Goal: Communication & Community: Answer question/provide support

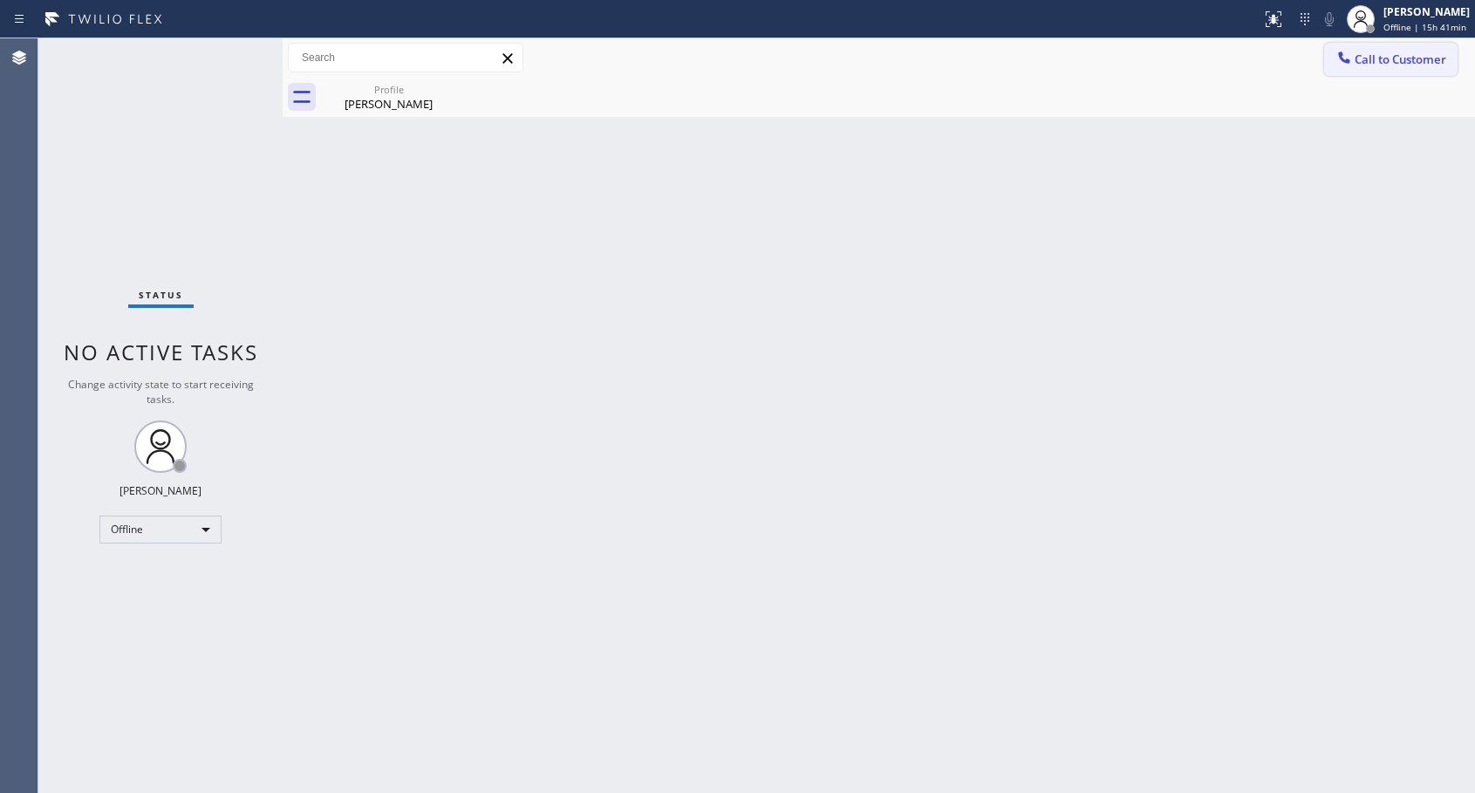
click at [1348, 58] on icon at bounding box center [1343, 57] width 17 height 17
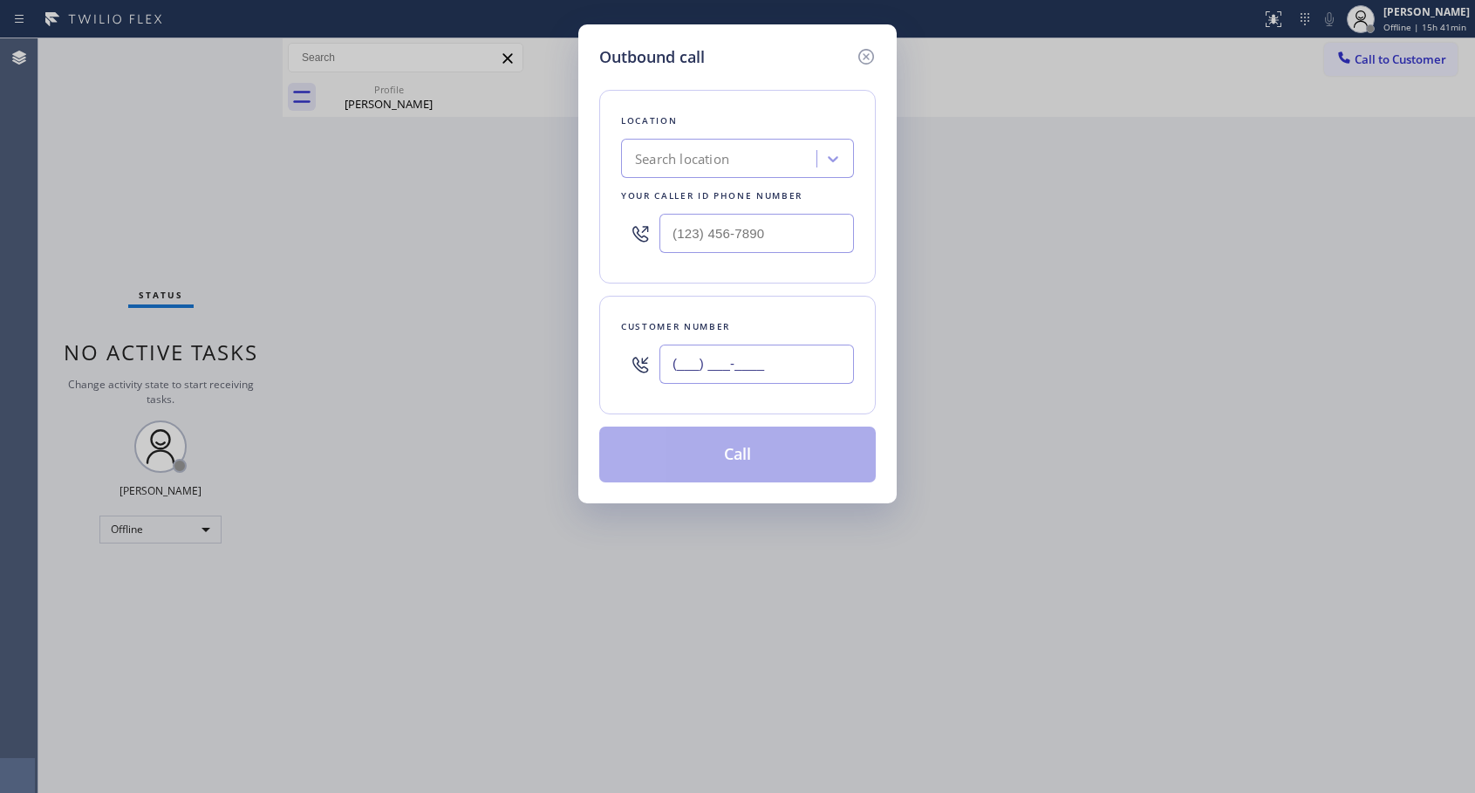
click at [677, 372] on input "(___) ___-____" at bounding box center [756, 364] width 194 height 39
paste input "503) 880-8826"
type input "[PHONE_NUMBER]"
click at [679, 222] on input "(___) ___-____" at bounding box center [756, 233] width 194 height 39
paste input "818) 614-5337"
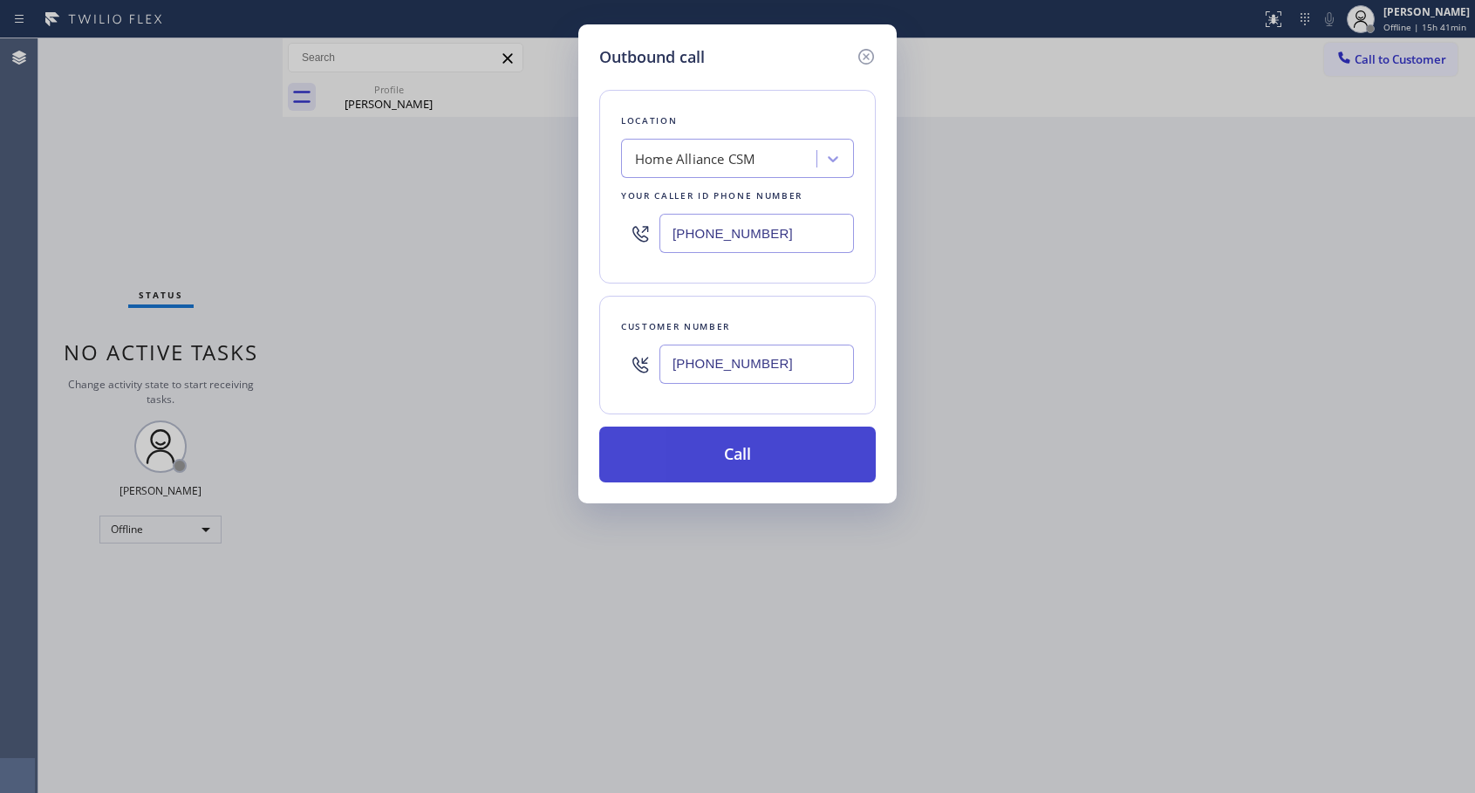
type input "[PHONE_NUMBER]"
click at [735, 444] on button "Call" at bounding box center [737, 454] width 276 height 56
click at [728, 452] on button "Call" at bounding box center [737, 454] width 276 height 56
click at [864, 54] on icon at bounding box center [866, 57] width 16 height 16
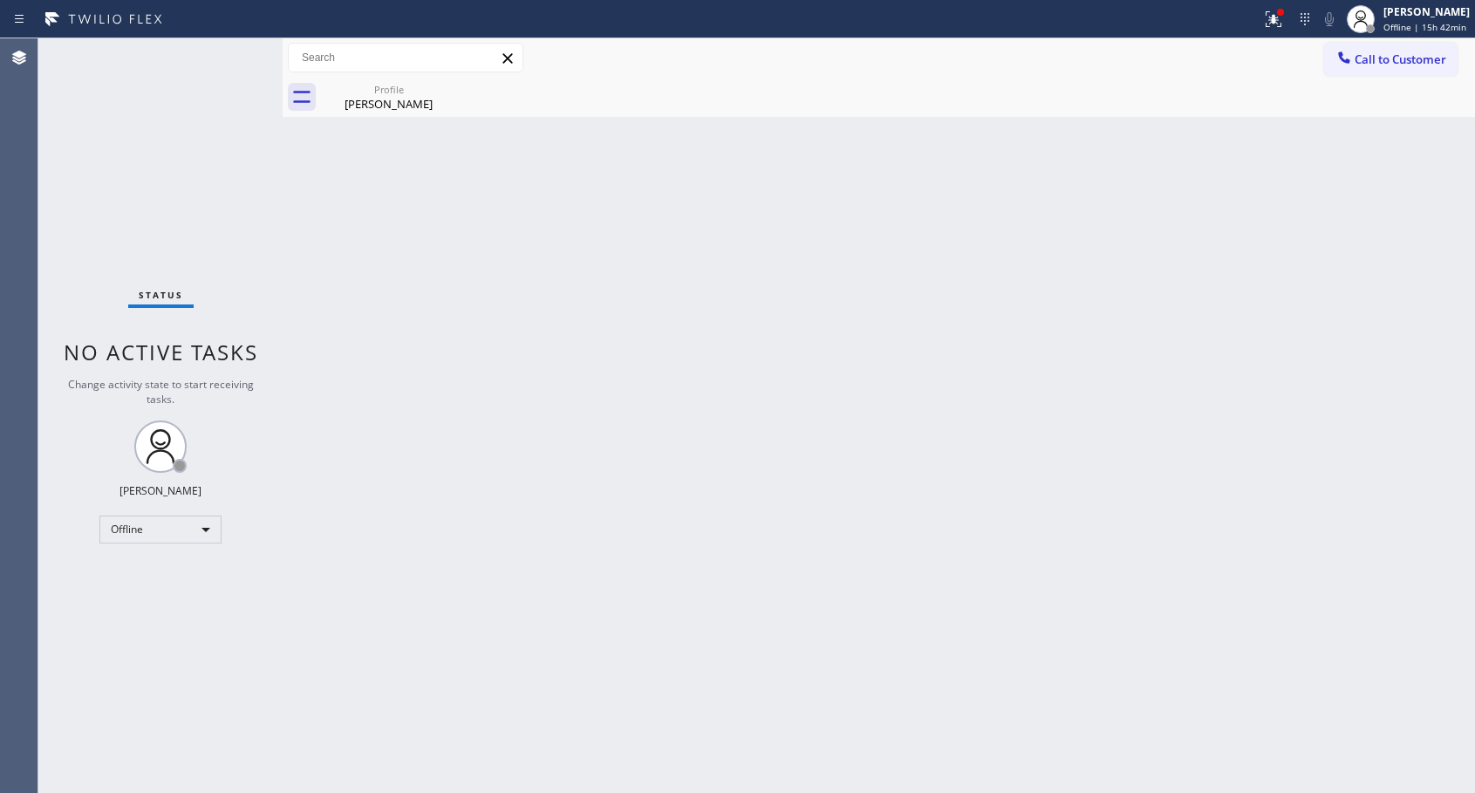
type input "[PHONE_NUMBER]"
click at [151, 523] on div "Offline" at bounding box center [160, 529] width 122 height 28
click at [137, 596] on li "Unavailable" at bounding box center [159, 597] width 119 height 21
click at [1364, 51] on span "Call to Customer" at bounding box center [1400, 59] width 92 height 16
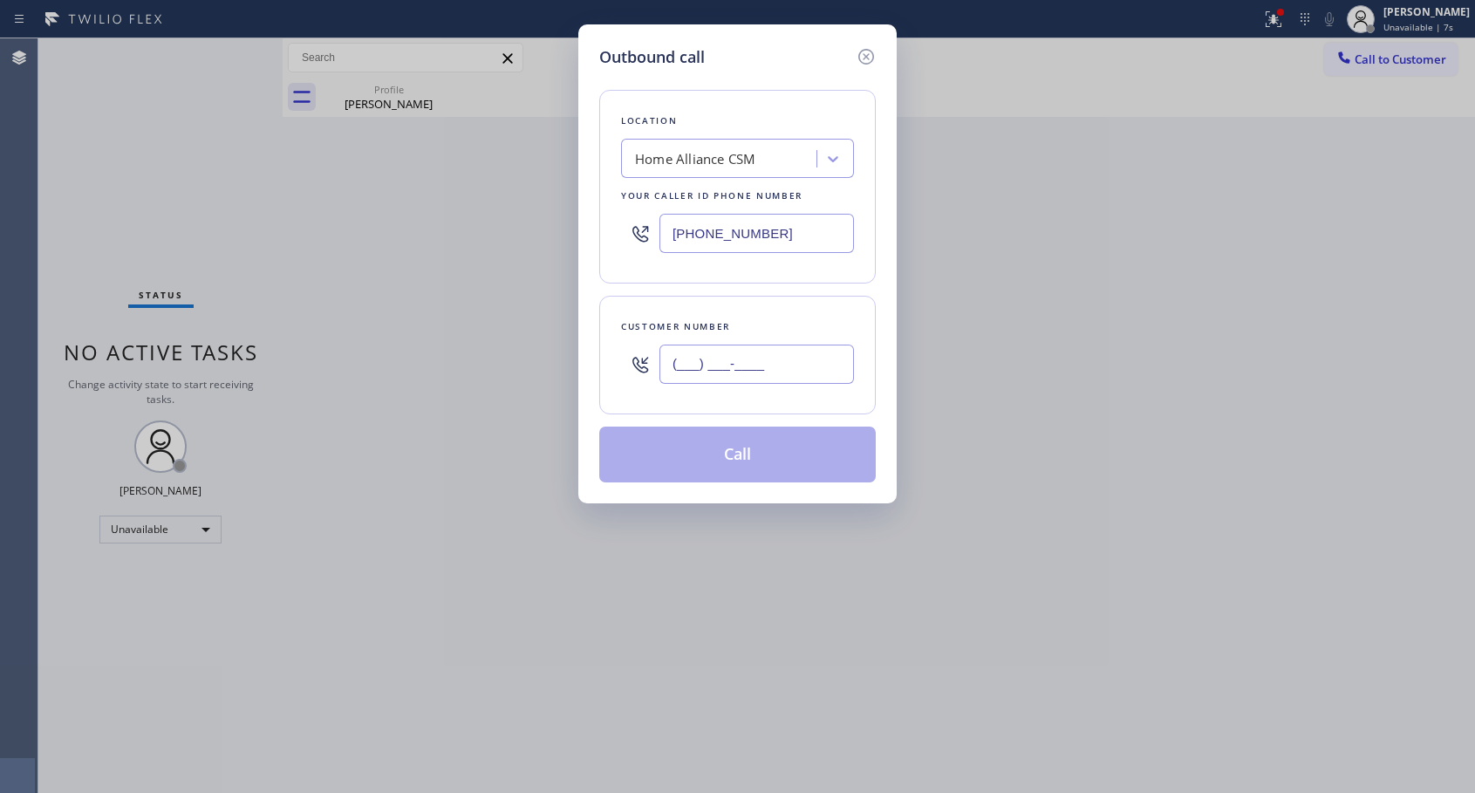
click at [693, 365] on input "(___) ___-____" at bounding box center [756, 364] width 194 height 39
paste input "503) 880-8826"
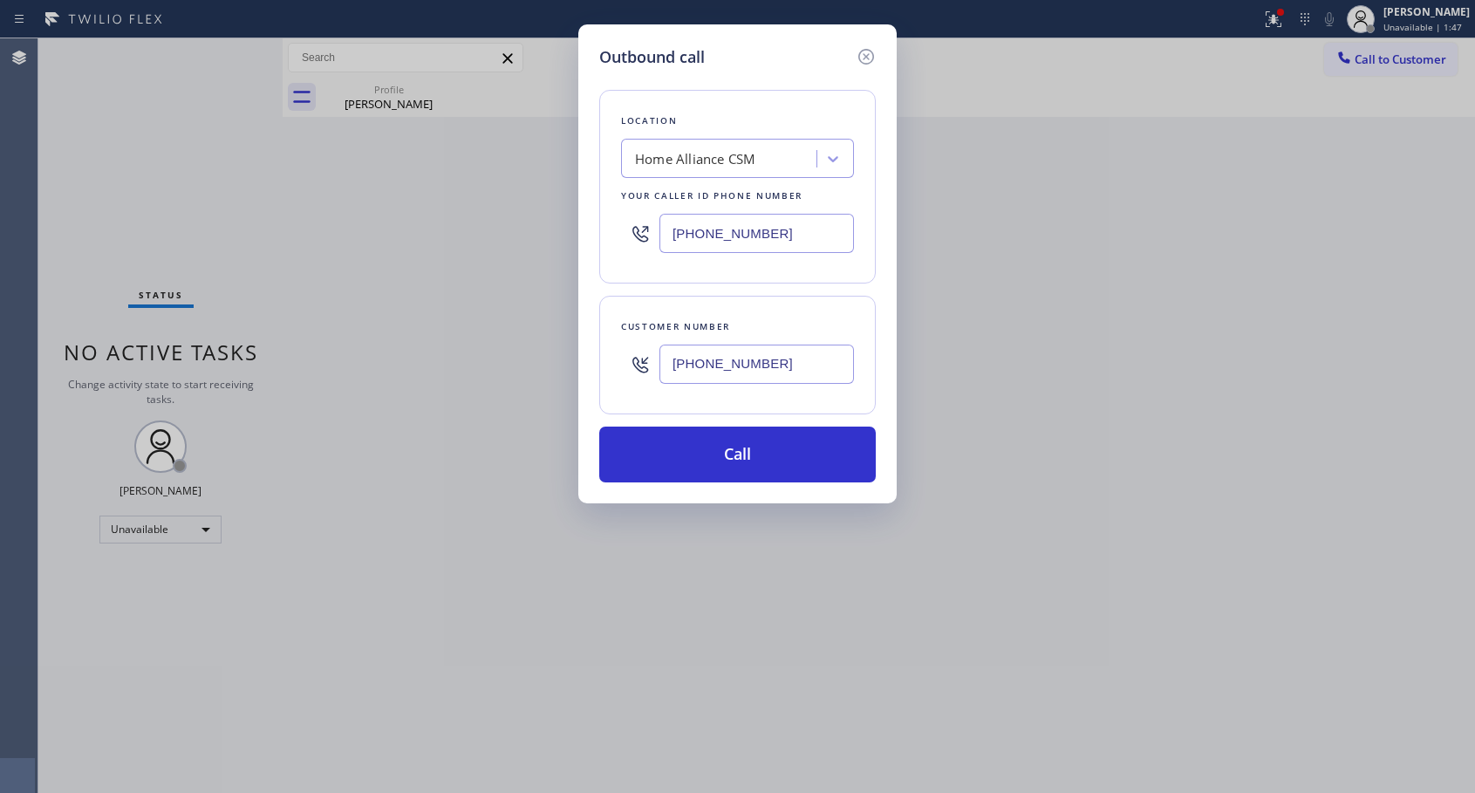
type input "[PHONE_NUMBER]"
click at [697, 474] on button "Call" at bounding box center [737, 454] width 276 height 56
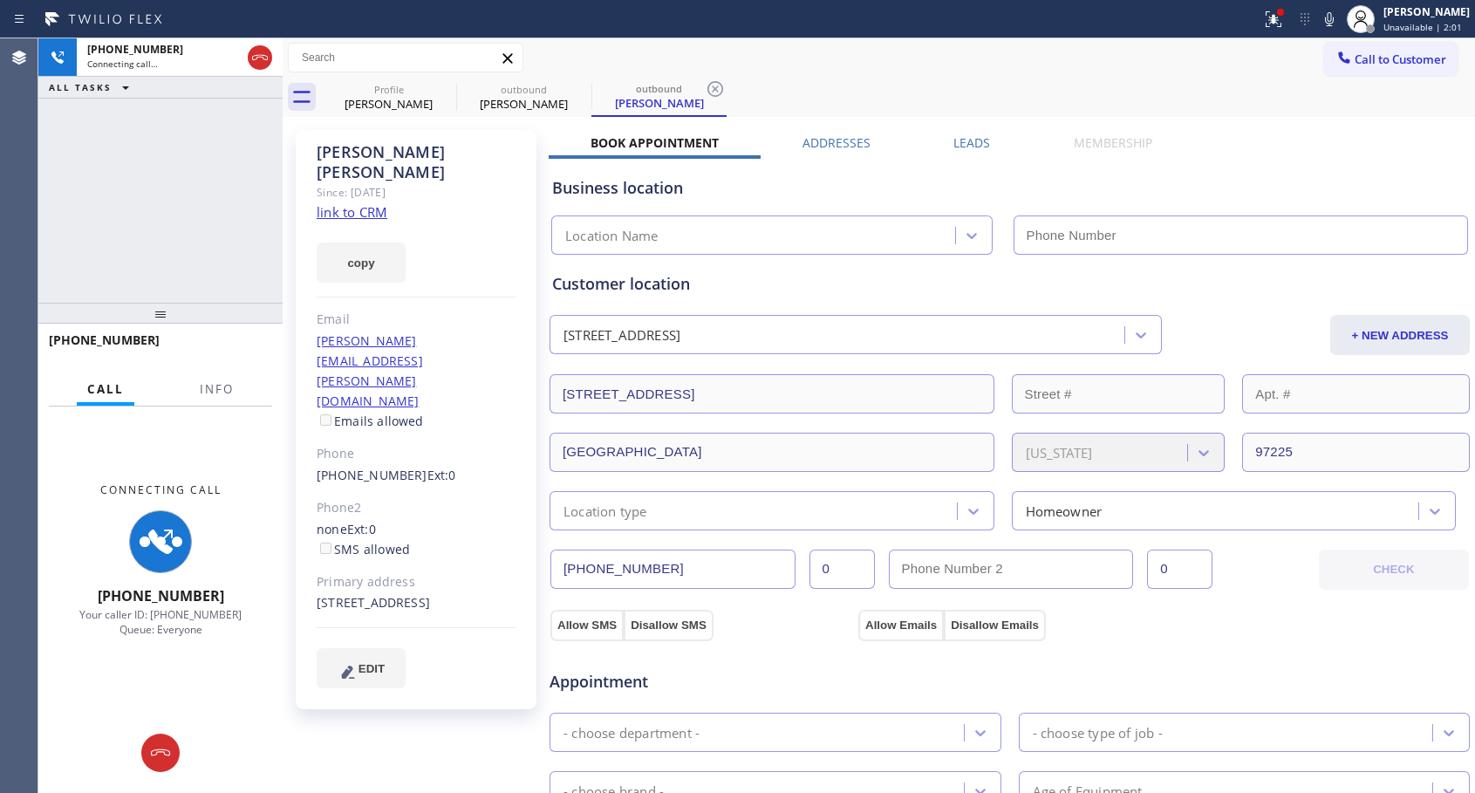
type input "[PHONE_NUMBER]"
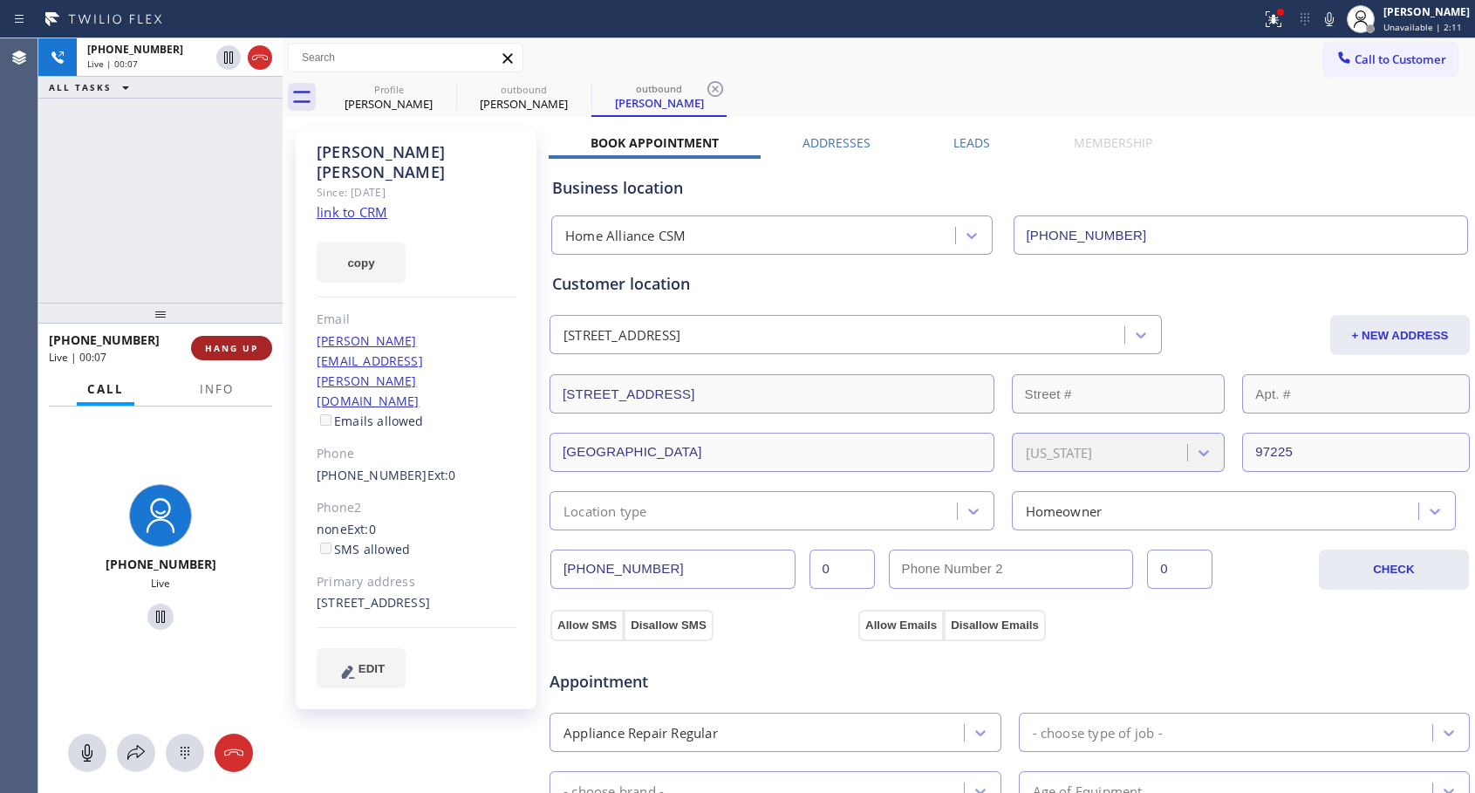
click at [227, 348] on span "HANG UP" at bounding box center [231, 348] width 53 height 12
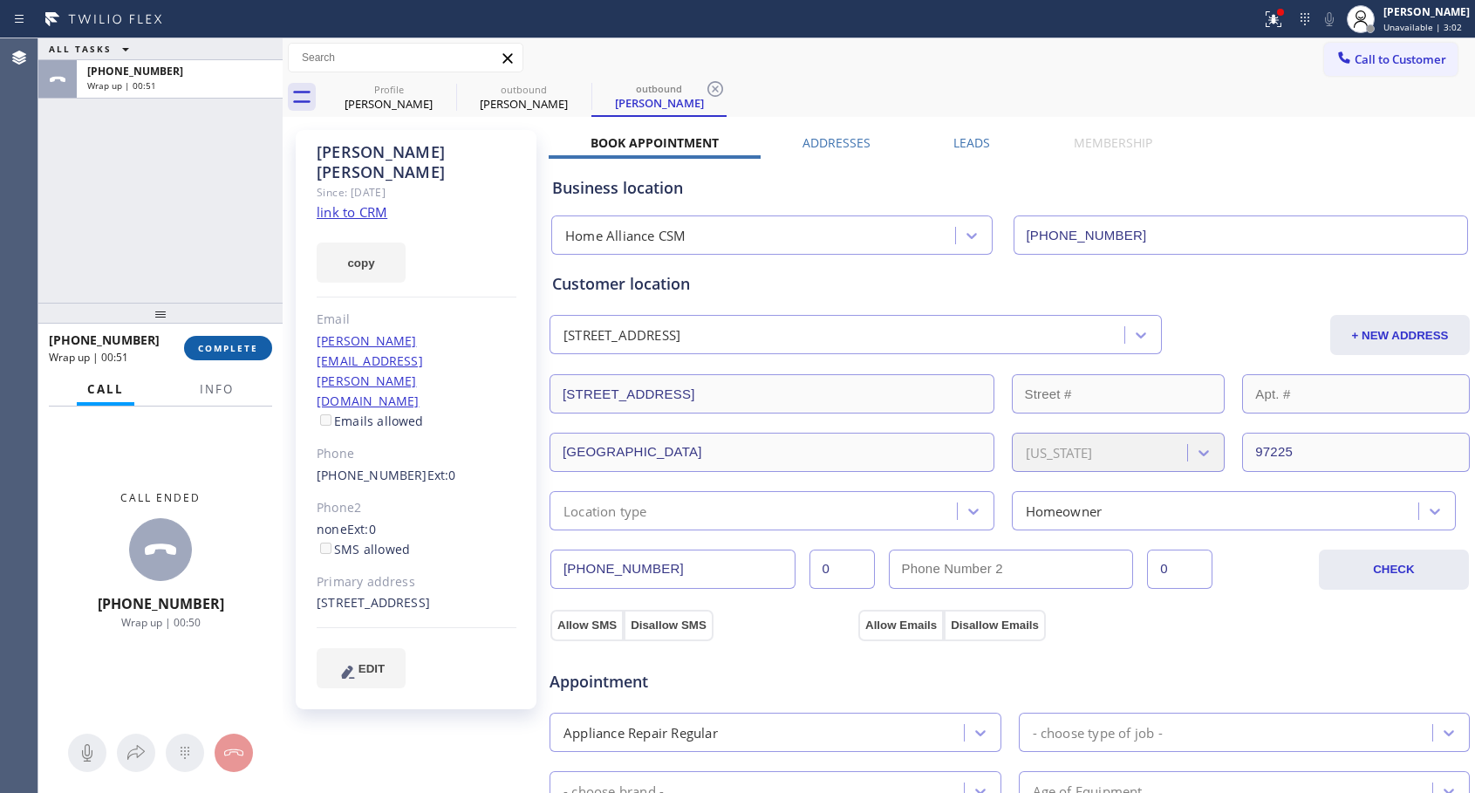
click at [233, 342] on span "COMPLETE" at bounding box center [228, 348] width 60 height 12
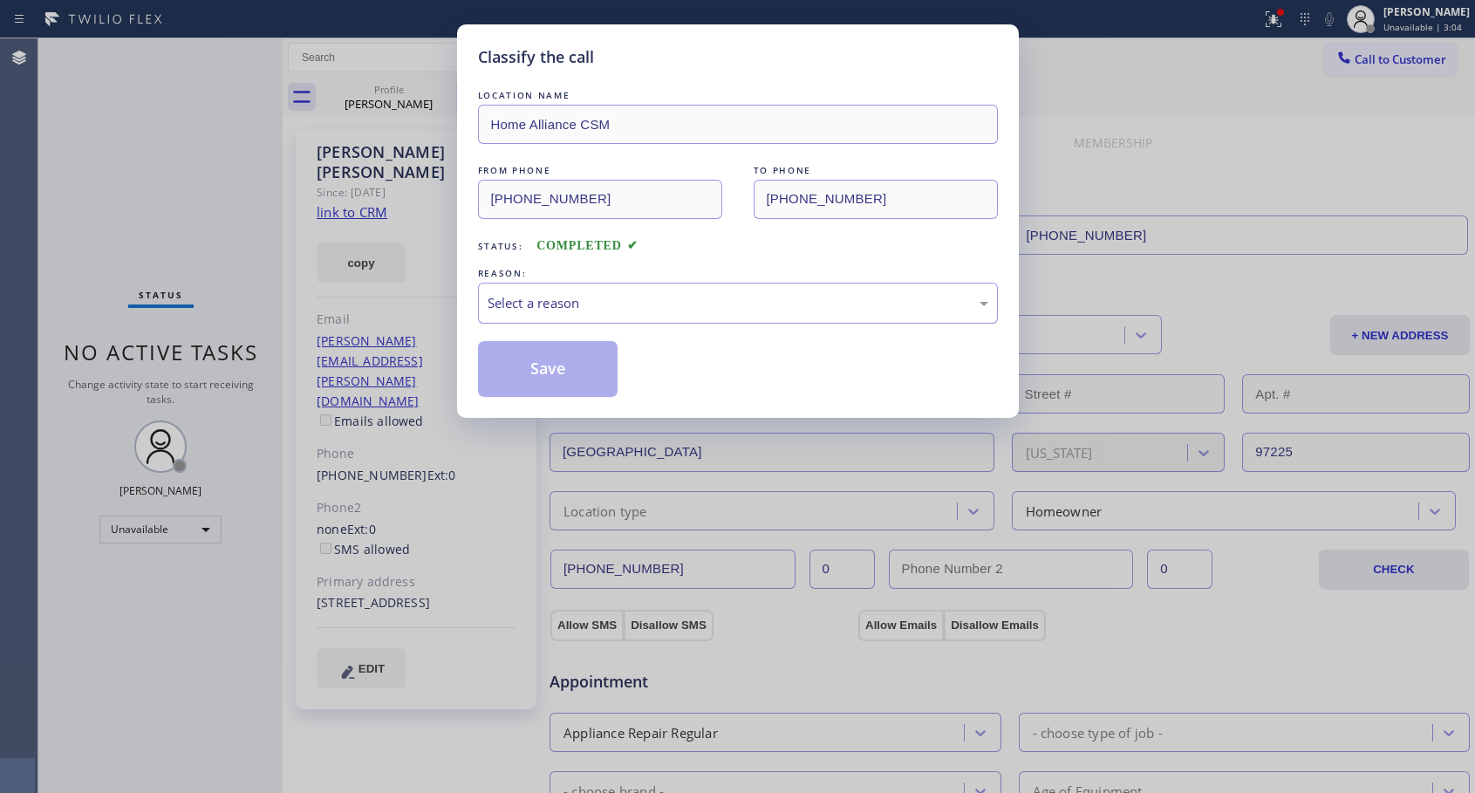
click at [572, 305] on div "Select a reason" at bounding box center [738, 303] width 501 height 20
click at [540, 376] on button "Save" at bounding box center [548, 369] width 140 height 56
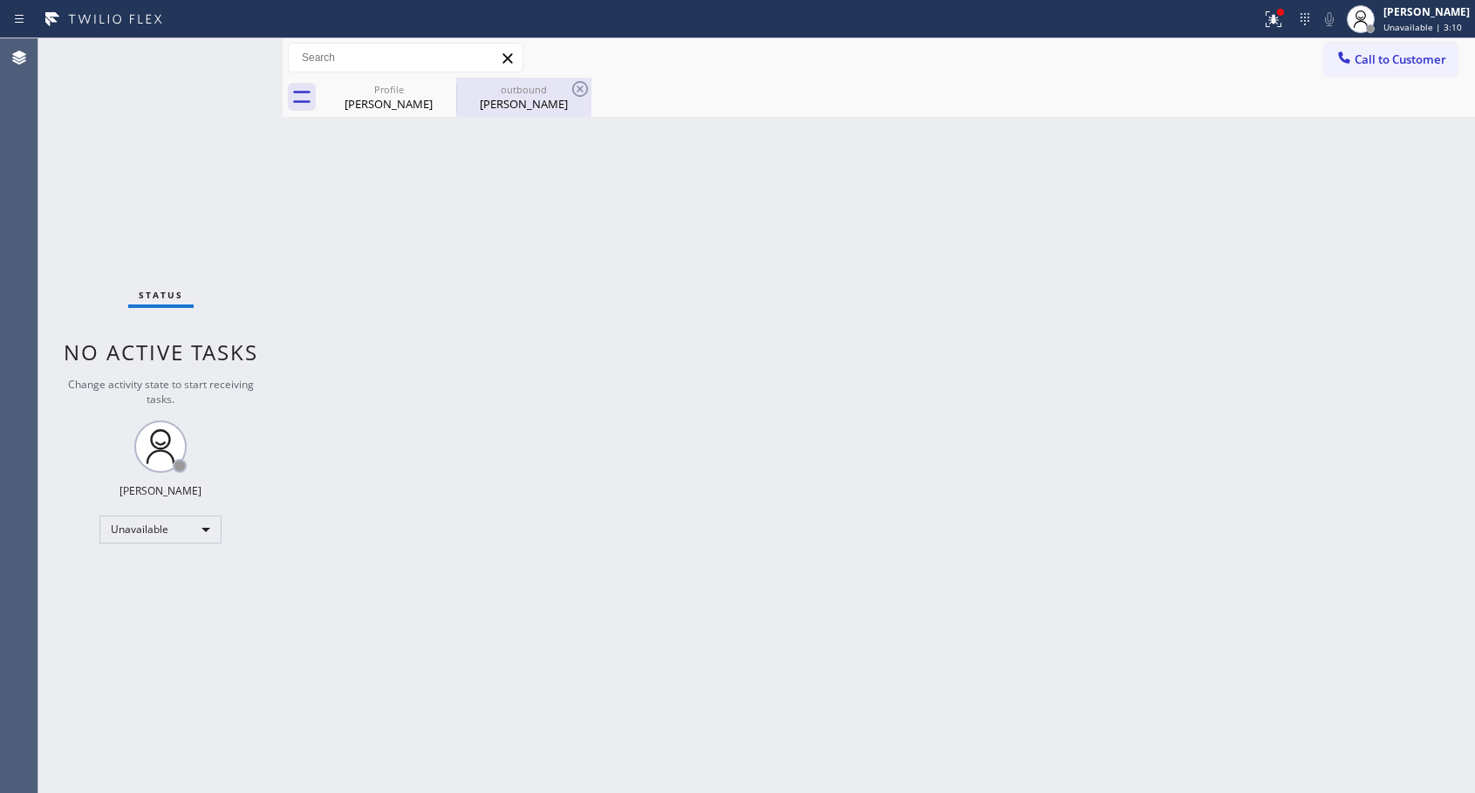
drag, startPoint x: 521, startPoint y: 102, endPoint x: 502, endPoint y: 125, distance: 29.1
click at [522, 101] on div "[PERSON_NAME]" at bounding box center [524, 104] width 132 height 16
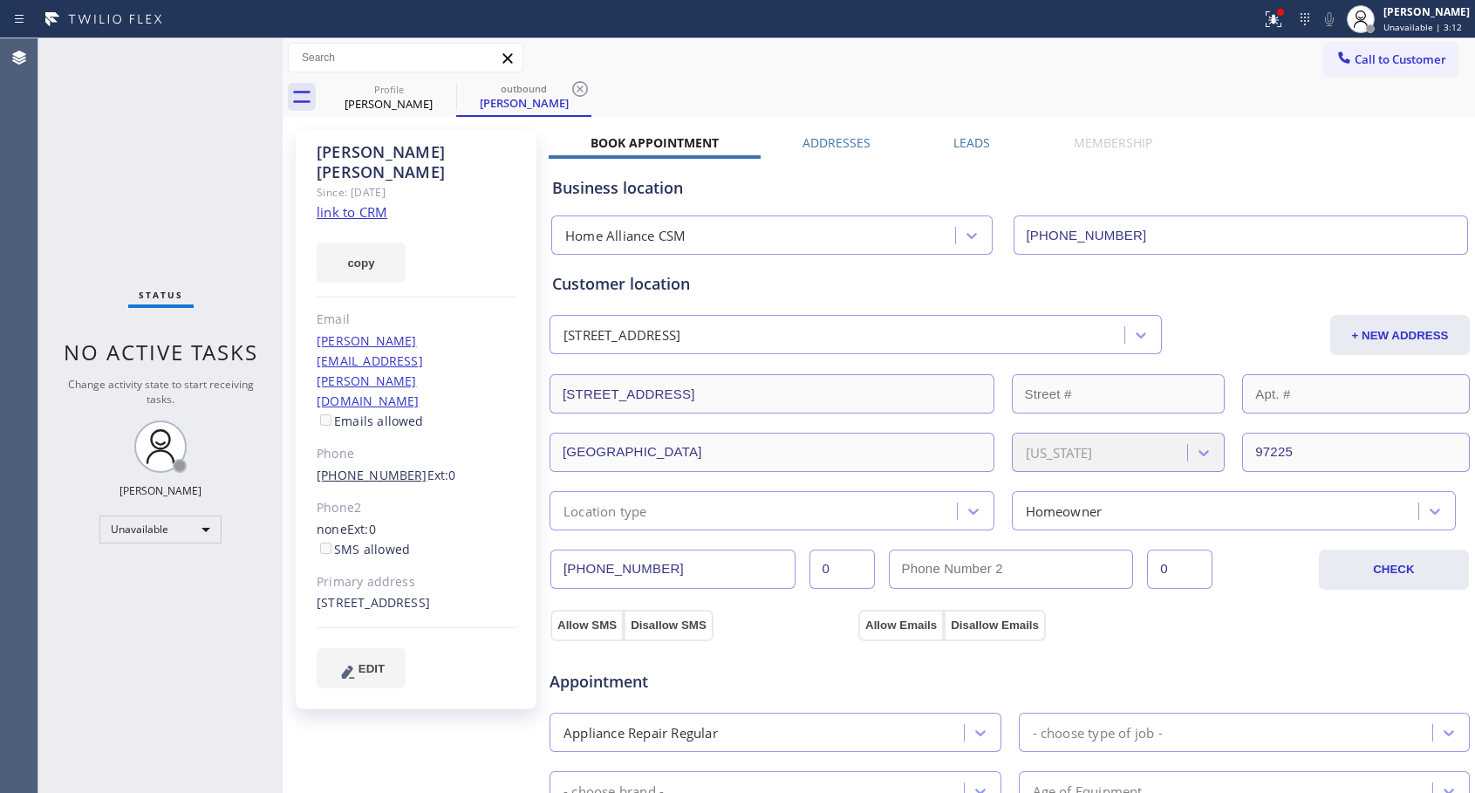
click at [372, 467] on link "[PHONE_NUMBER]" at bounding box center [372, 475] width 111 height 17
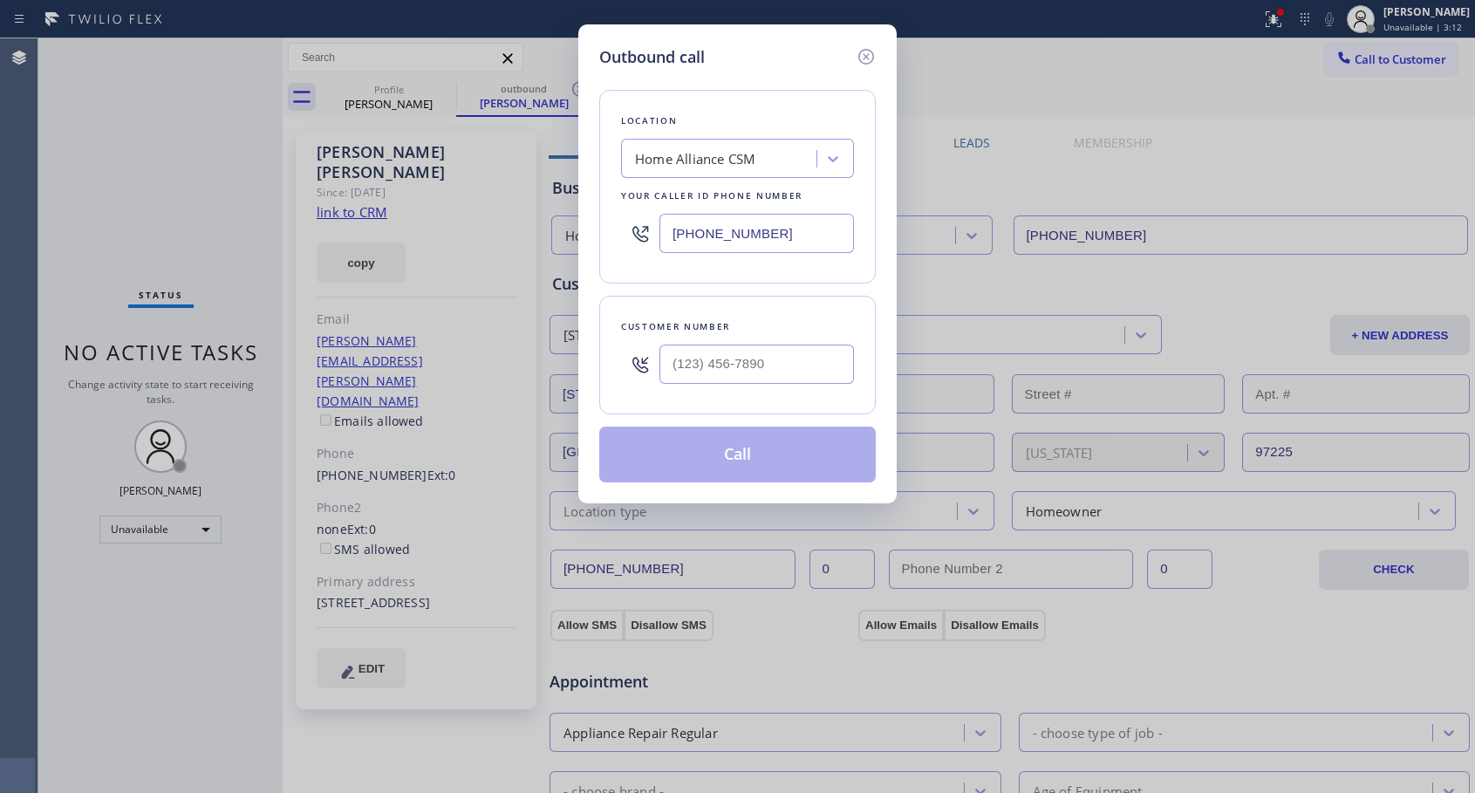
type input "[PHONE_NUMBER]"
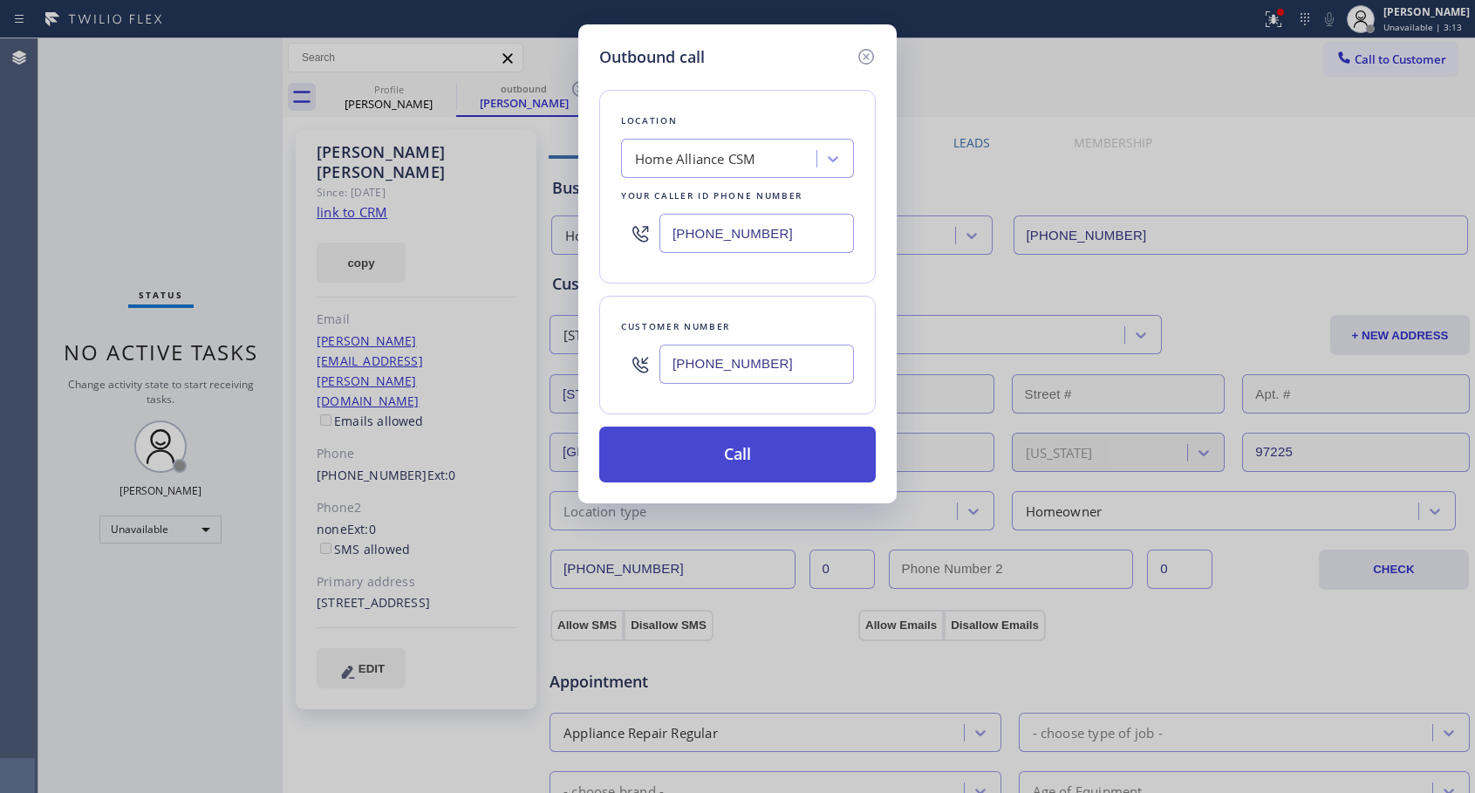
click at [793, 471] on button "Call" at bounding box center [737, 454] width 276 height 56
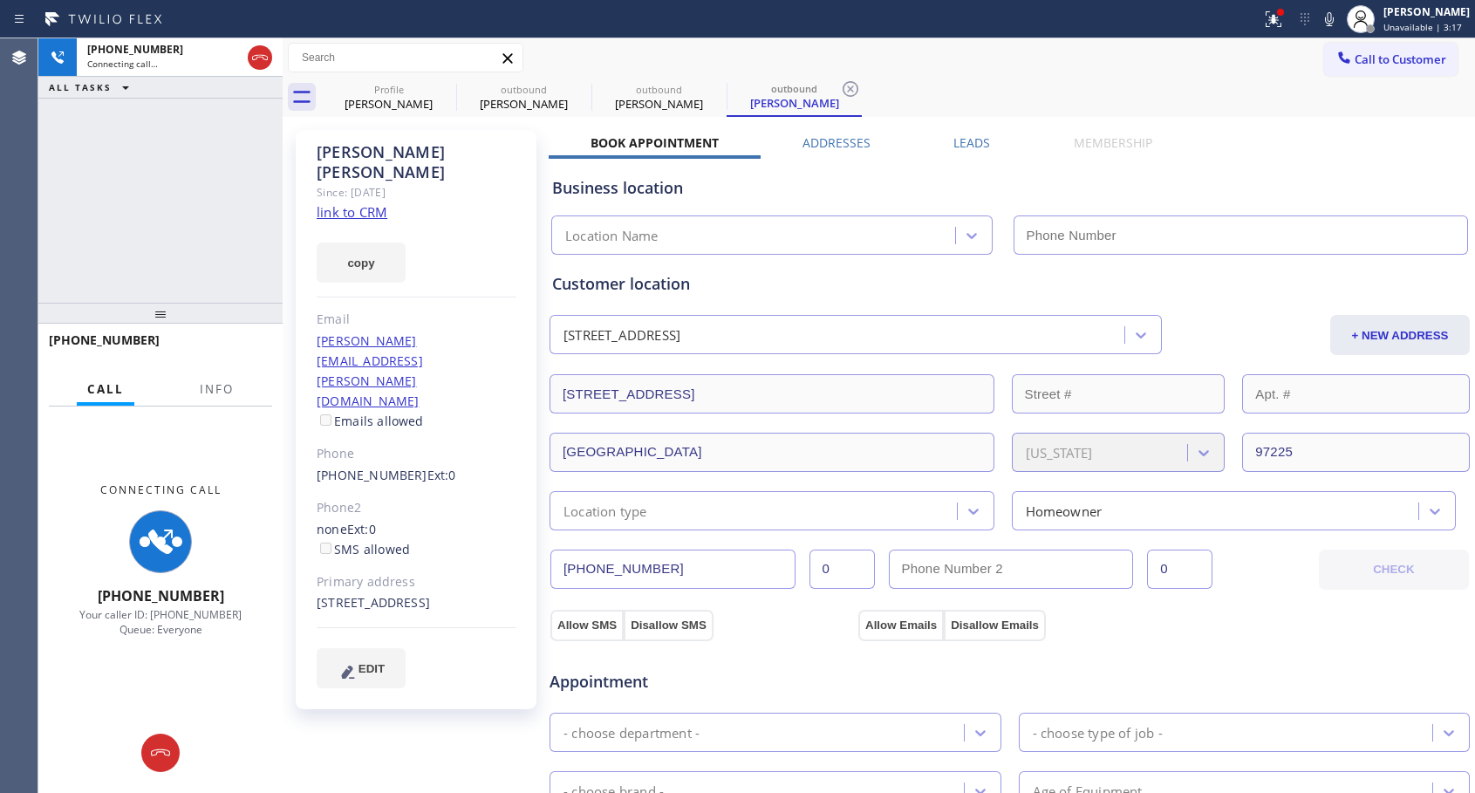
type input "[PHONE_NUMBER]"
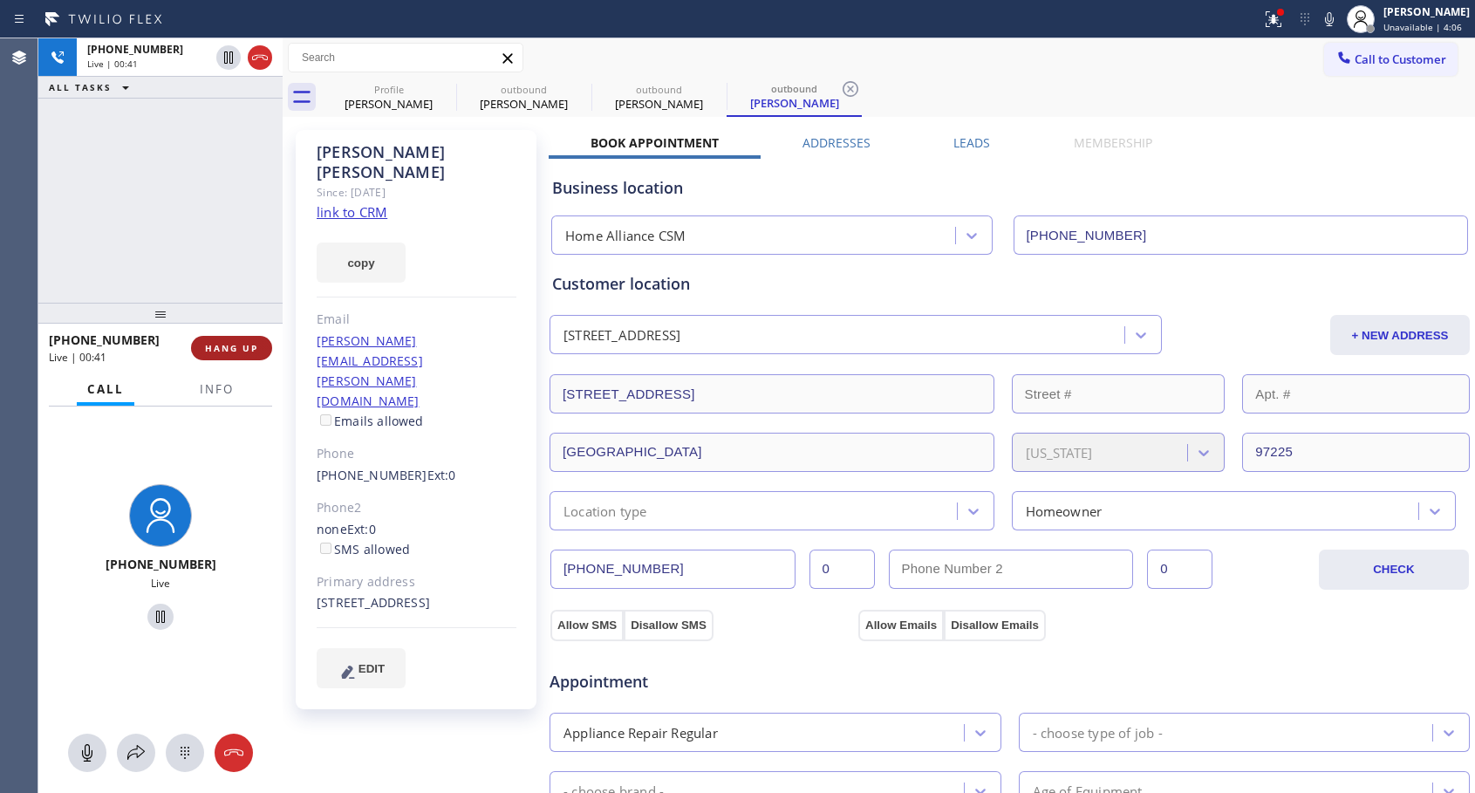
click at [252, 345] on span "HANG UP" at bounding box center [231, 348] width 53 height 12
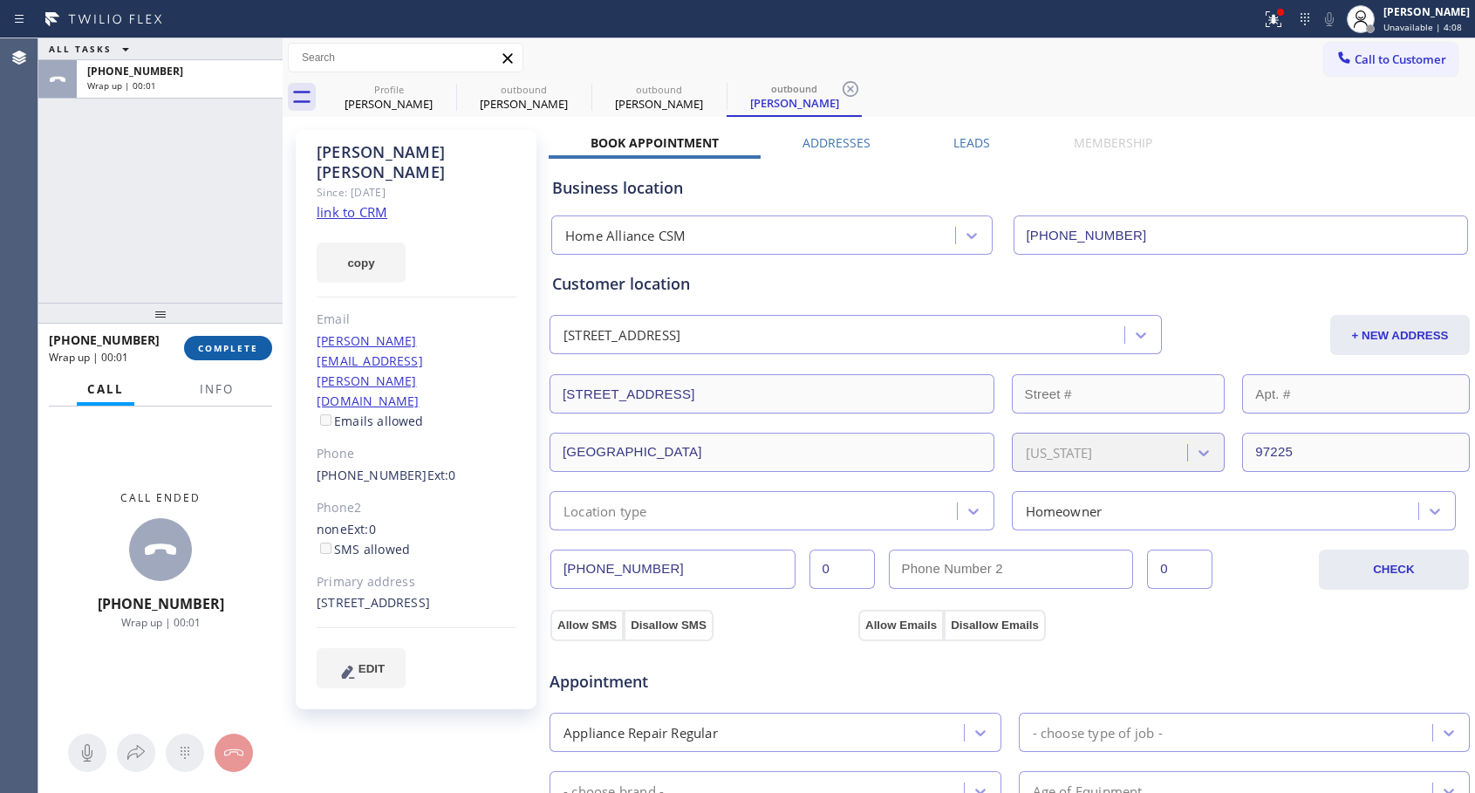
click at [252, 345] on span "COMPLETE" at bounding box center [228, 348] width 60 height 12
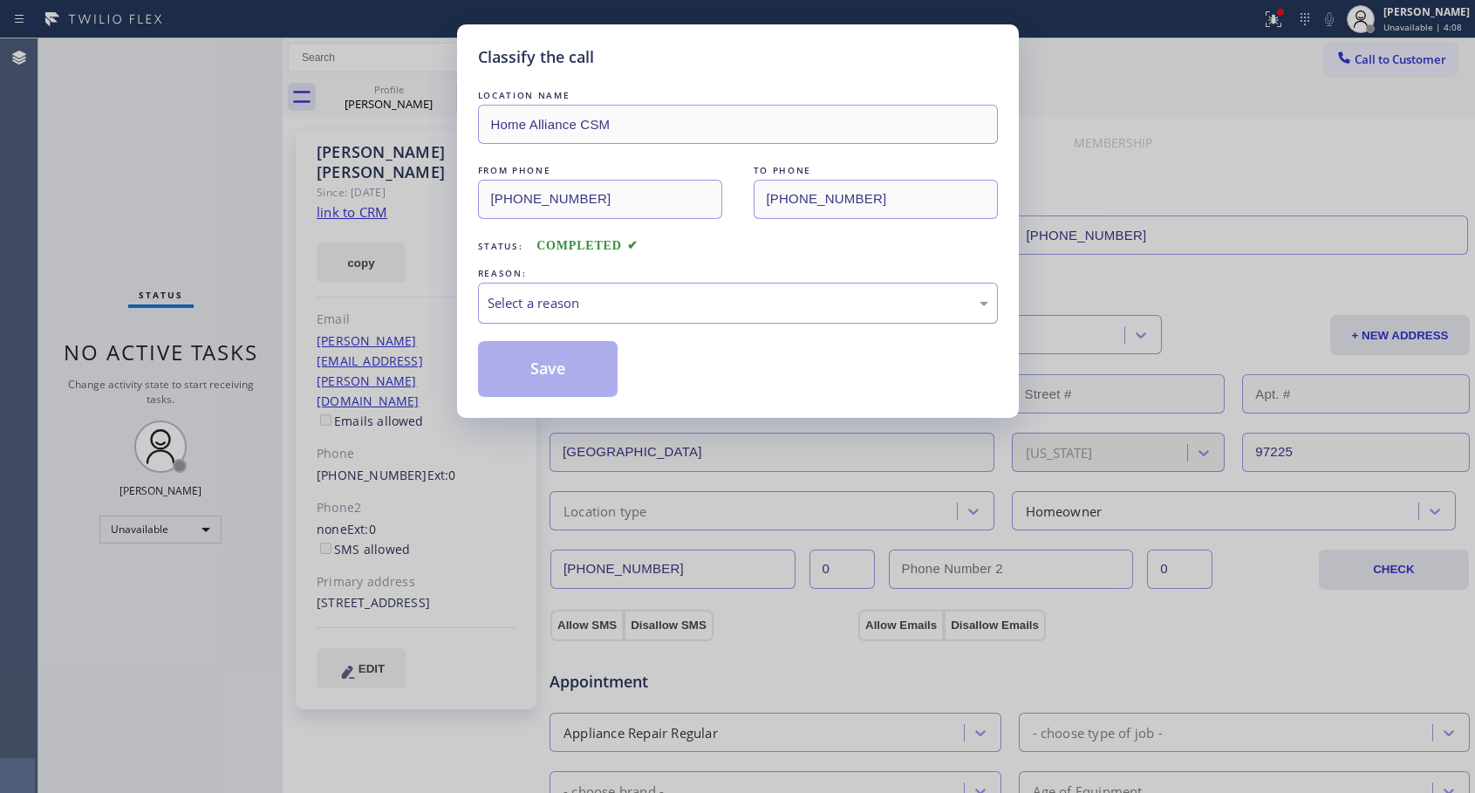
click at [502, 320] on div "Select a reason" at bounding box center [738, 303] width 520 height 41
click at [508, 368] on button "Save" at bounding box center [548, 369] width 140 height 56
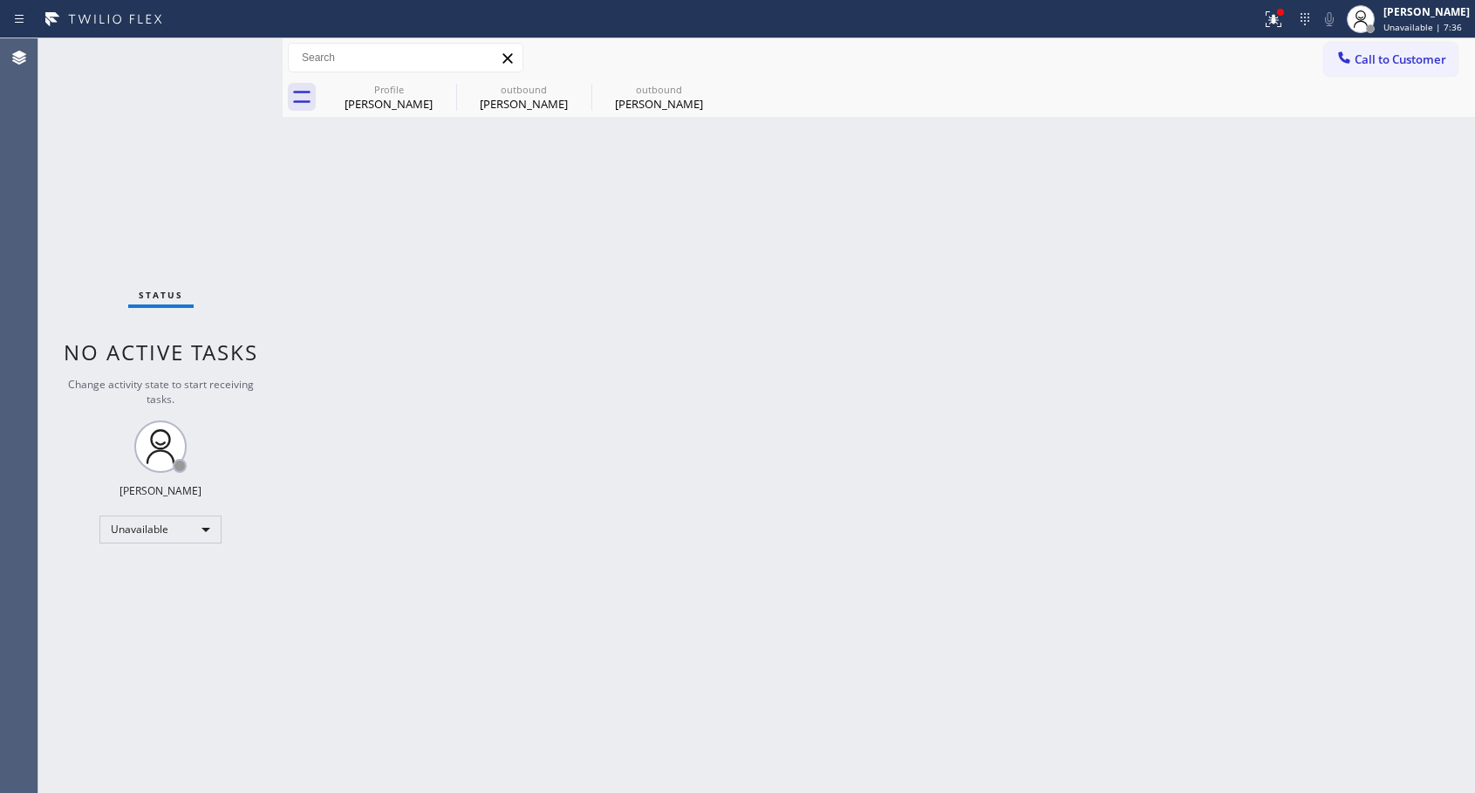
click at [1357, 61] on span "Call to Customer" at bounding box center [1400, 59] width 92 height 16
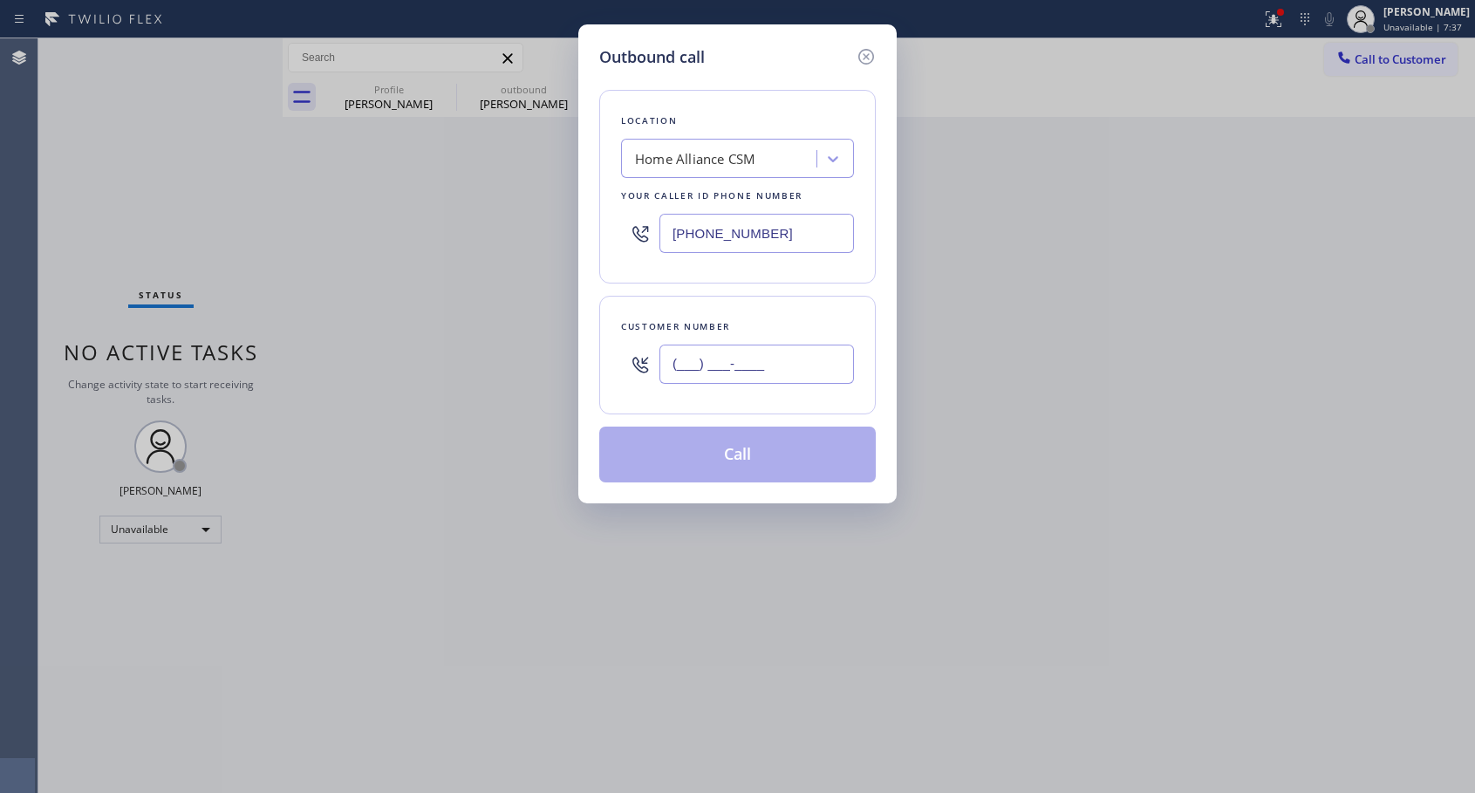
click at [789, 364] on input "(___) ___-____" at bounding box center [756, 364] width 194 height 39
paste input "818) 590-7364"
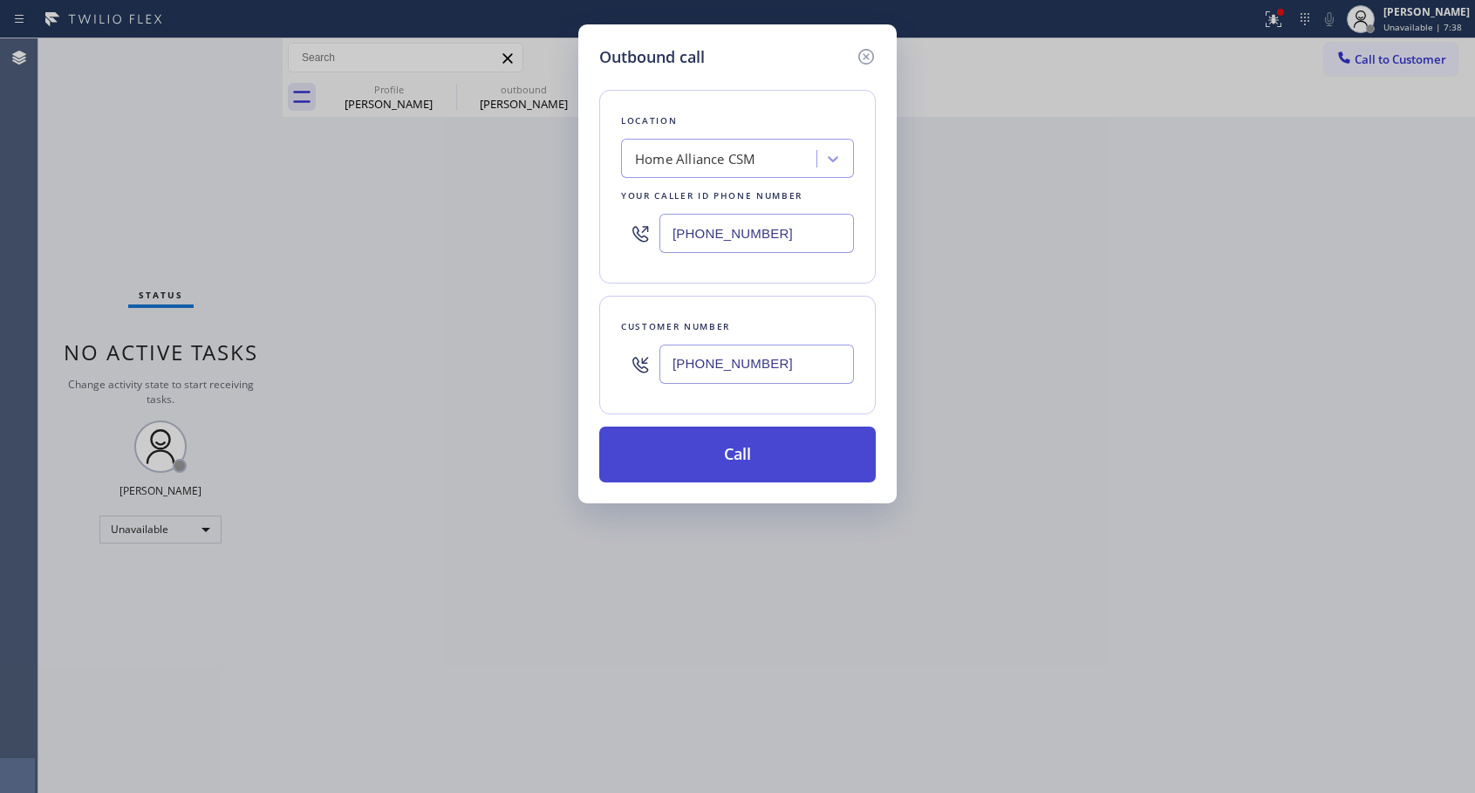
type input "[PHONE_NUMBER]"
click at [728, 458] on button "Call" at bounding box center [737, 454] width 276 height 56
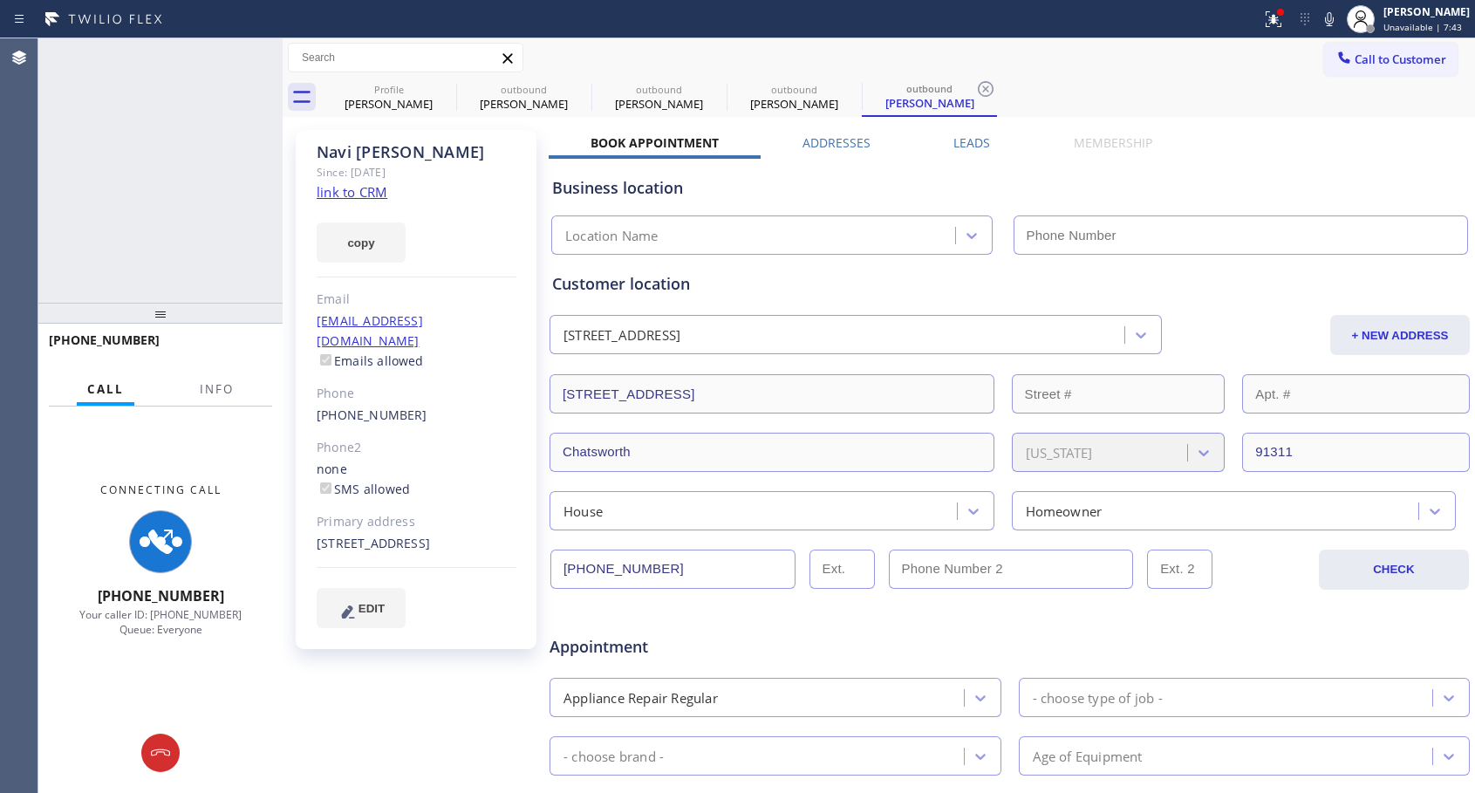
type input "[PHONE_NUMBER]"
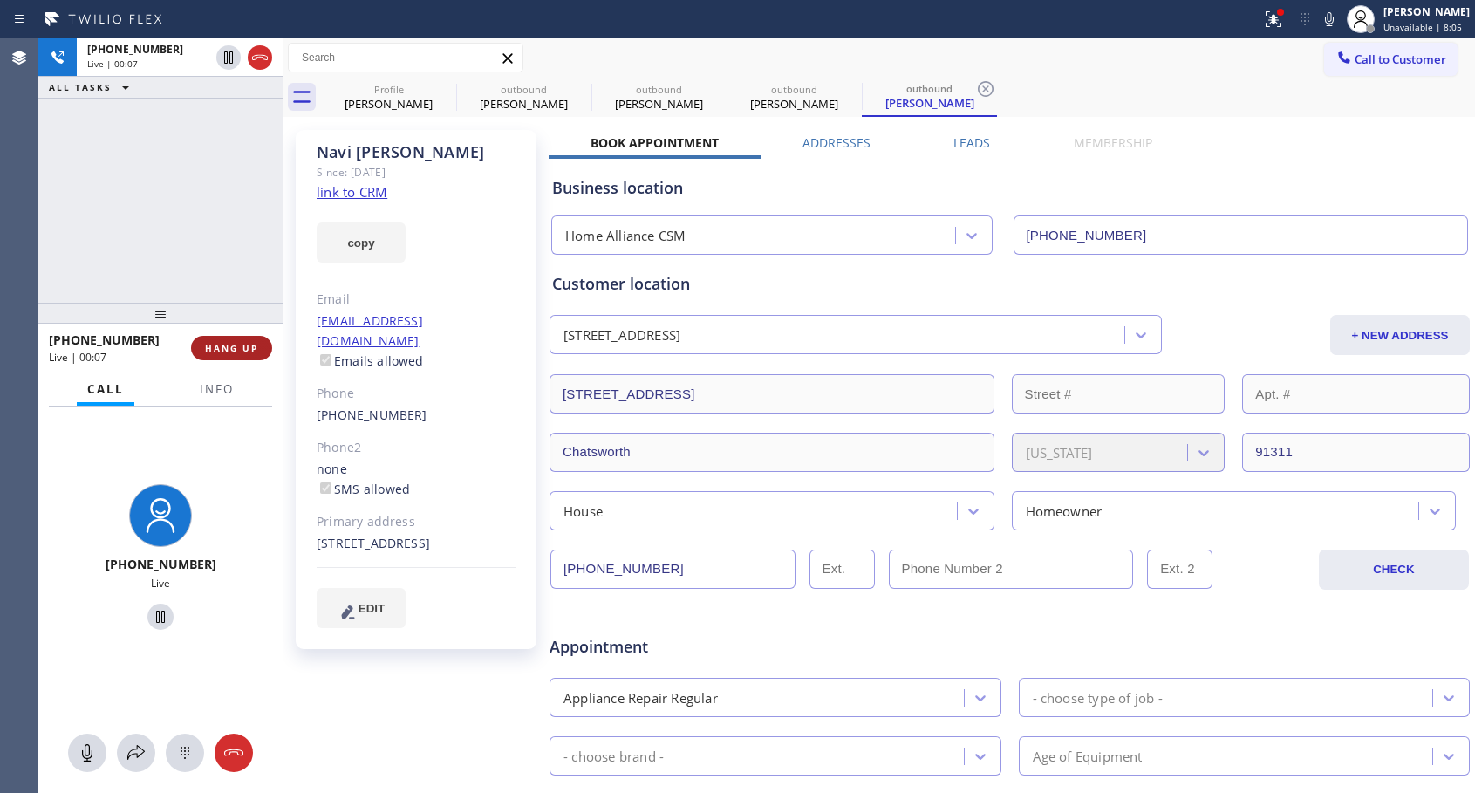
click at [246, 358] on button "HANG UP" at bounding box center [231, 348] width 81 height 24
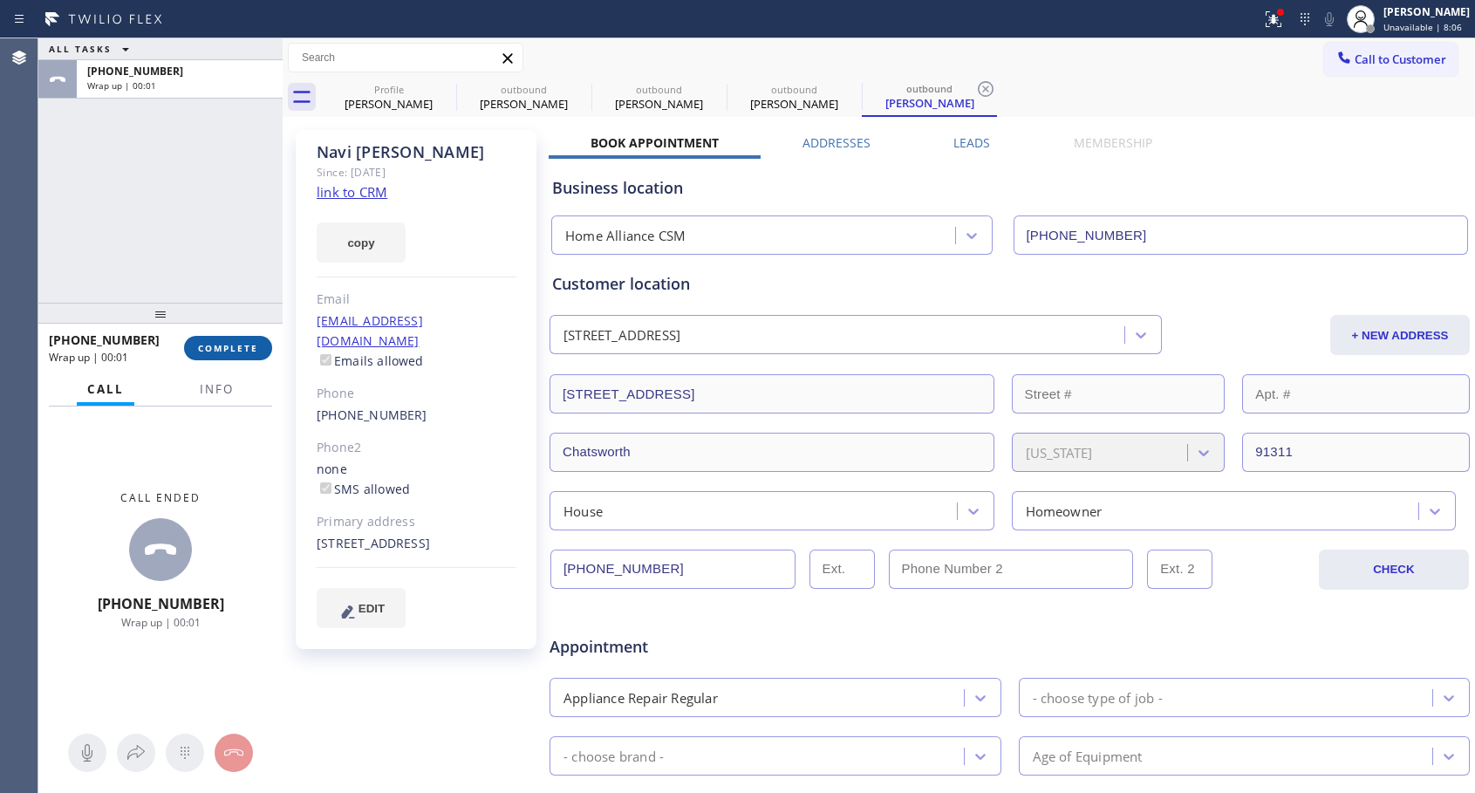
click at [246, 358] on button "COMPLETE" at bounding box center [228, 348] width 88 height 24
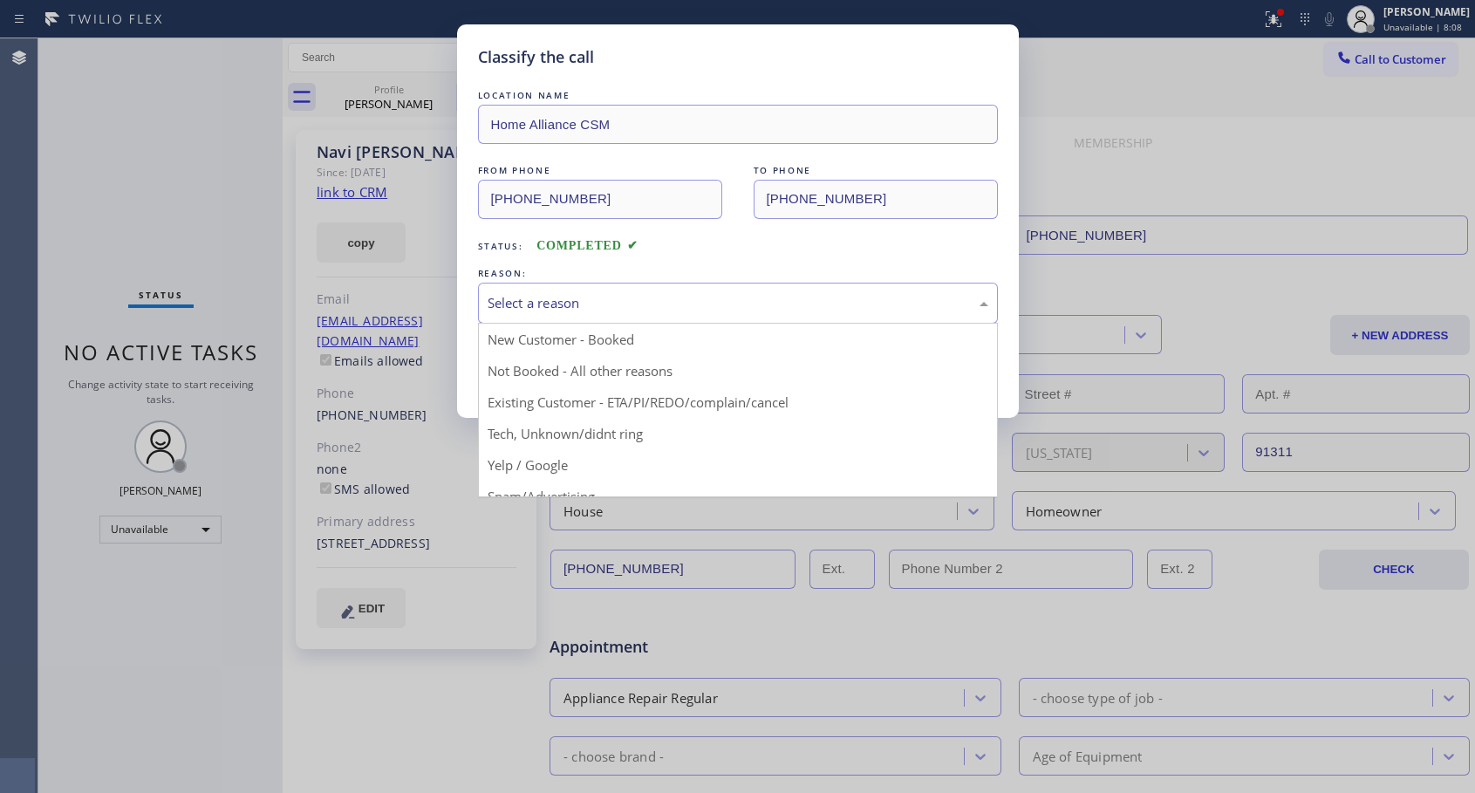
click at [596, 310] on div "Select a reason" at bounding box center [738, 303] width 501 height 20
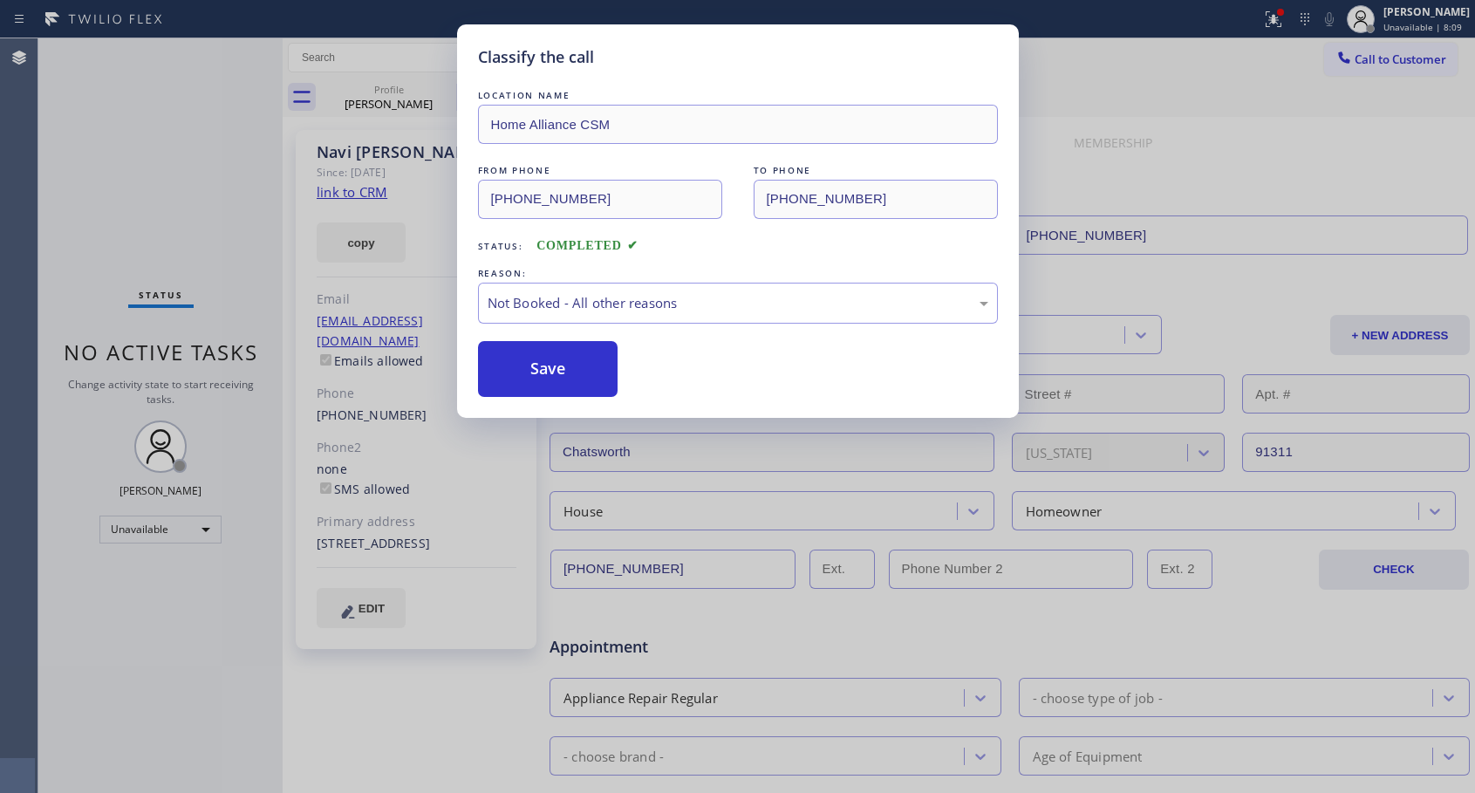
click at [576, 365] on button "Save" at bounding box center [548, 369] width 140 height 56
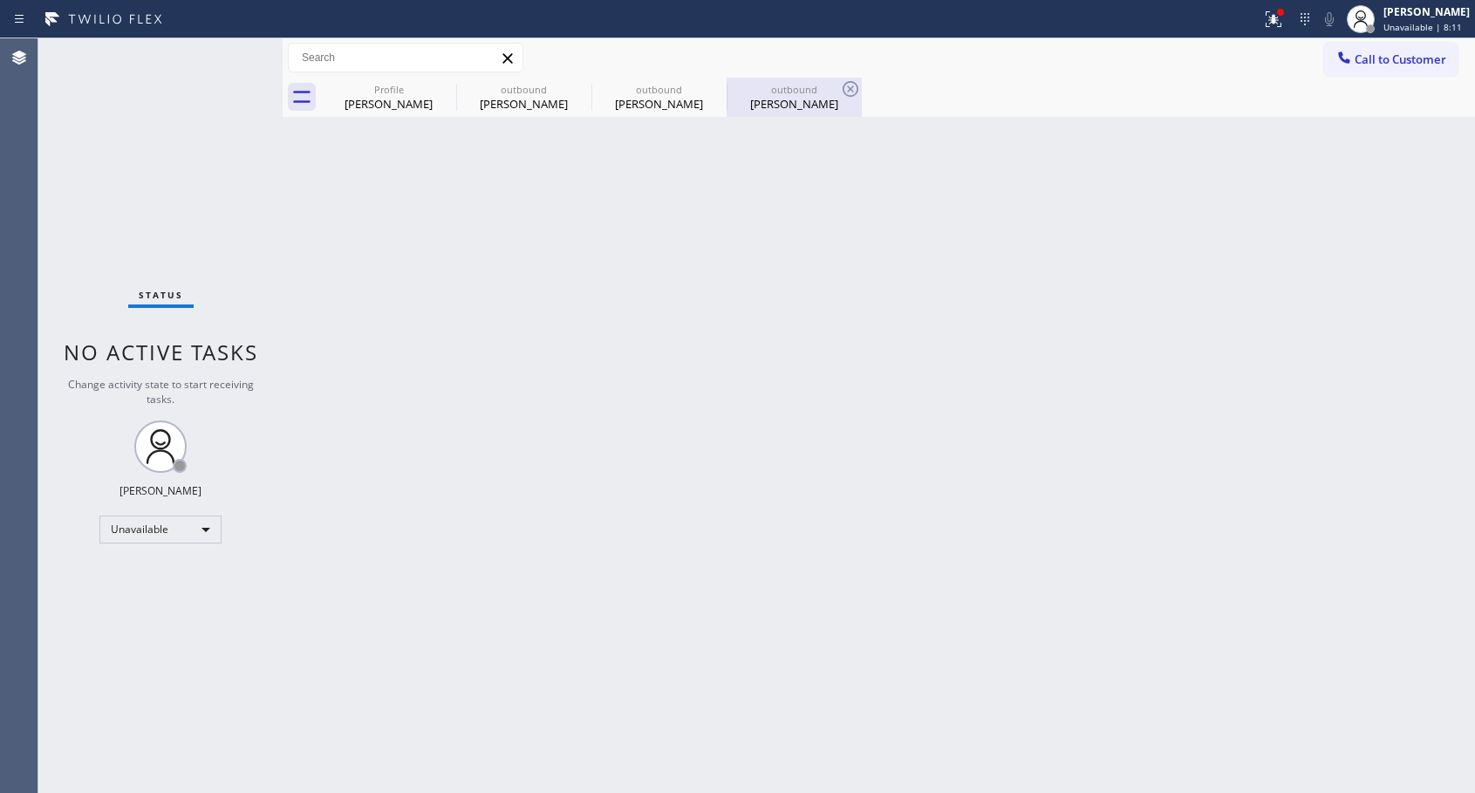
click at [794, 99] on div "[PERSON_NAME]" at bounding box center [794, 104] width 132 height 16
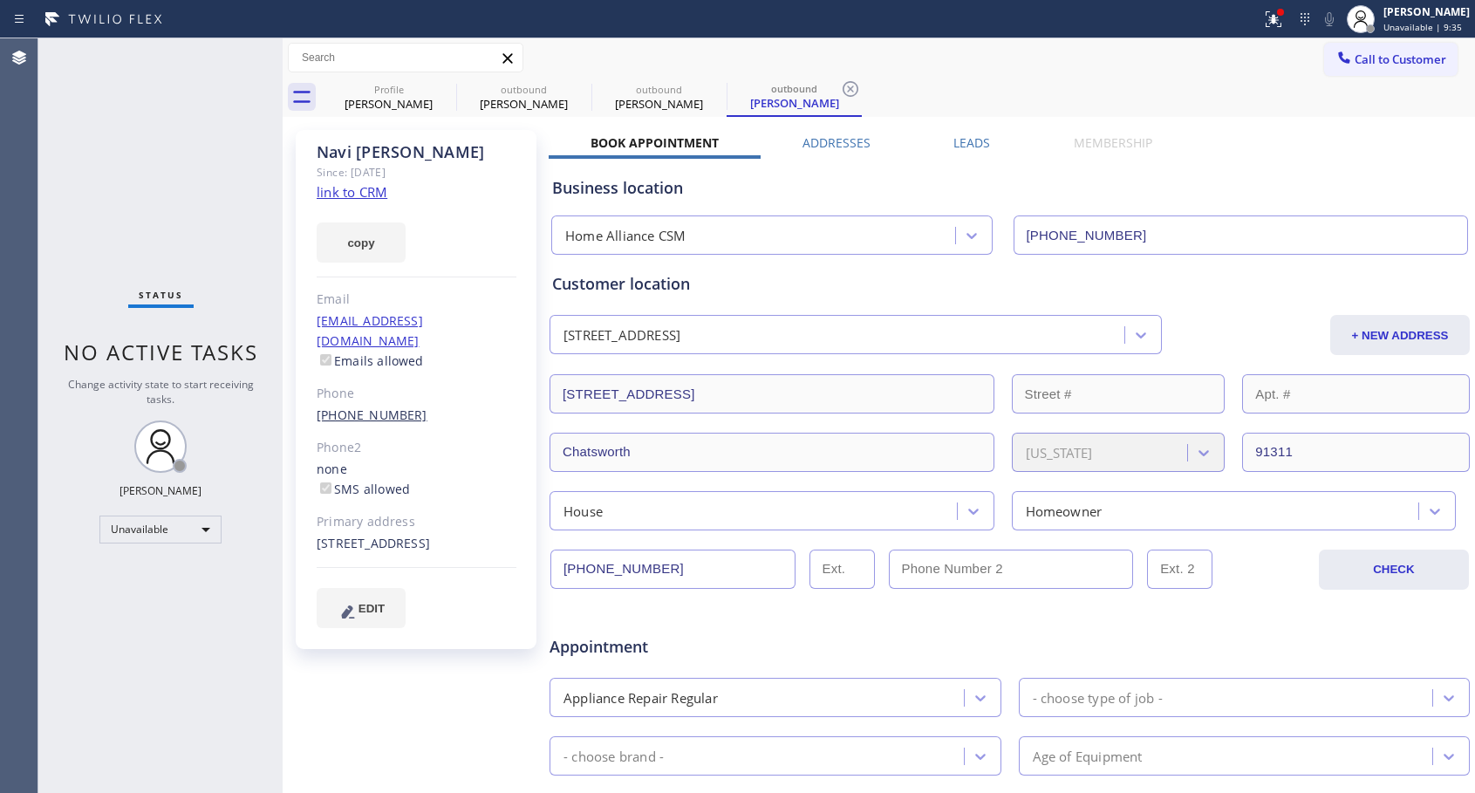
click at [347, 406] on link "[PHONE_NUMBER]" at bounding box center [372, 414] width 111 height 17
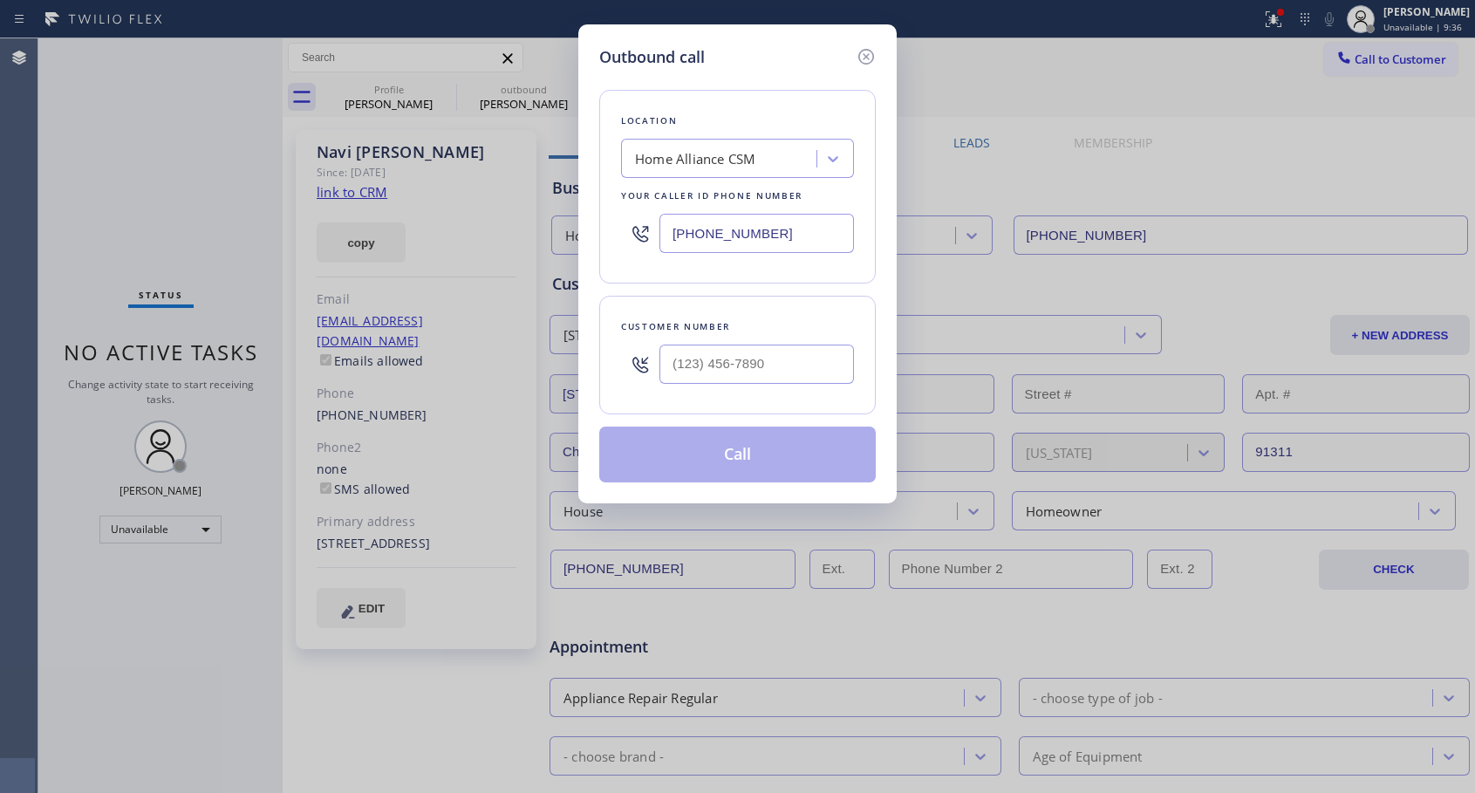
type input "[PHONE_NUMBER]"
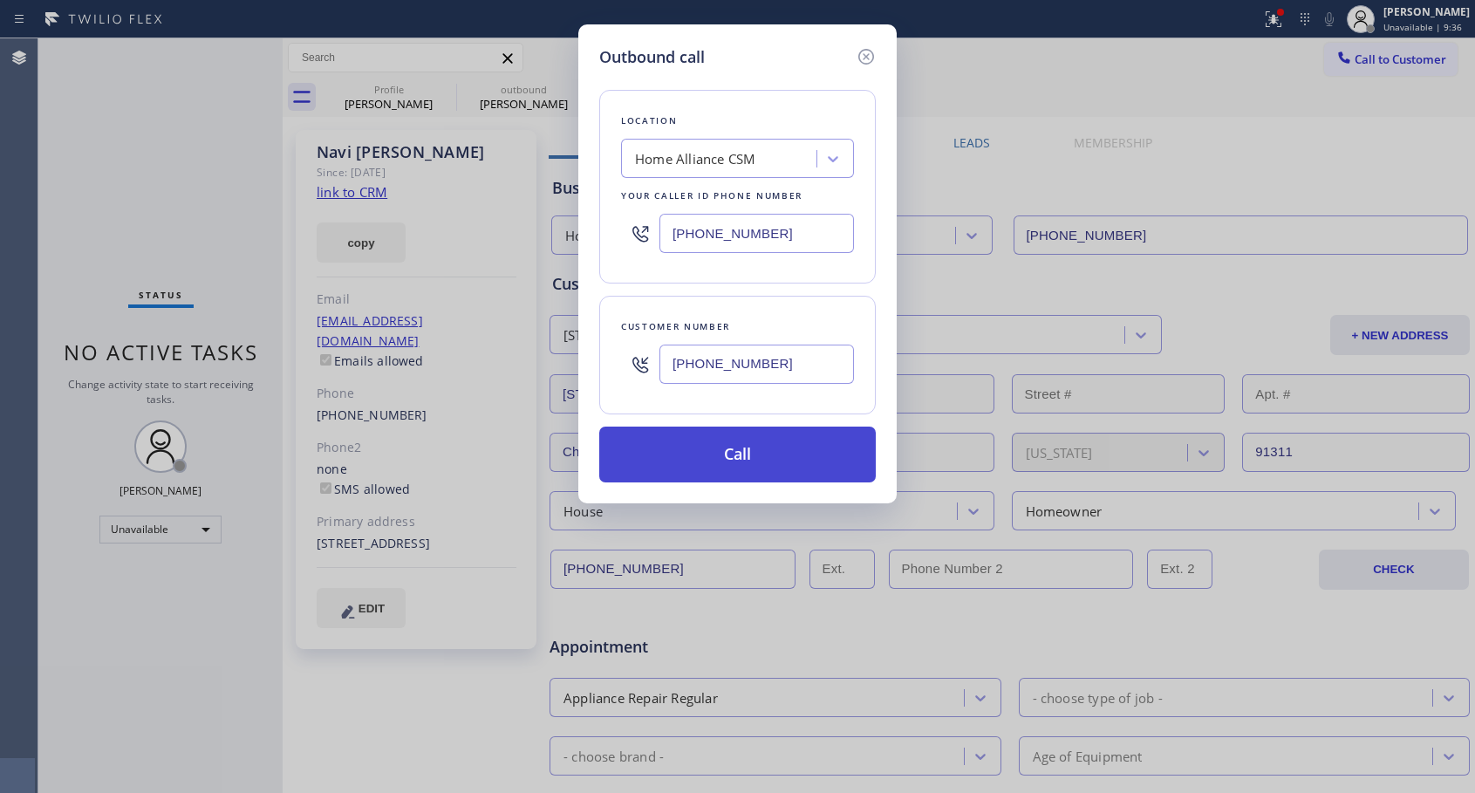
click at [681, 437] on button "Call" at bounding box center [737, 454] width 276 height 56
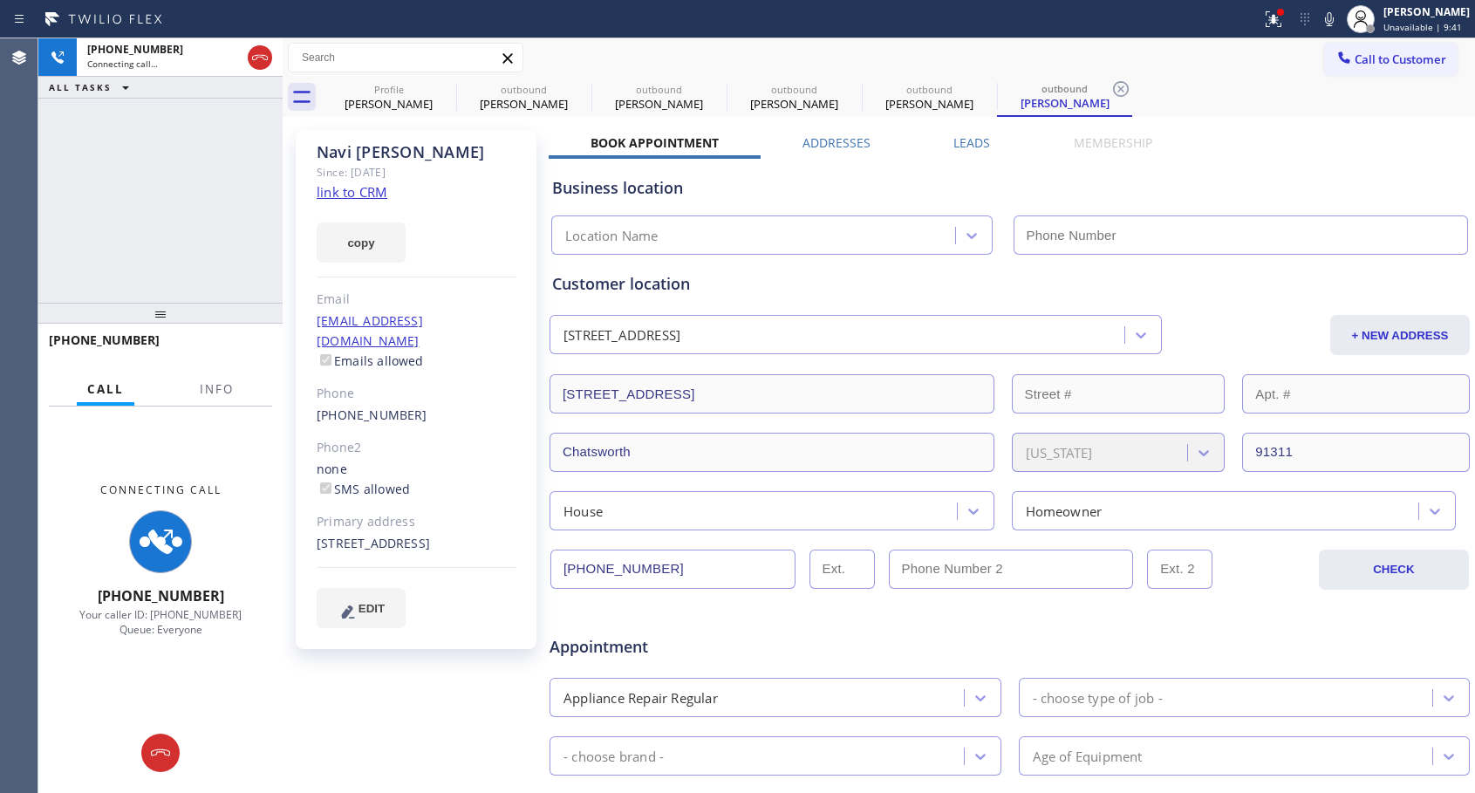
type input "[PHONE_NUMBER]"
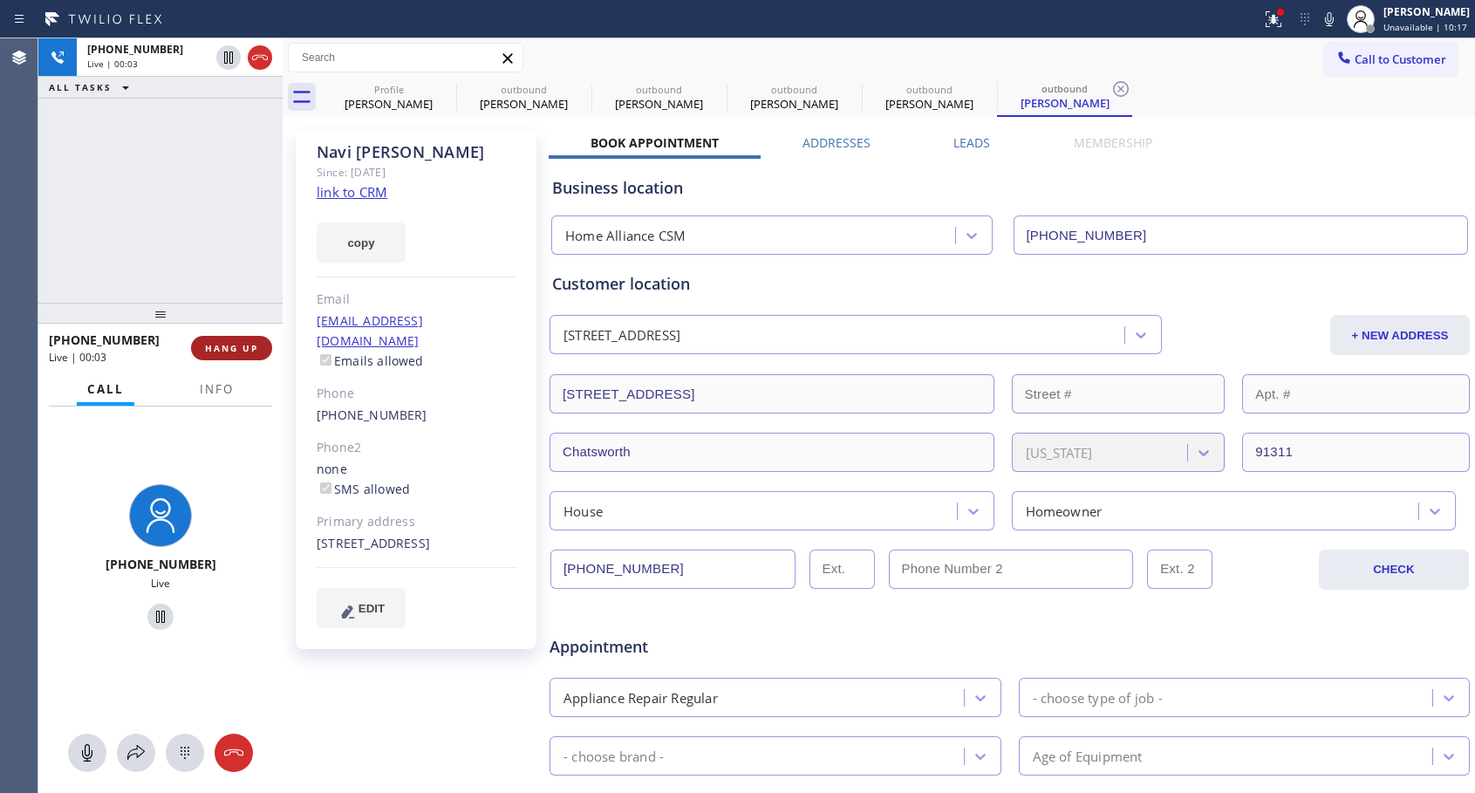
click at [212, 352] on span "HANG UP" at bounding box center [231, 348] width 53 height 12
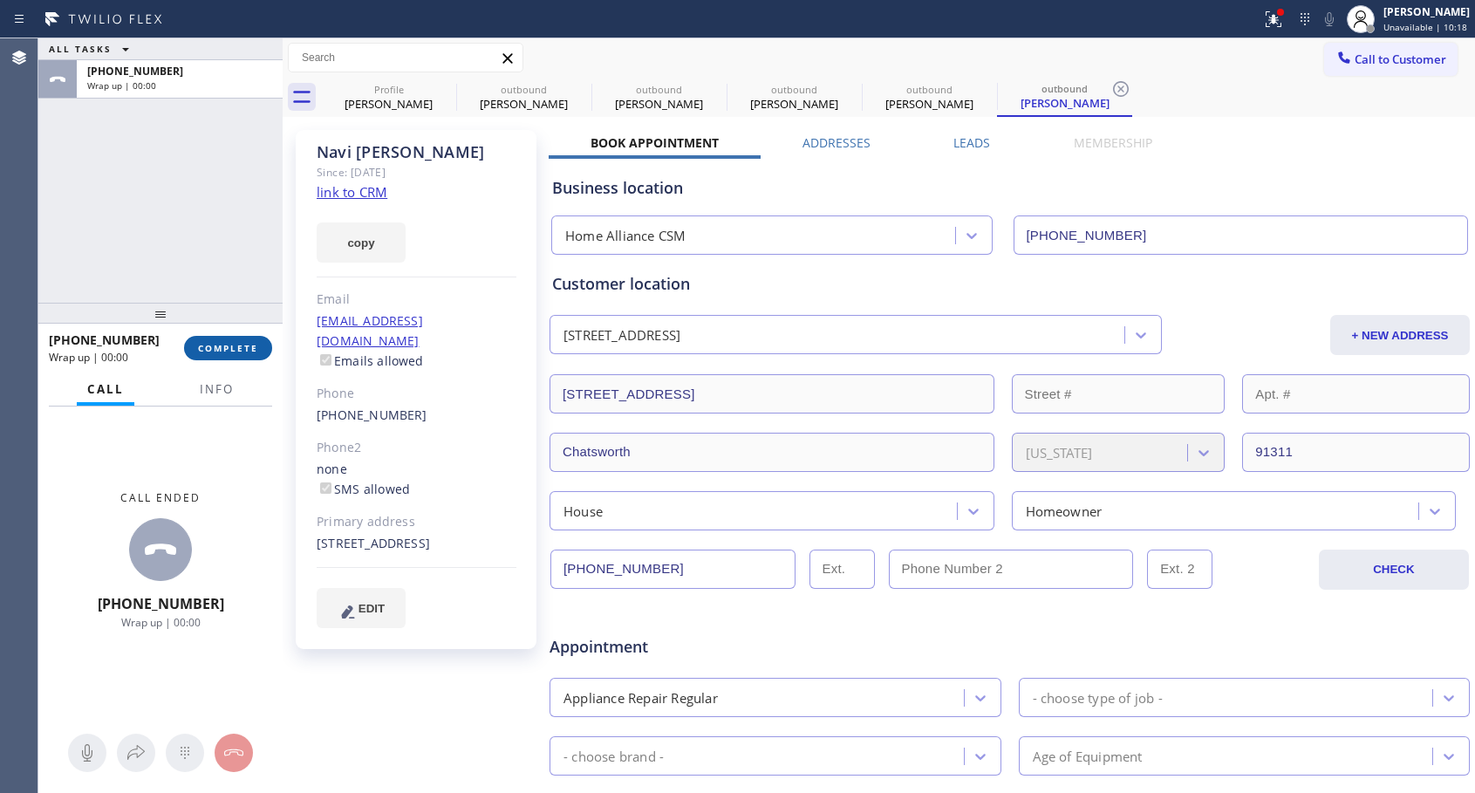
click at [212, 352] on span "COMPLETE" at bounding box center [228, 348] width 60 height 12
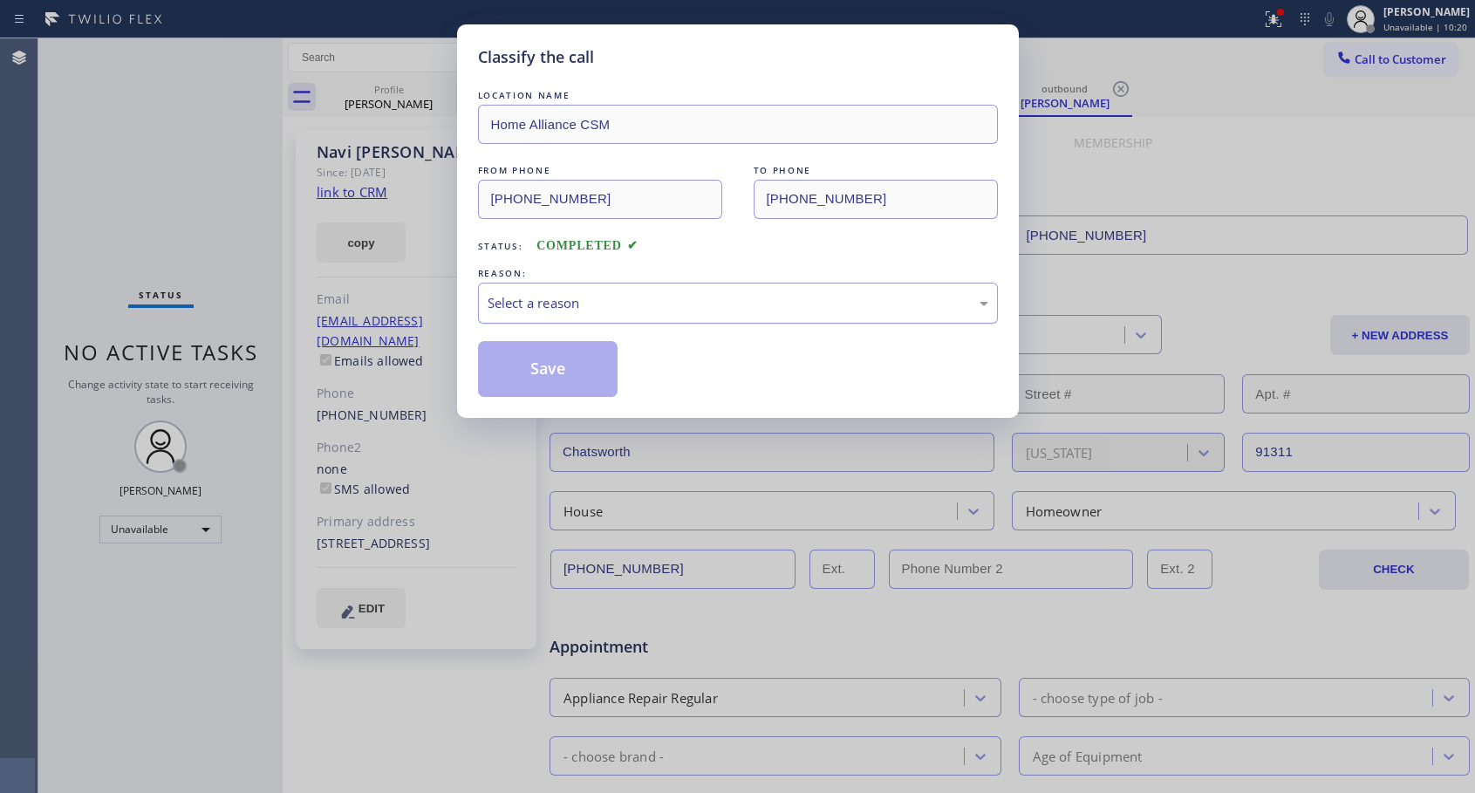
click at [588, 310] on div "Select a reason" at bounding box center [738, 303] width 501 height 20
click at [575, 365] on button "Save" at bounding box center [548, 369] width 140 height 56
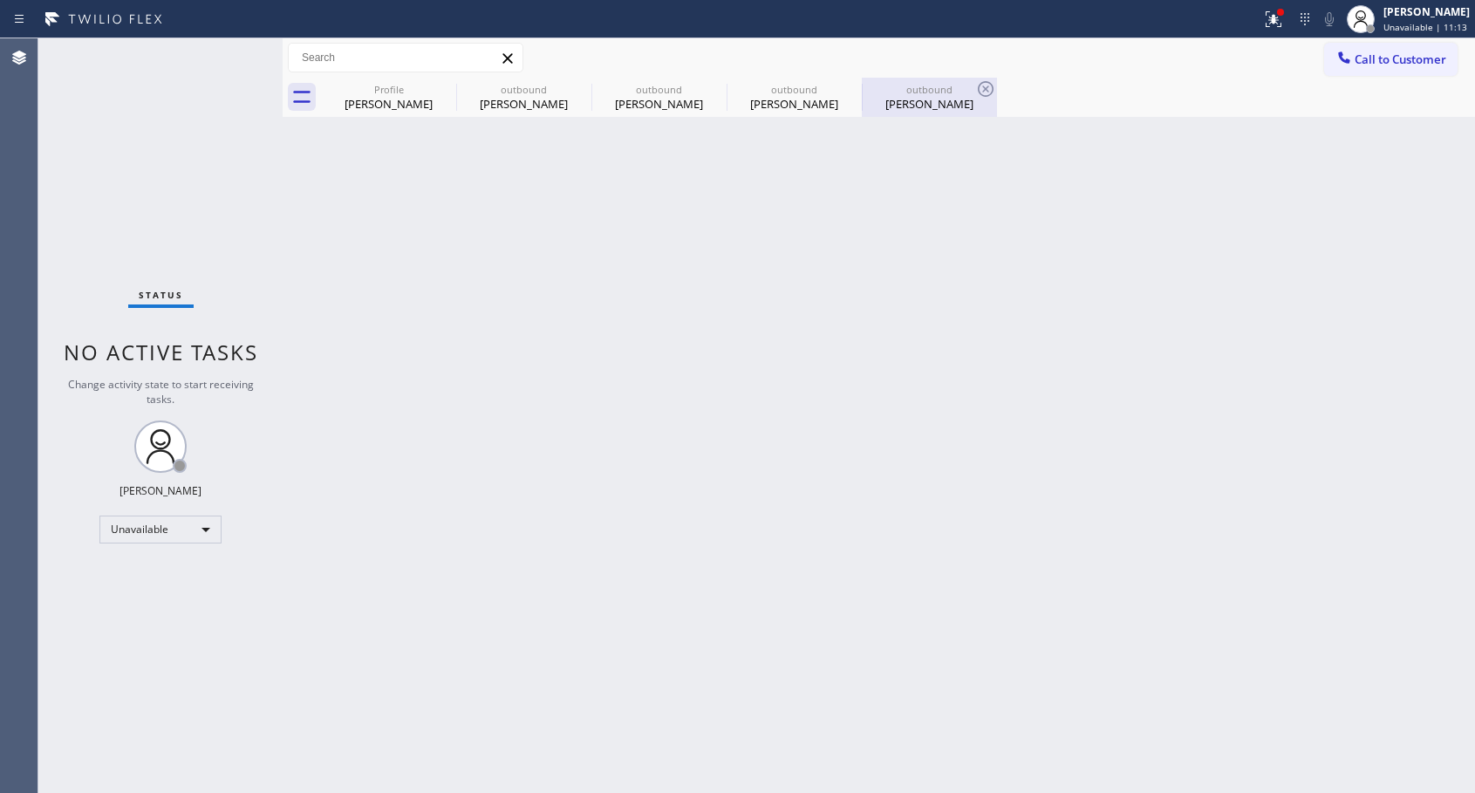
click at [940, 95] on div "outbound" at bounding box center [929, 89] width 132 height 13
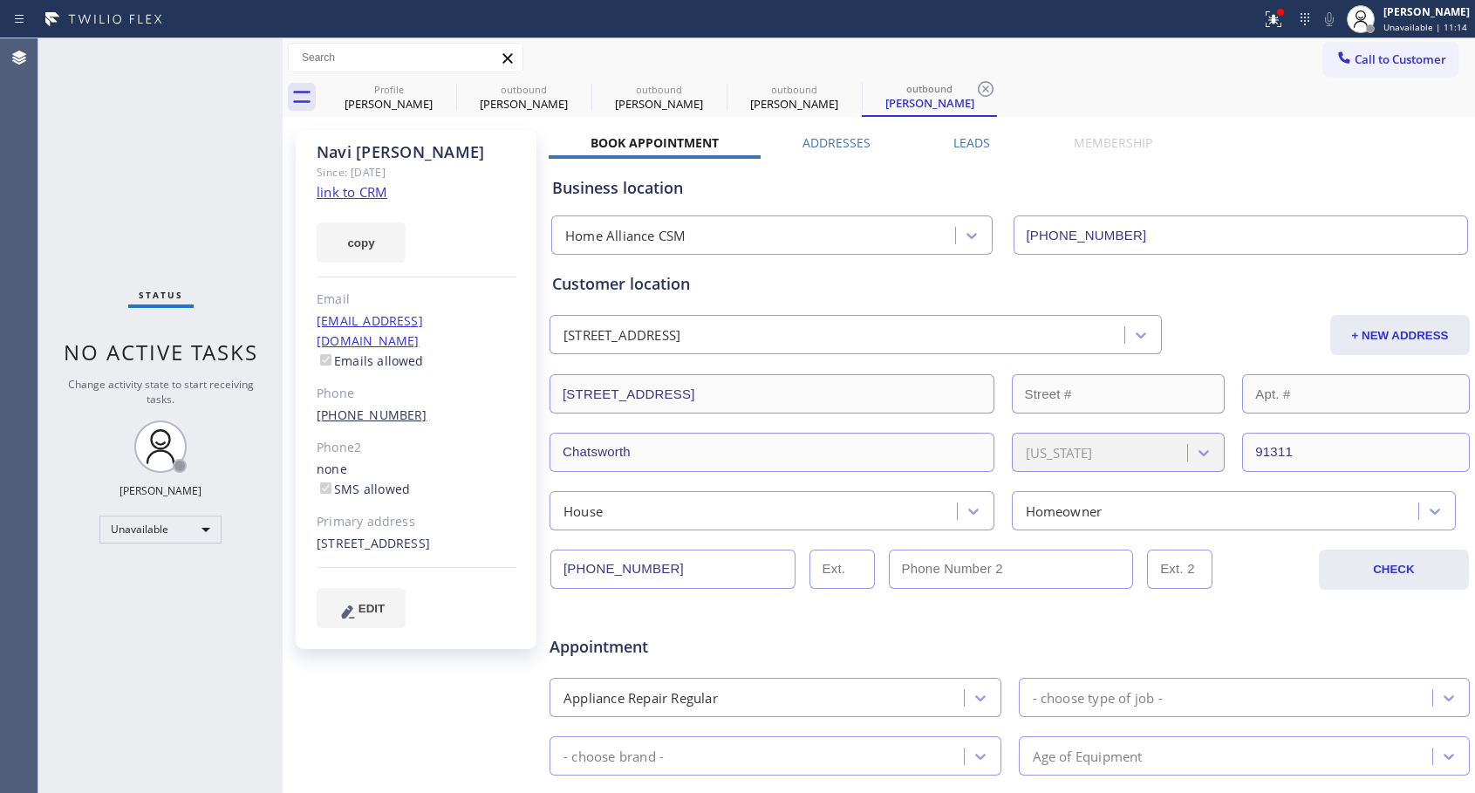
click at [381, 406] on link "[PHONE_NUMBER]" at bounding box center [372, 414] width 111 height 17
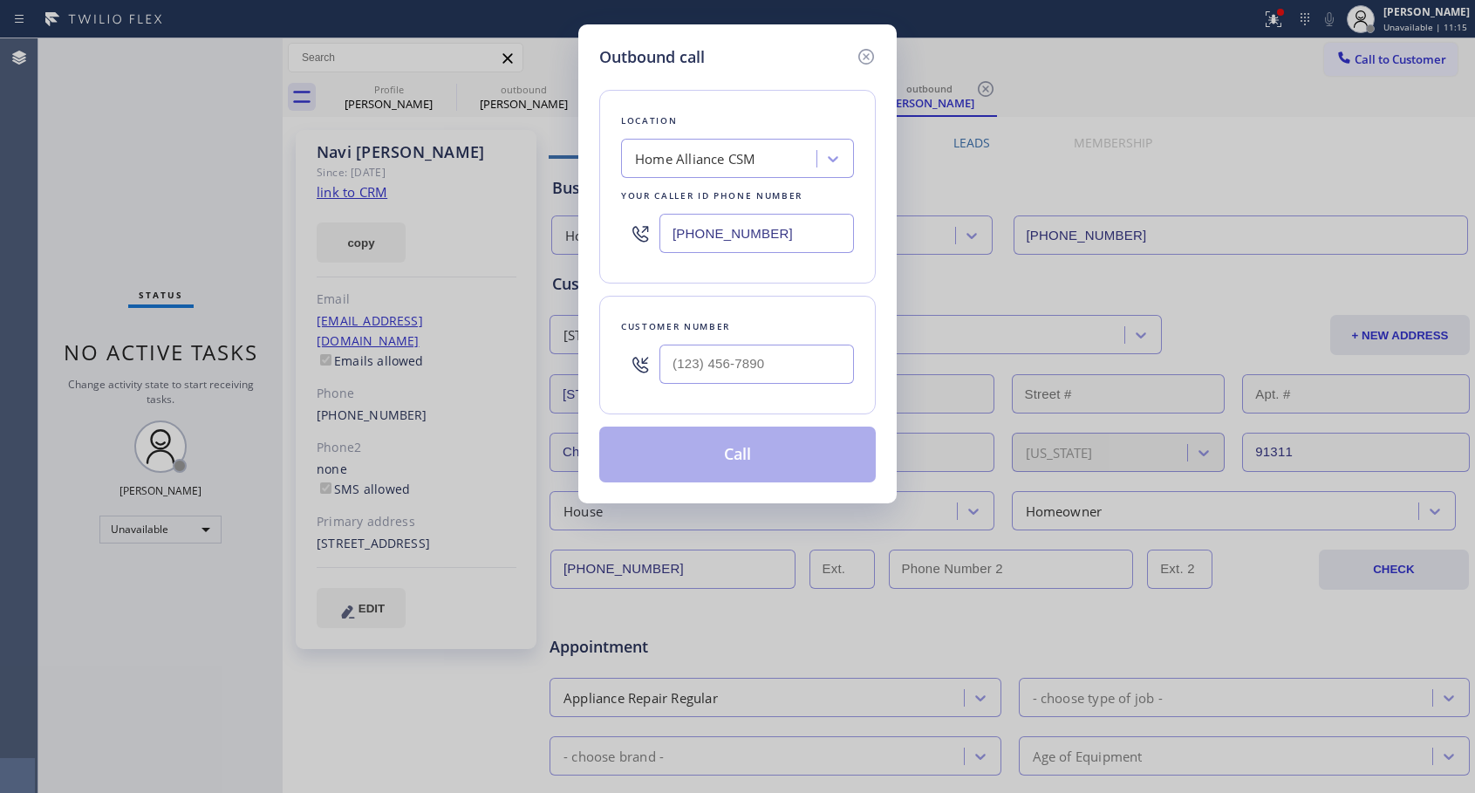
type input "[PHONE_NUMBER]"
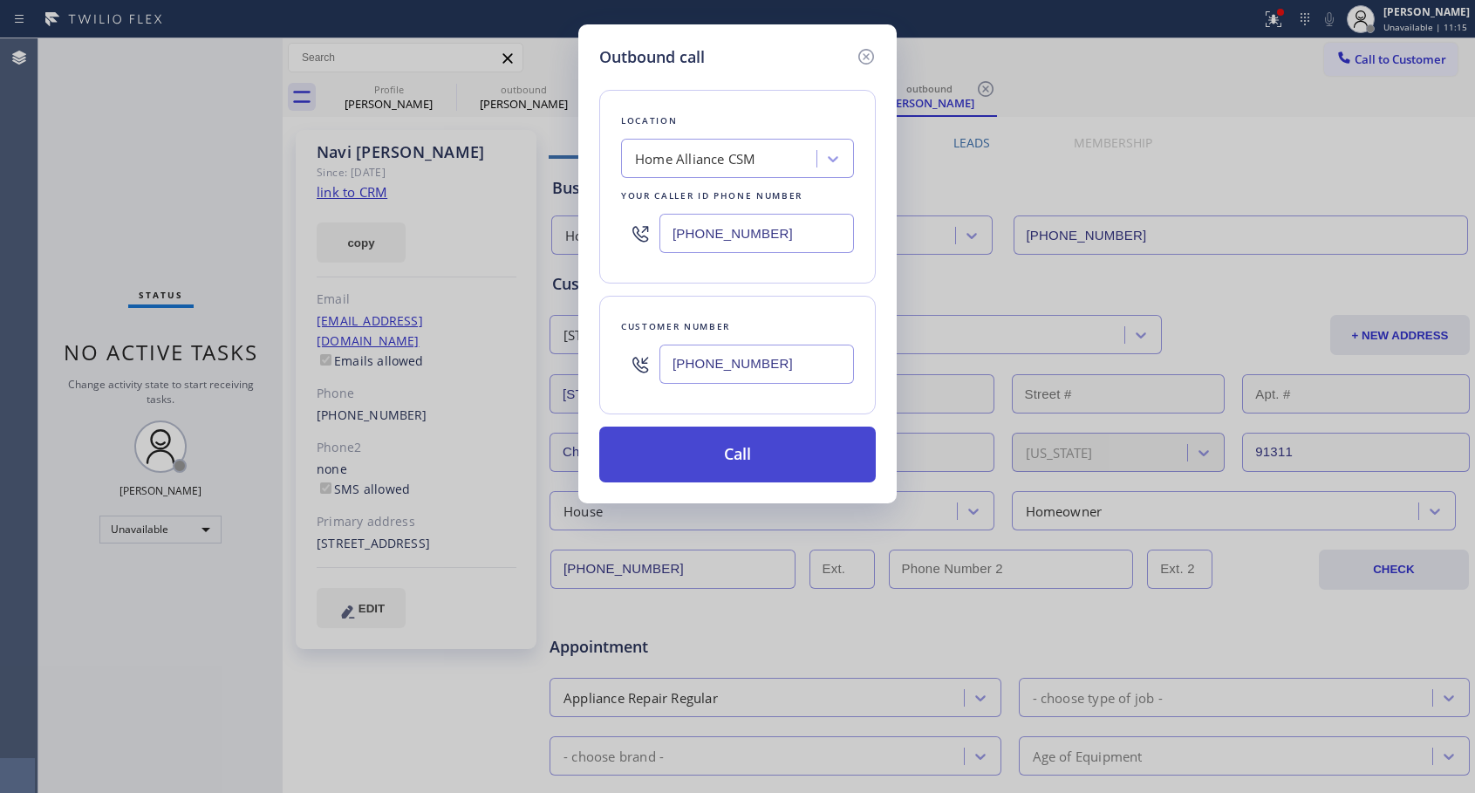
click at [691, 463] on button "Call" at bounding box center [737, 454] width 276 height 56
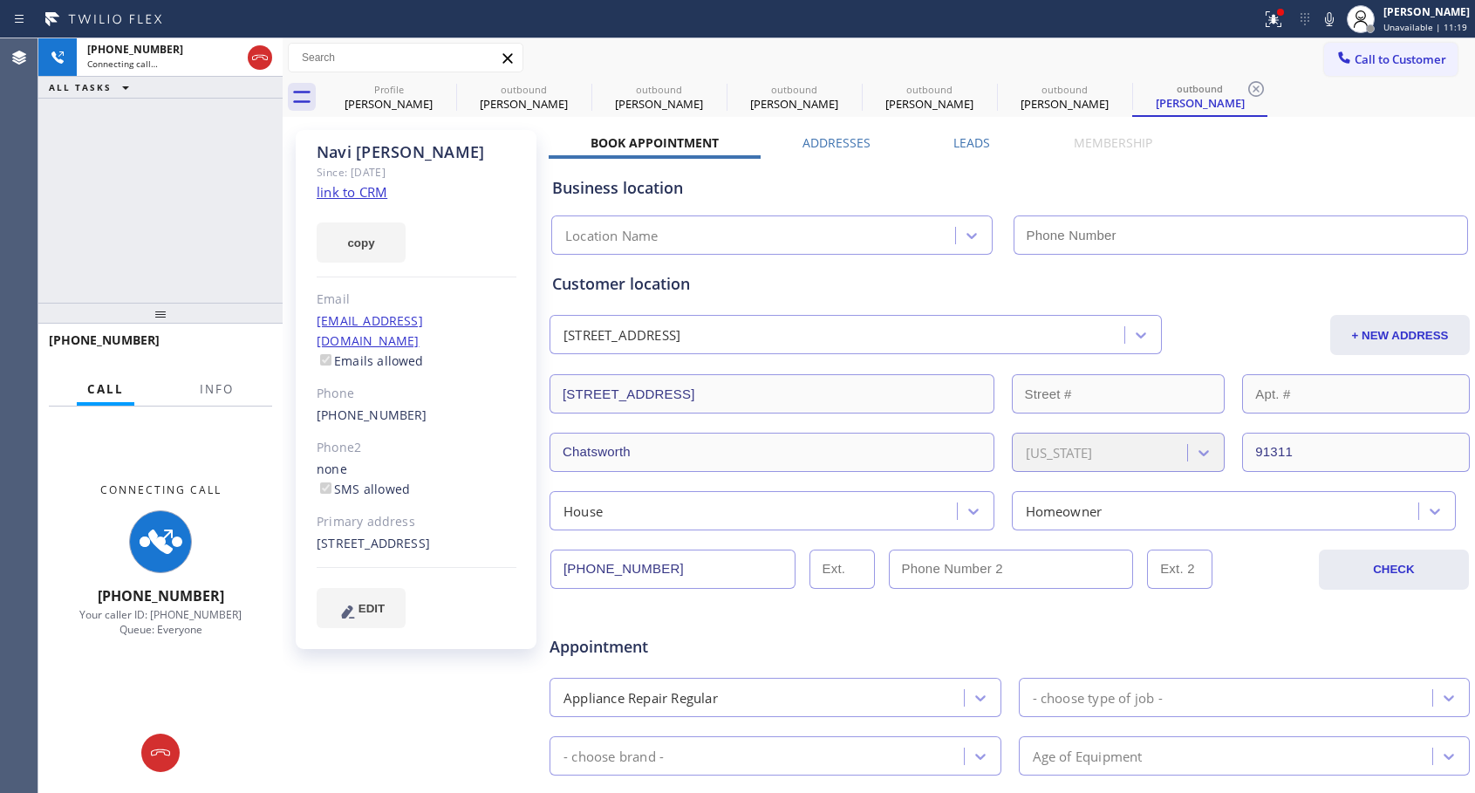
type input "[PHONE_NUMBER]"
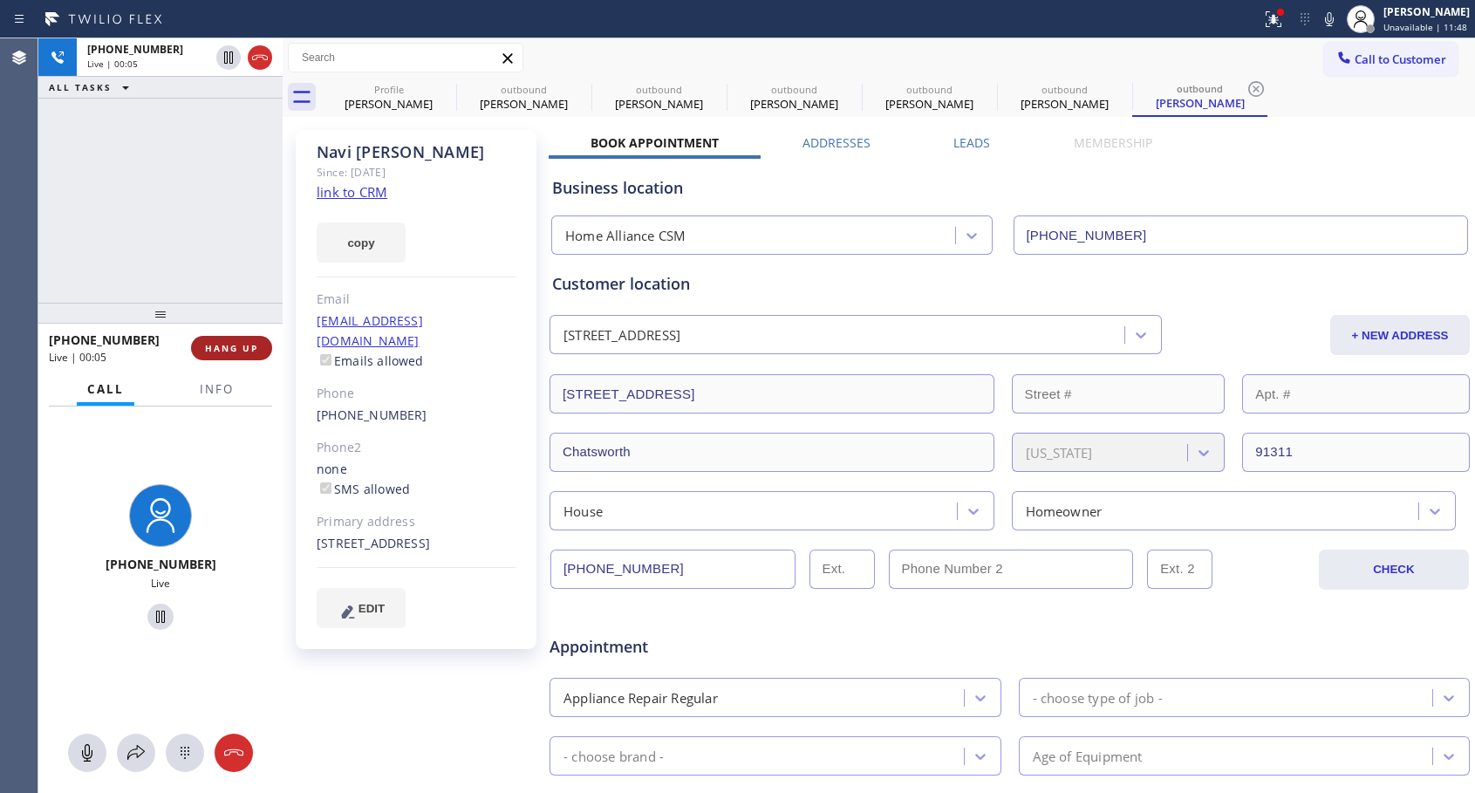
click at [233, 351] on span "HANG UP" at bounding box center [231, 348] width 53 height 12
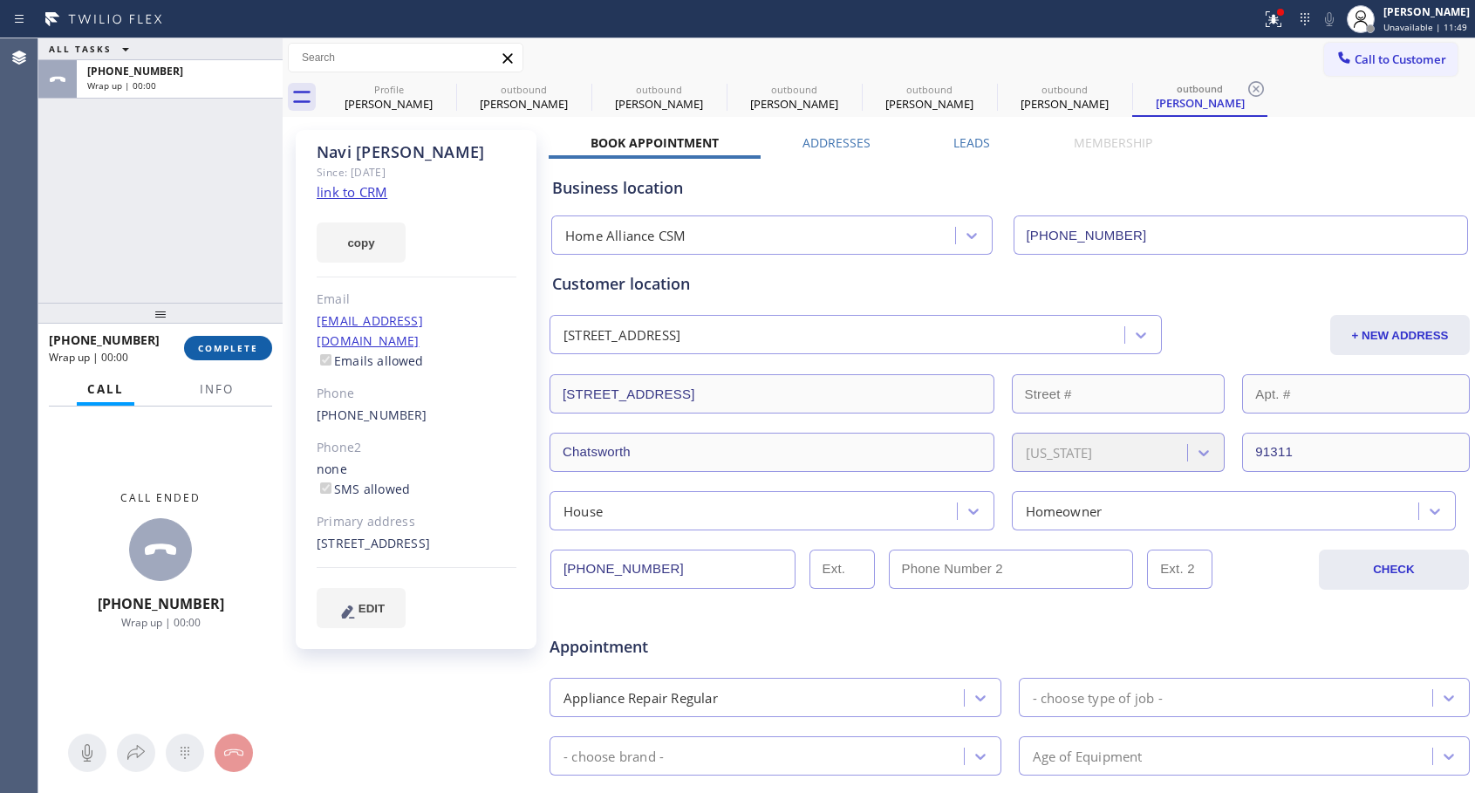
click at [234, 351] on span "COMPLETE" at bounding box center [228, 348] width 60 height 12
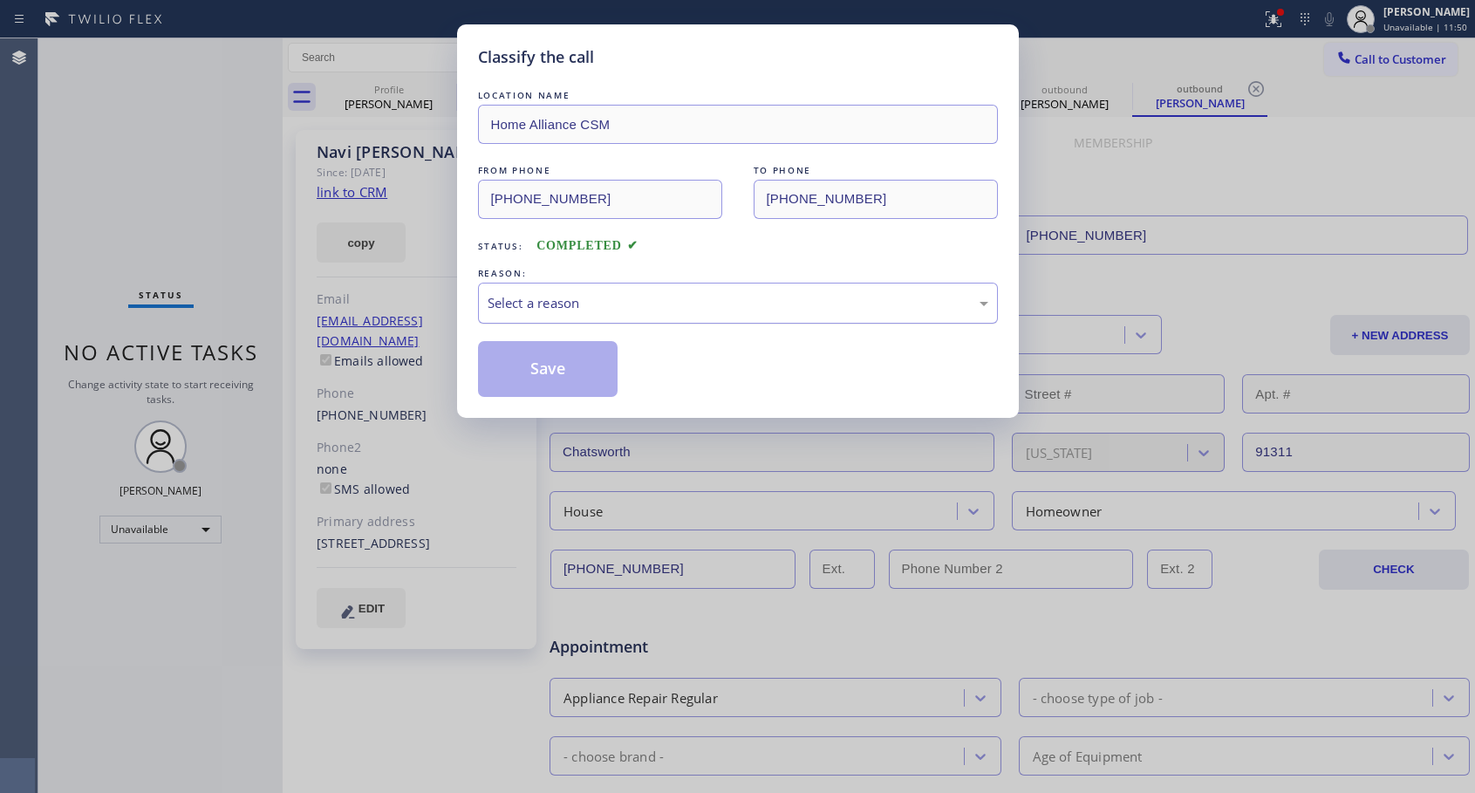
click at [578, 291] on div "Select a reason" at bounding box center [738, 303] width 520 height 41
click at [520, 377] on button "Save" at bounding box center [548, 369] width 140 height 56
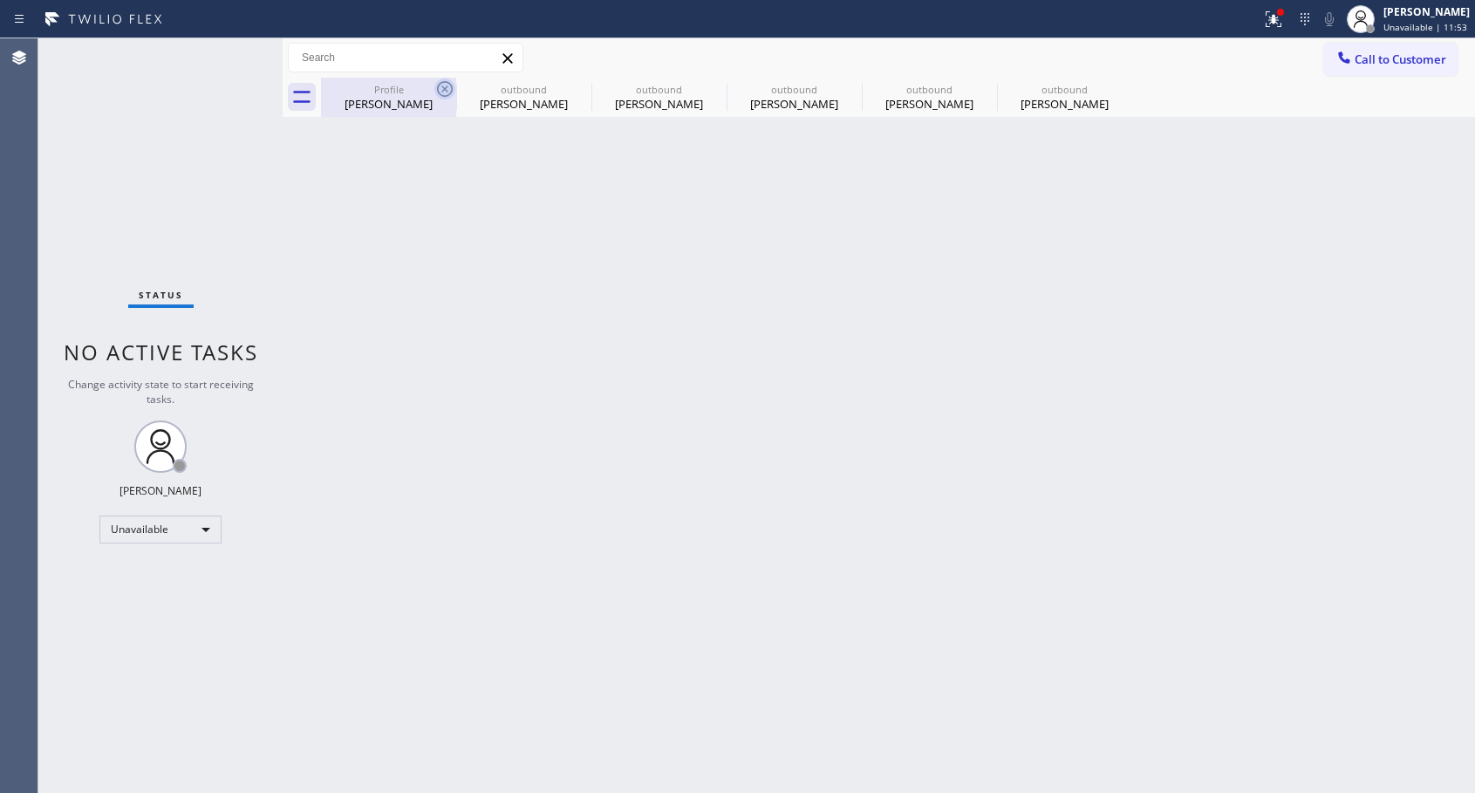
click at [442, 88] on icon at bounding box center [444, 88] width 21 height 21
click at [0, 0] on icon at bounding box center [0, 0] width 0 height 0
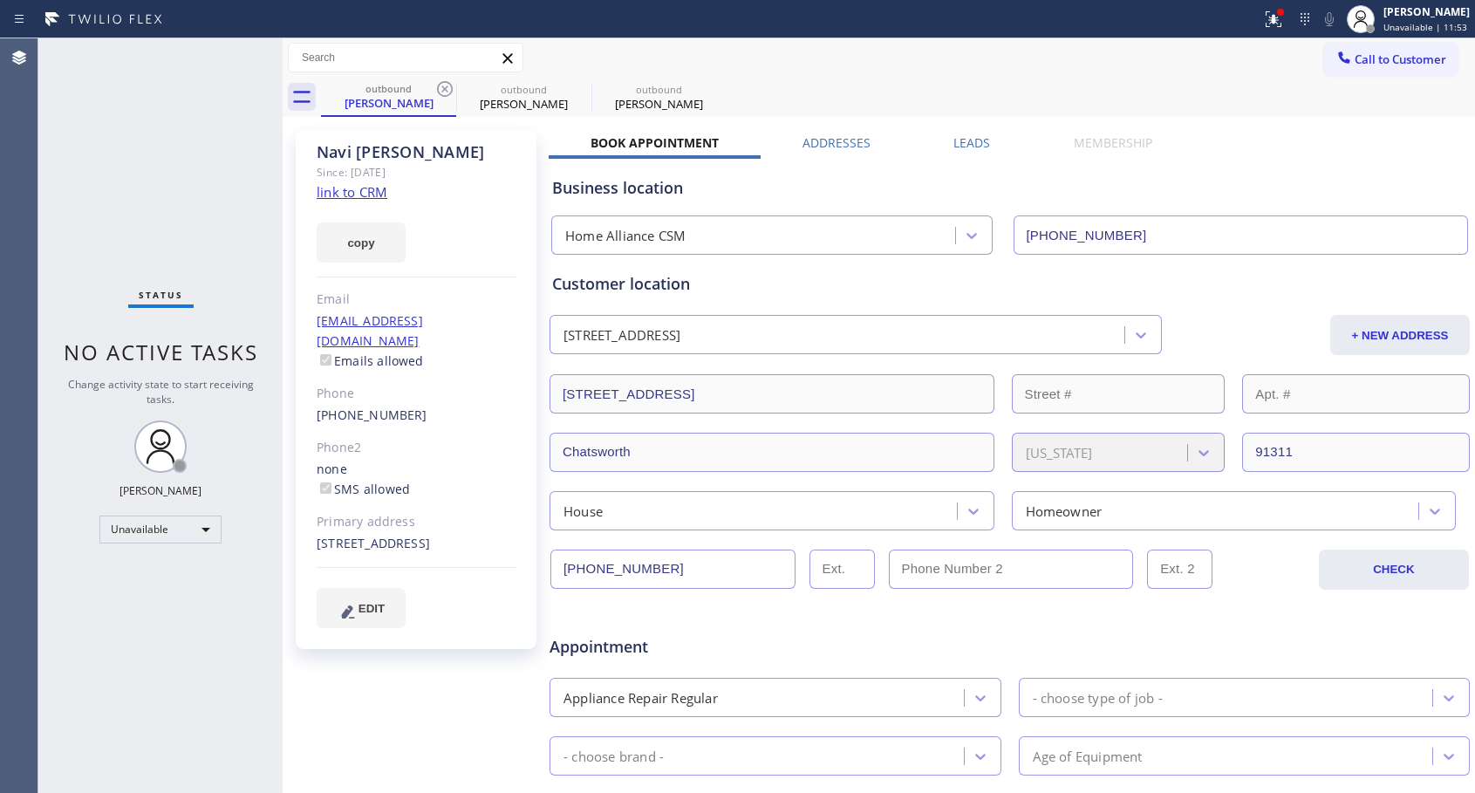
click at [442, 88] on icon at bounding box center [444, 88] width 21 height 21
click at [443, 88] on icon at bounding box center [445, 89] width 16 height 16
click at [390, 406] on link "[PHONE_NUMBER]" at bounding box center [372, 414] width 111 height 17
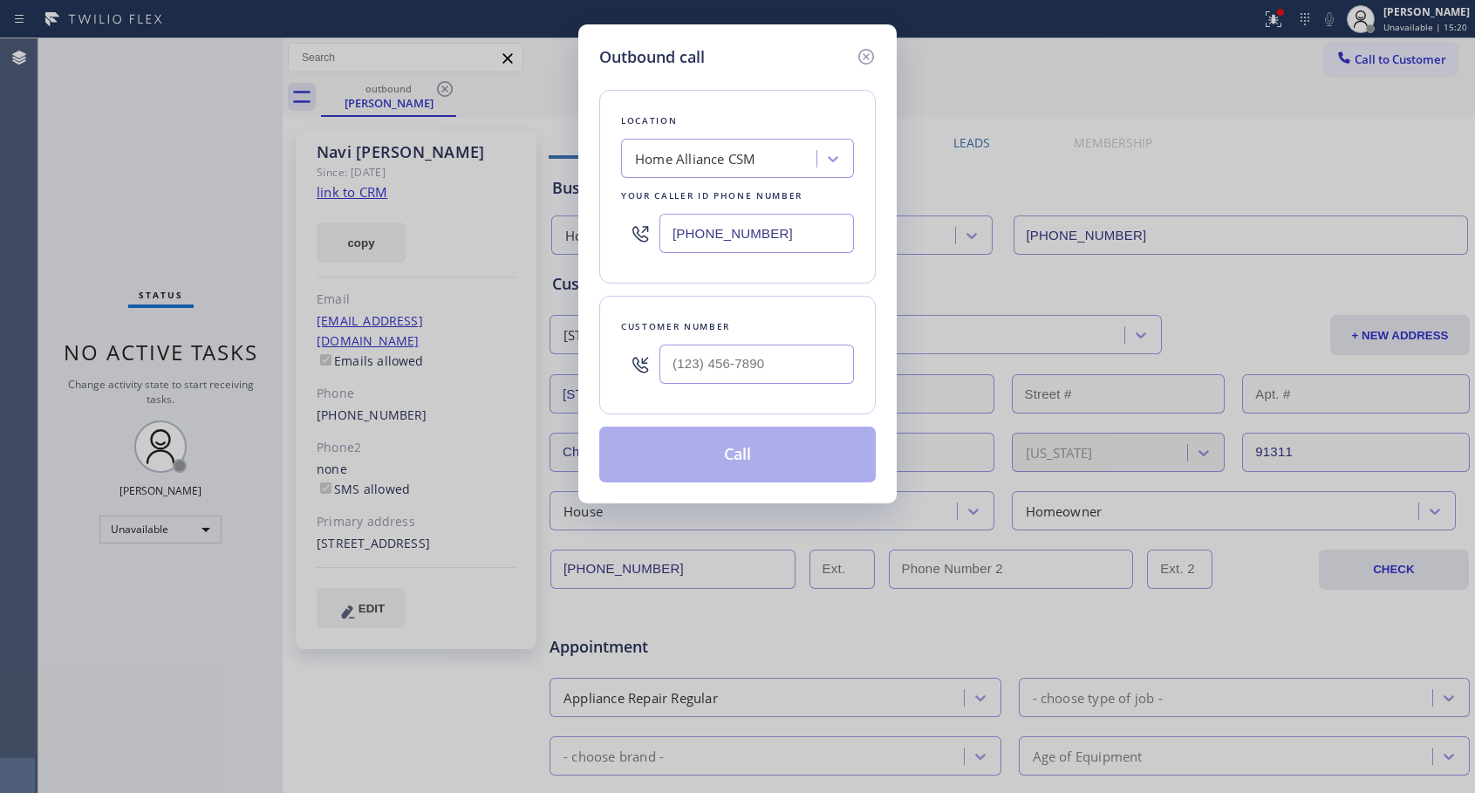
type input "[PHONE_NUMBER]"
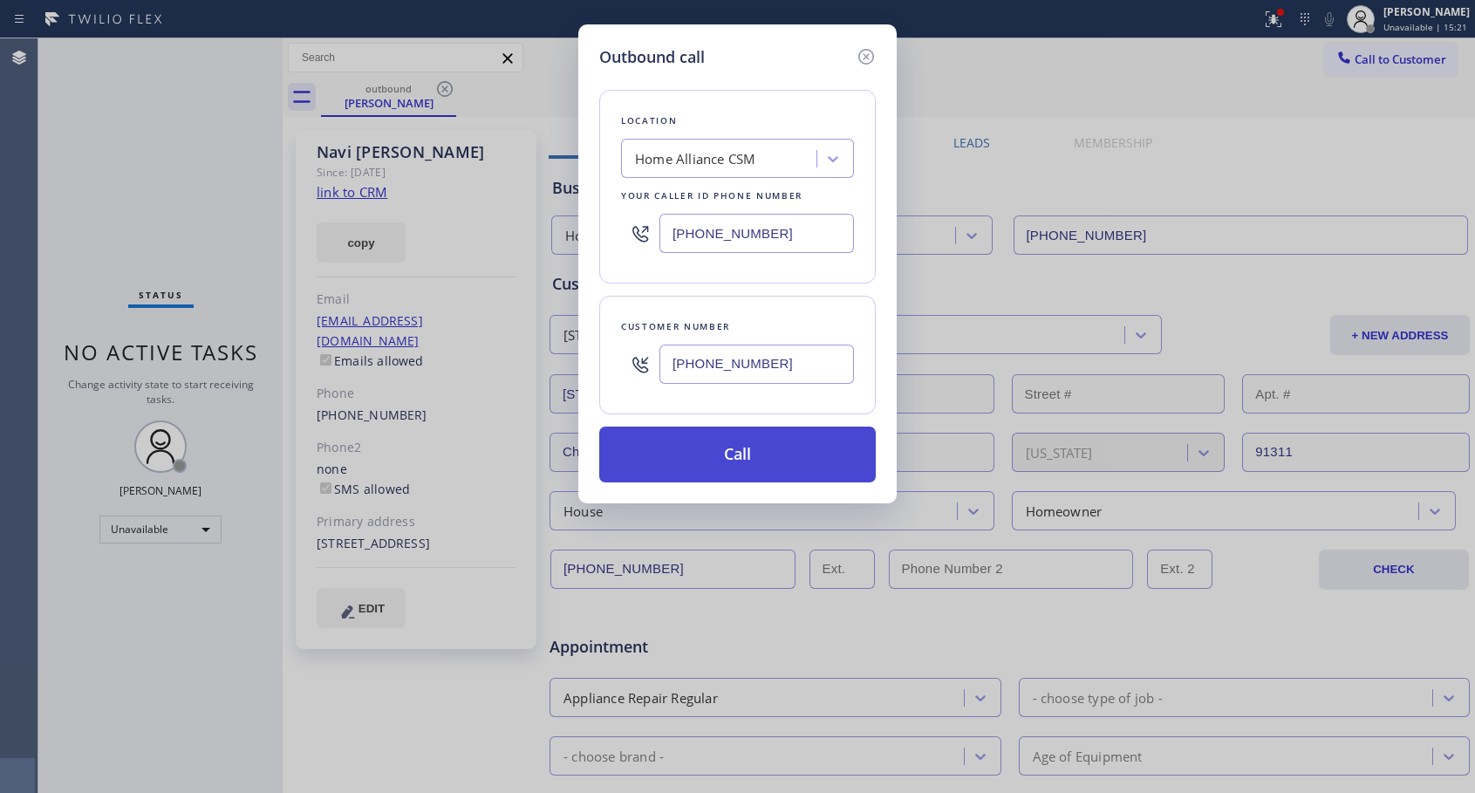
click at [765, 447] on button "Call" at bounding box center [737, 454] width 276 height 56
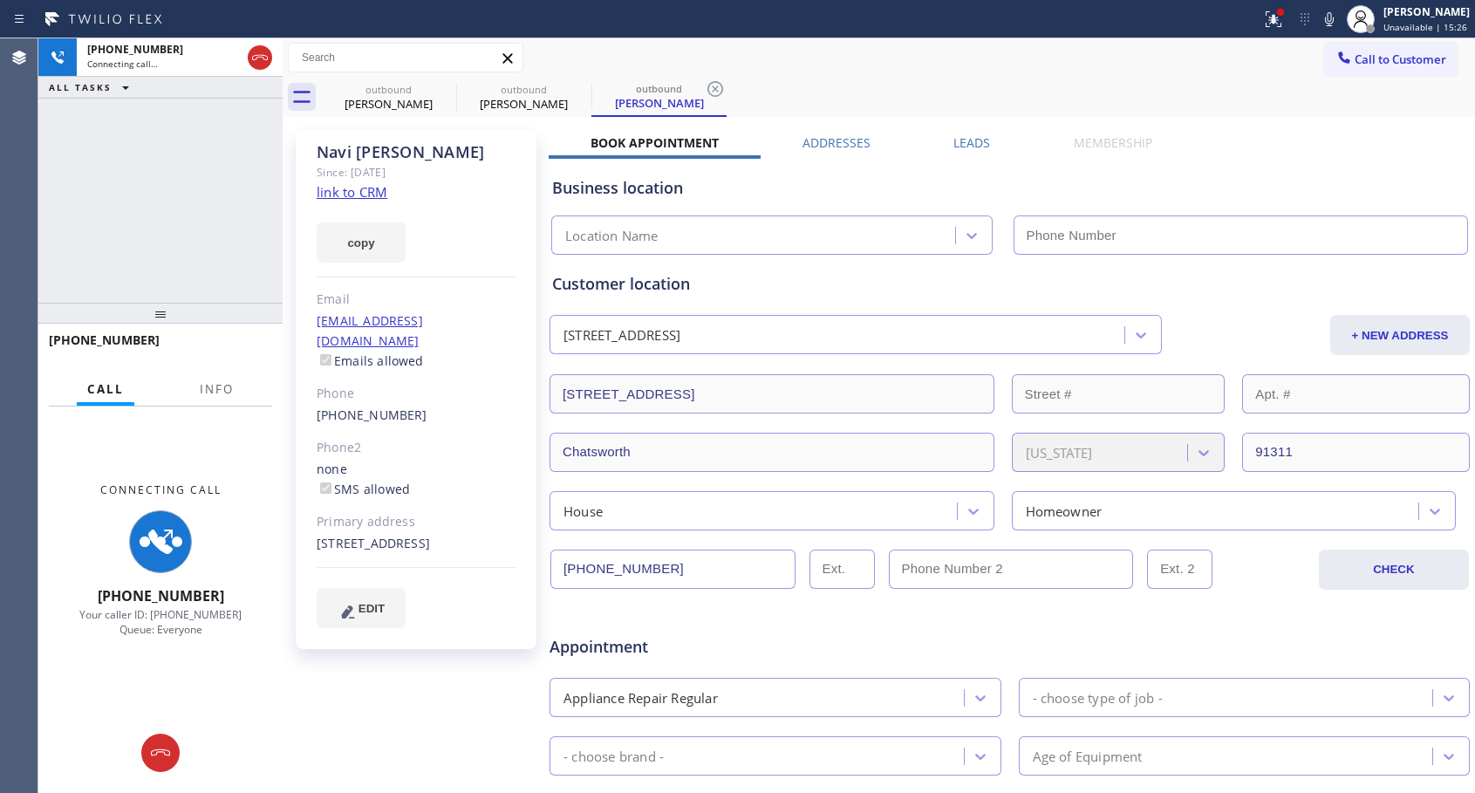
type input "[PHONE_NUMBER]"
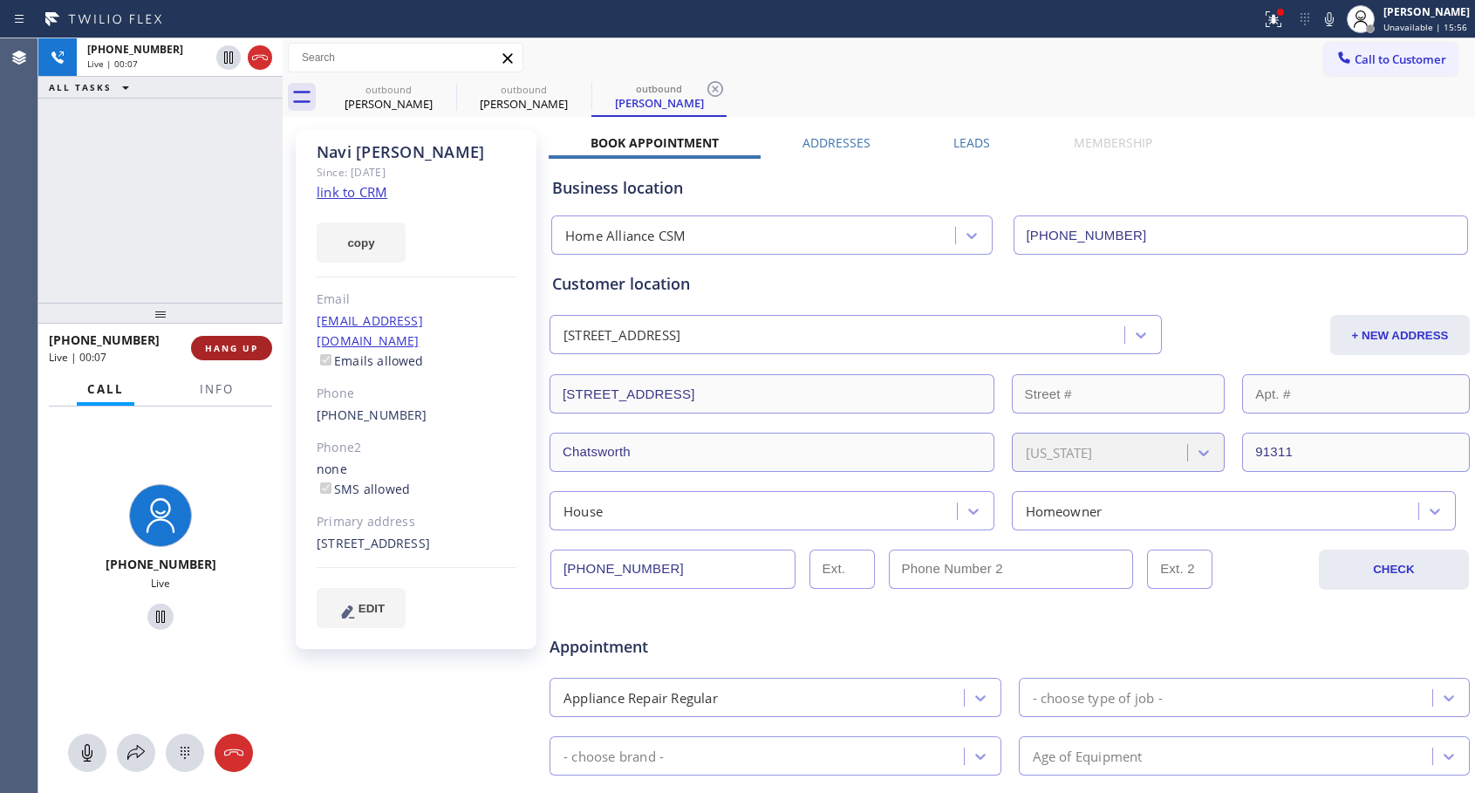
click at [241, 343] on span "HANG UP" at bounding box center [231, 348] width 53 height 12
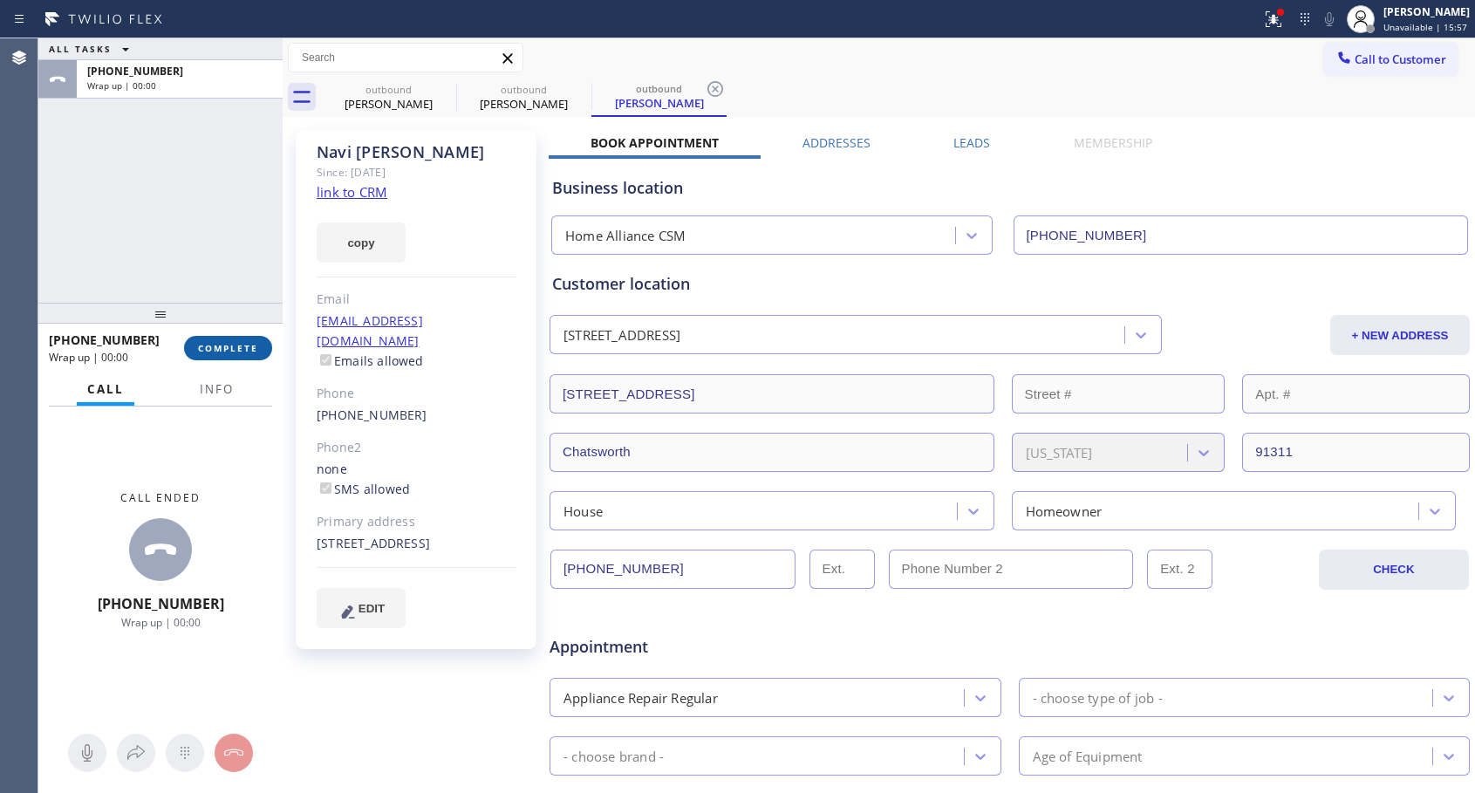
click at [241, 343] on span "COMPLETE" at bounding box center [228, 348] width 60 height 12
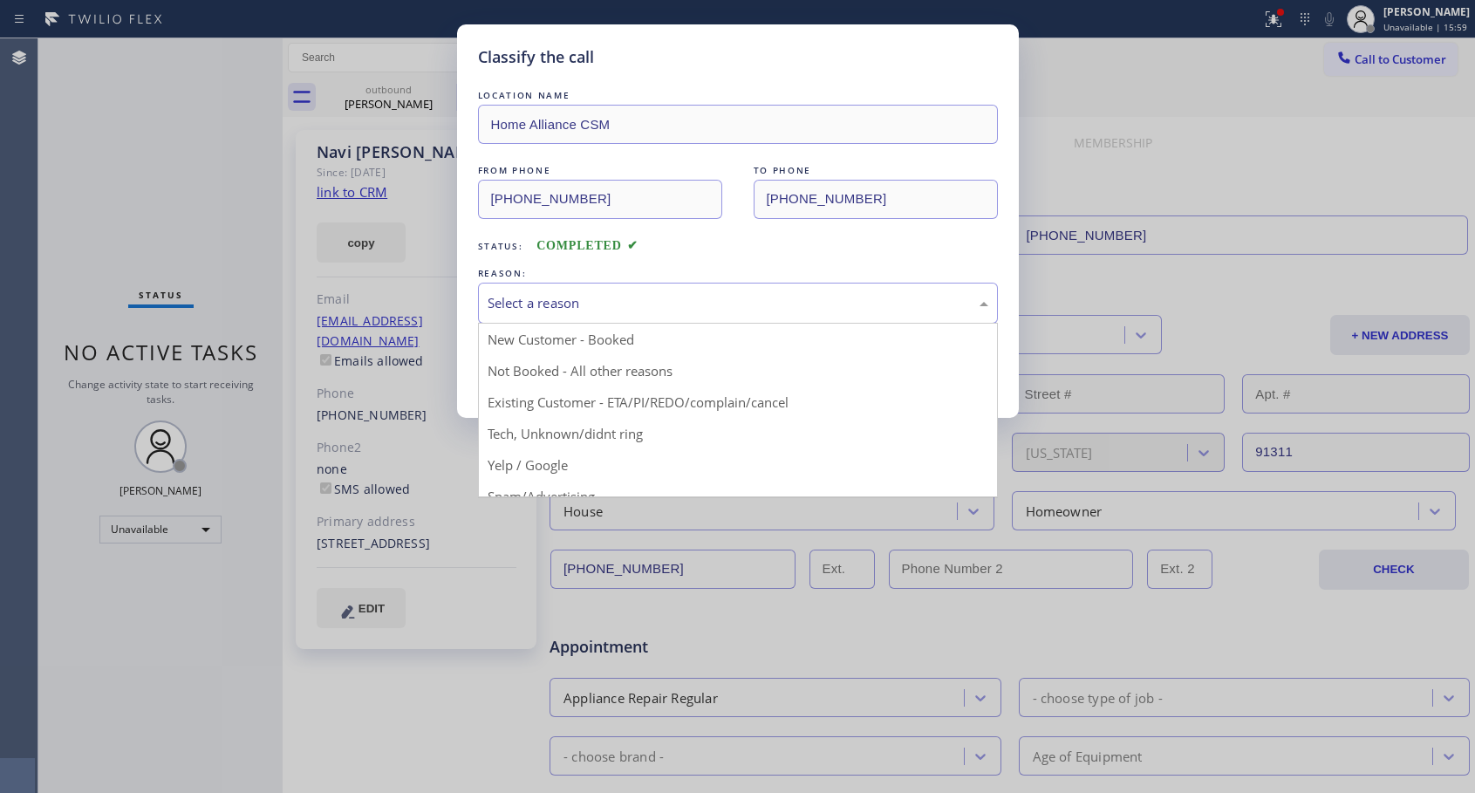
click at [679, 314] on div "Select a reason" at bounding box center [738, 303] width 520 height 41
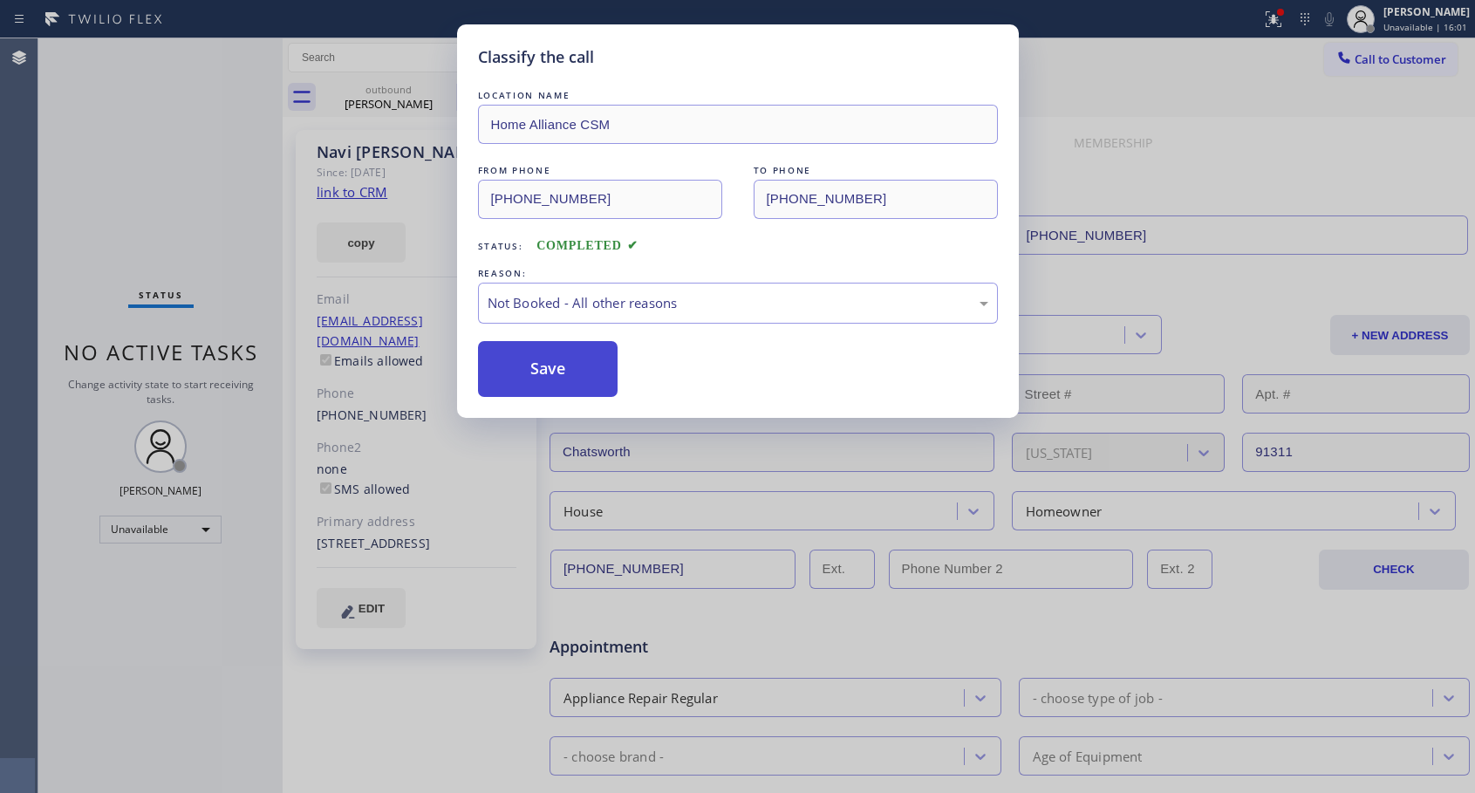
click at [589, 373] on button "Save" at bounding box center [548, 369] width 140 height 56
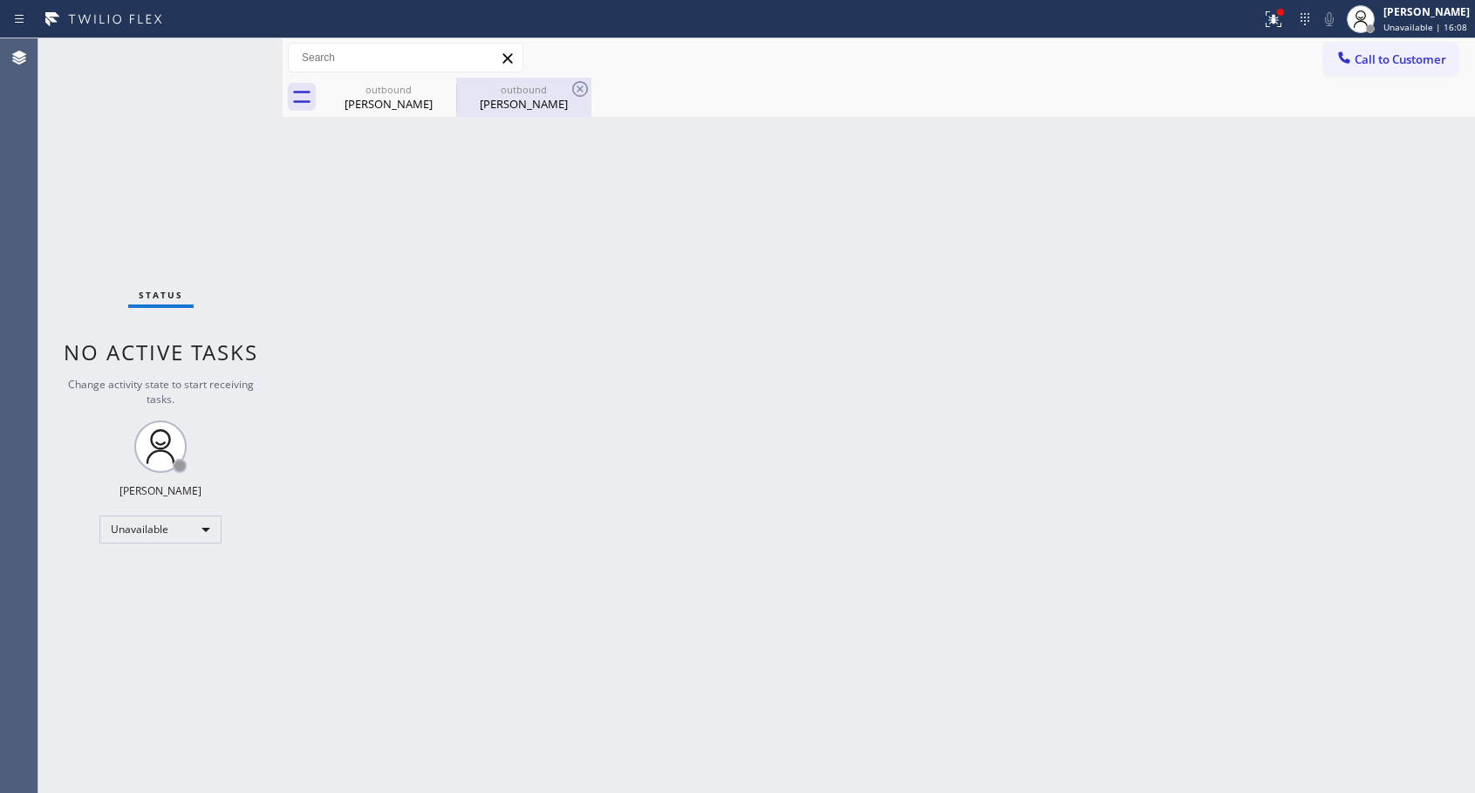
click at [520, 99] on div "[PERSON_NAME]" at bounding box center [524, 104] width 132 height 16
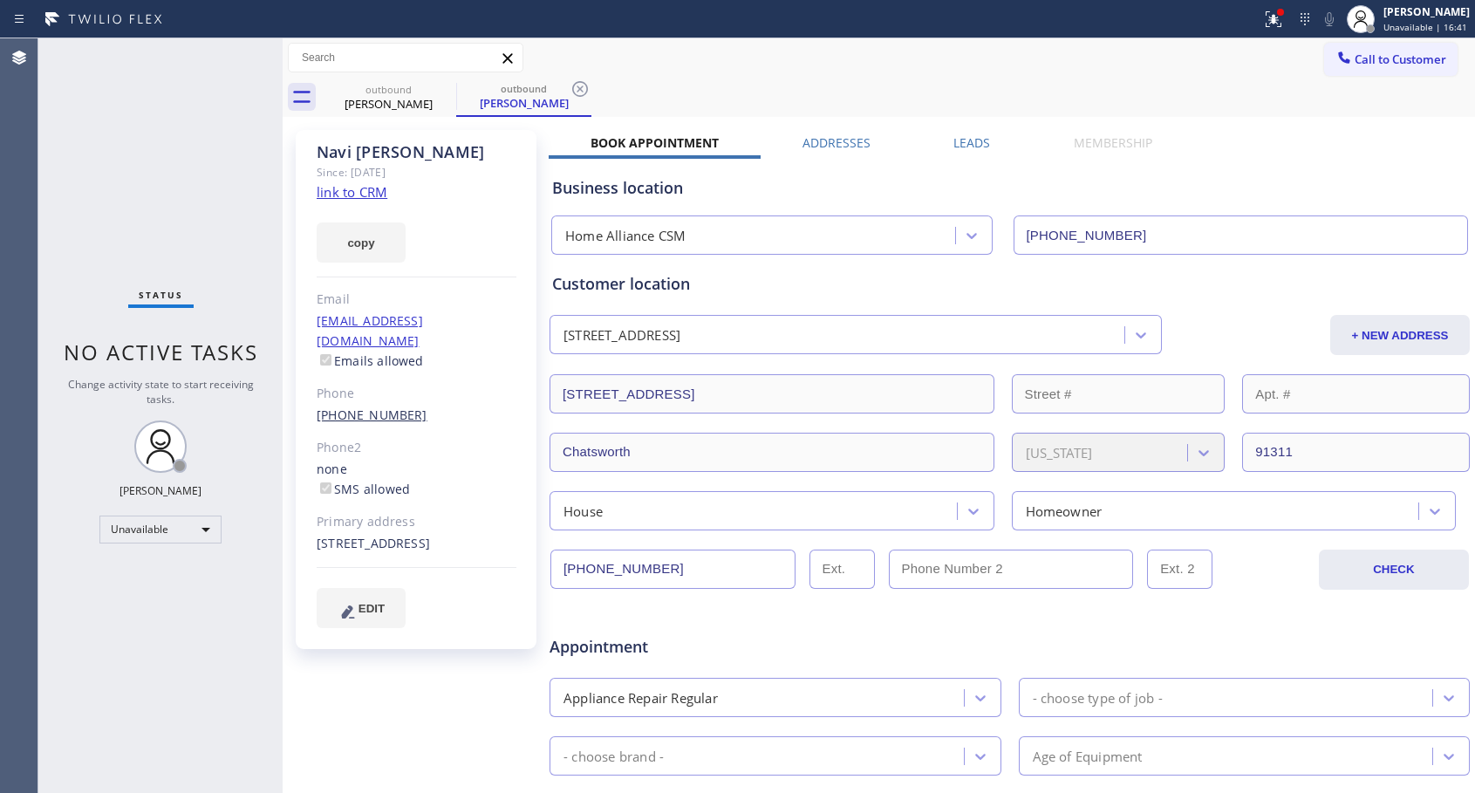
click at [383, 406] on link "[PHONE_NUMBER]" at bounding box center [372, 414] width 111 height 17
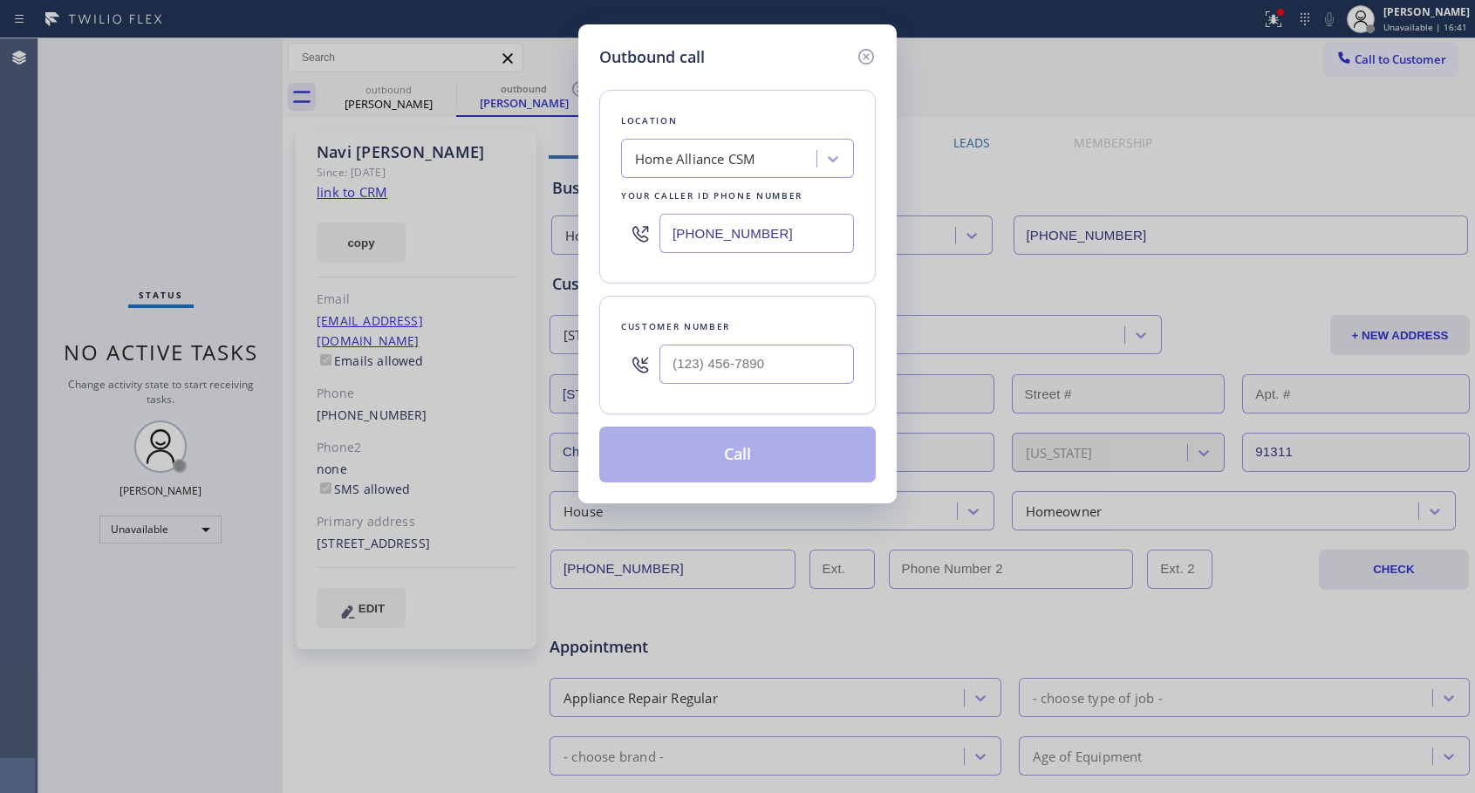
type input "[PHONE_NUMBER]"
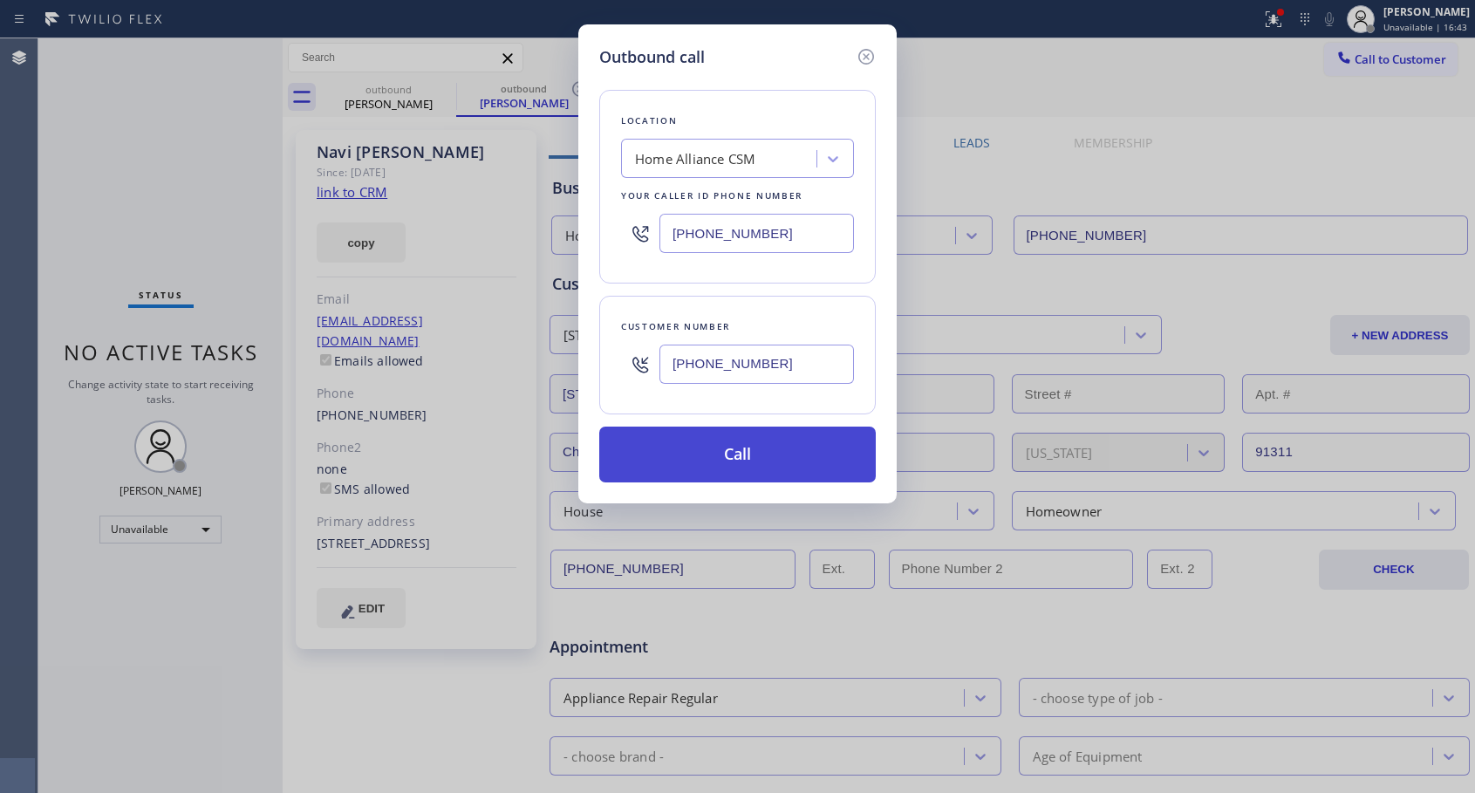
click at [719, 454] on button "Call" at bounding box center [737, 454] width 276 height 56
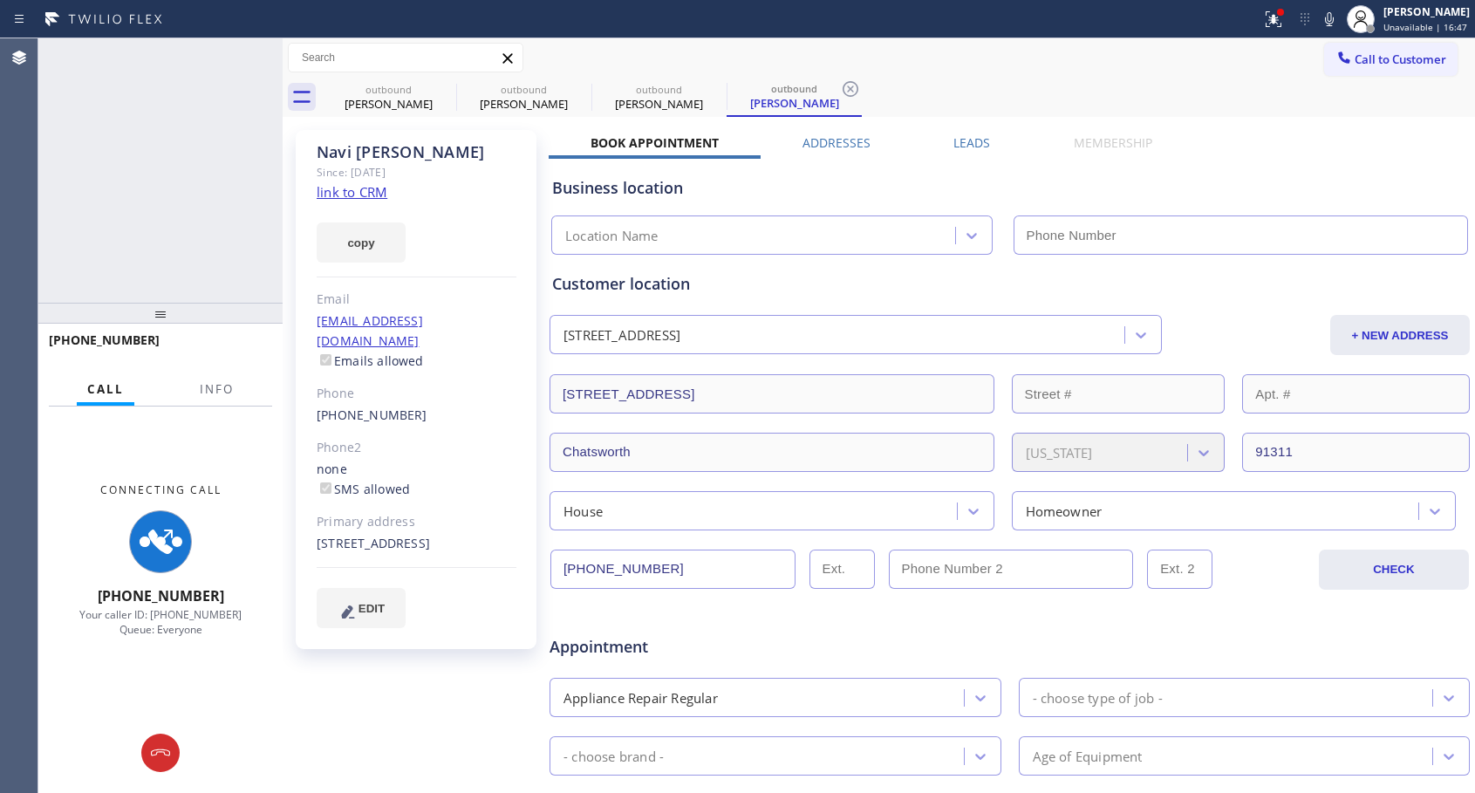
type input "[PHONE_NUMBER]"
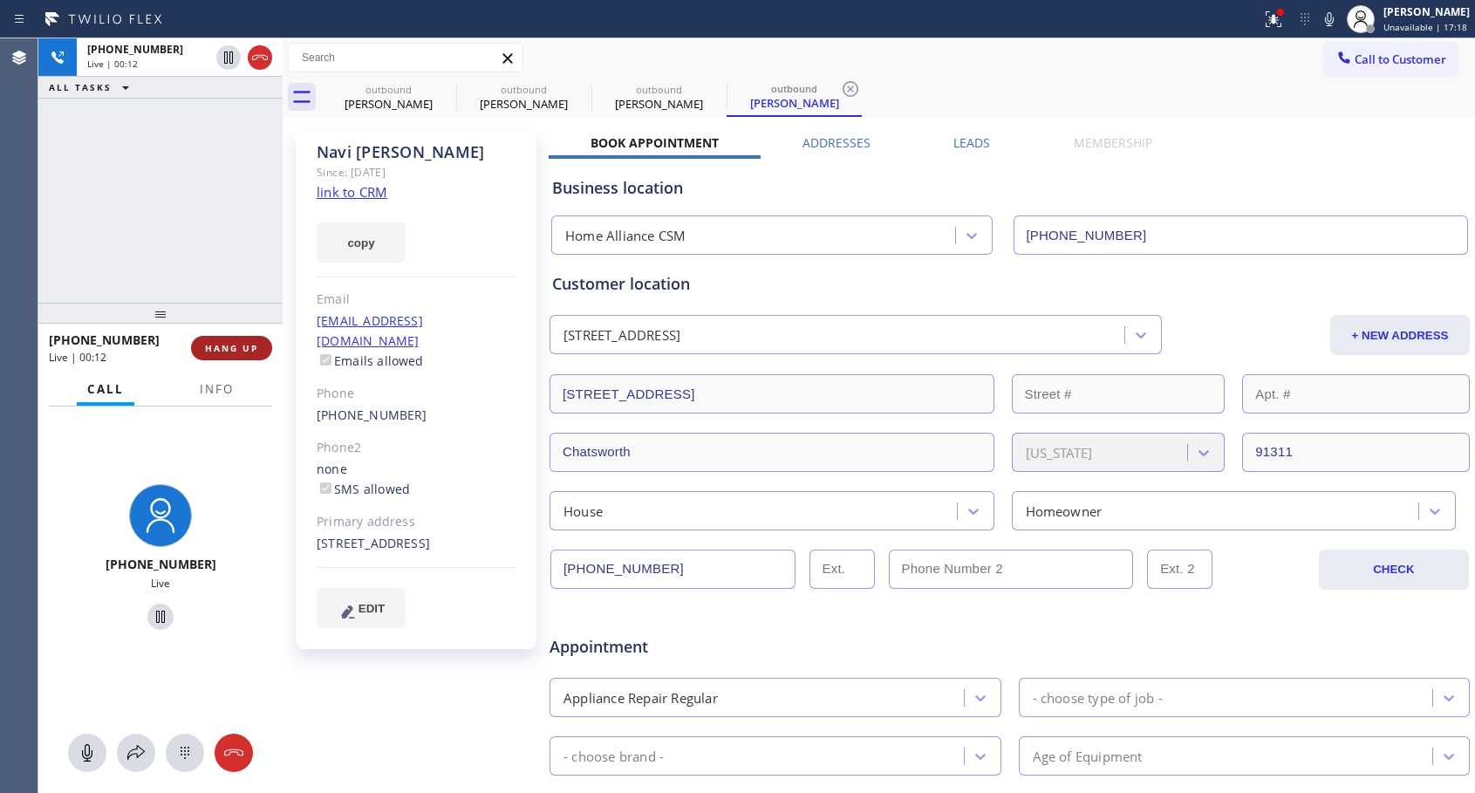
click at [201, 354] on button "HANG UP" at bounding box center [231, 348] width 81 height 24
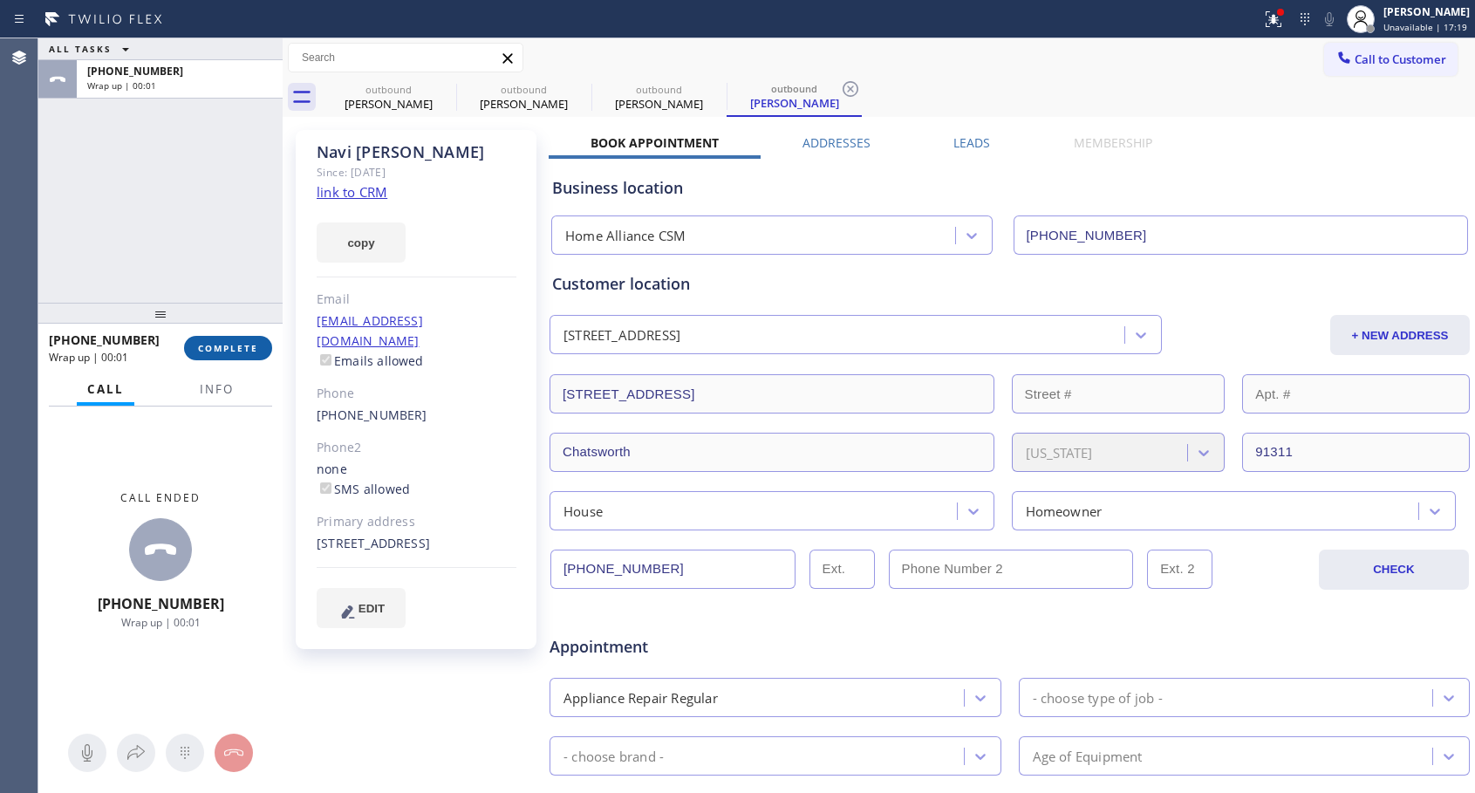
click at [224, 345] on span "COMPLETE" at bounding box center [228, 348] width 60 height 12
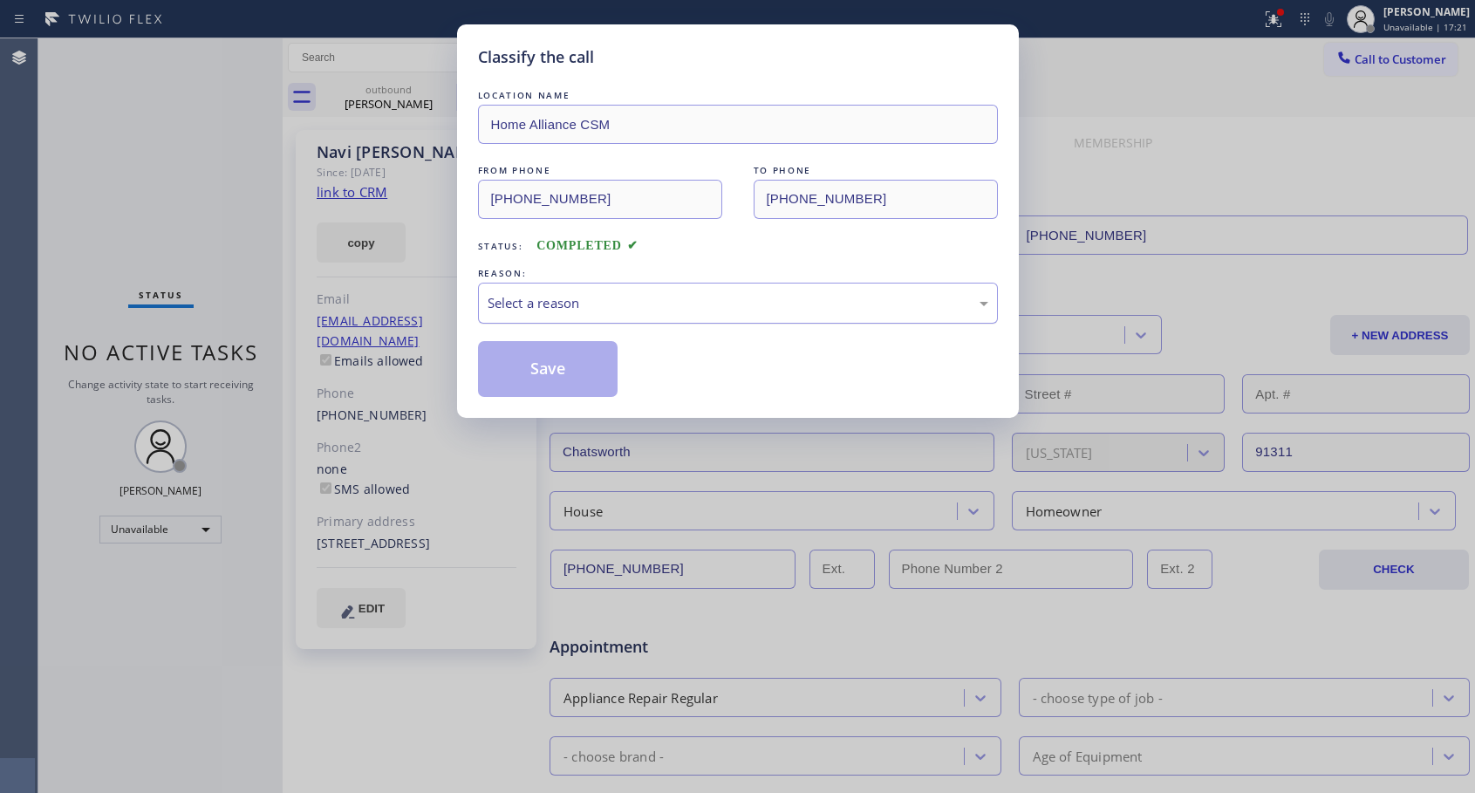
click at [560, 302] on div "Select a reason" at bounding box center [738, 303] width 501 height 20
click at [538, 368] on button "Save" at bounding box center [548, 369] width 140 height 56
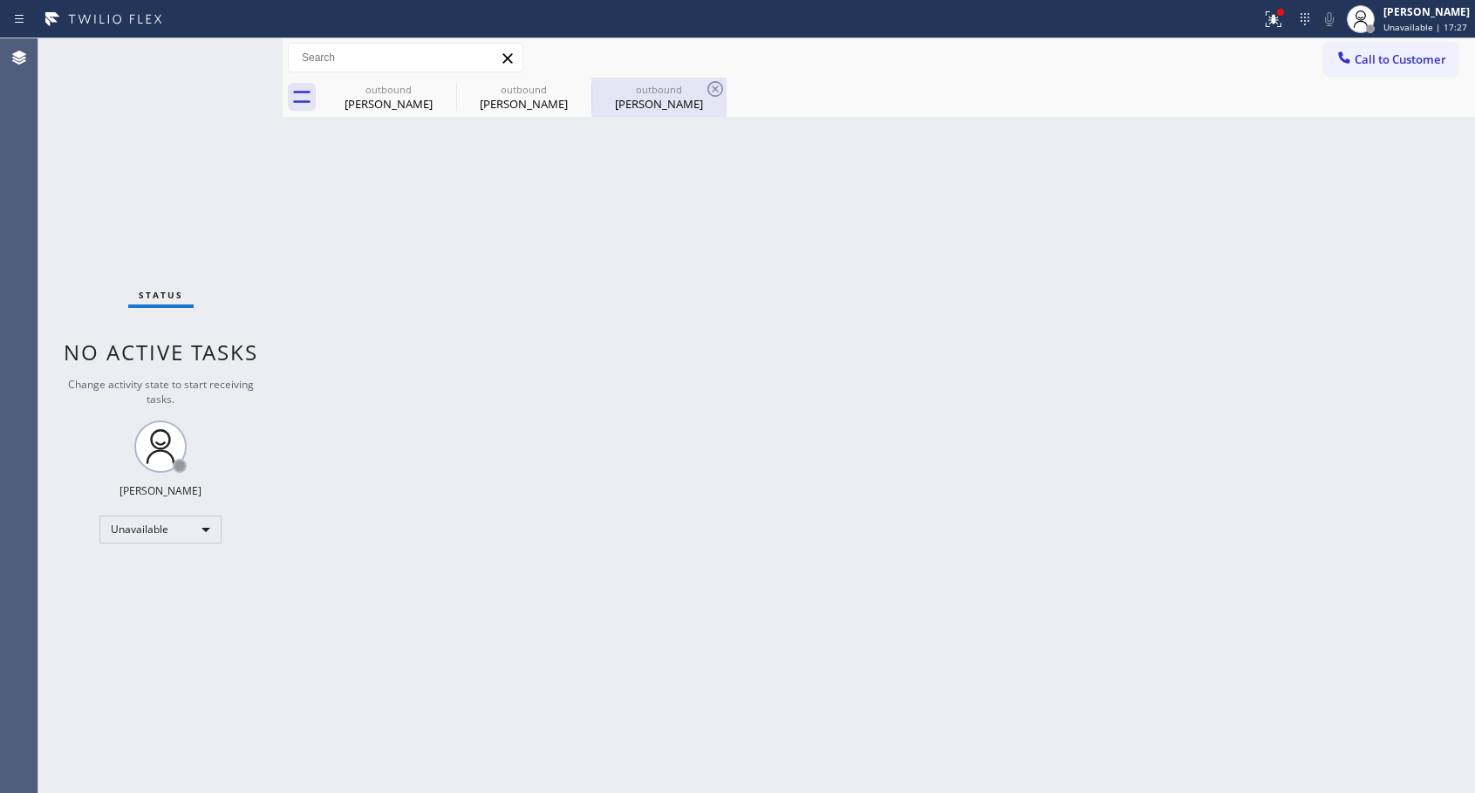
click at [665, 100] on div "[PERSON_NAME]" at bounding box center [659, 104] width 132 height 16
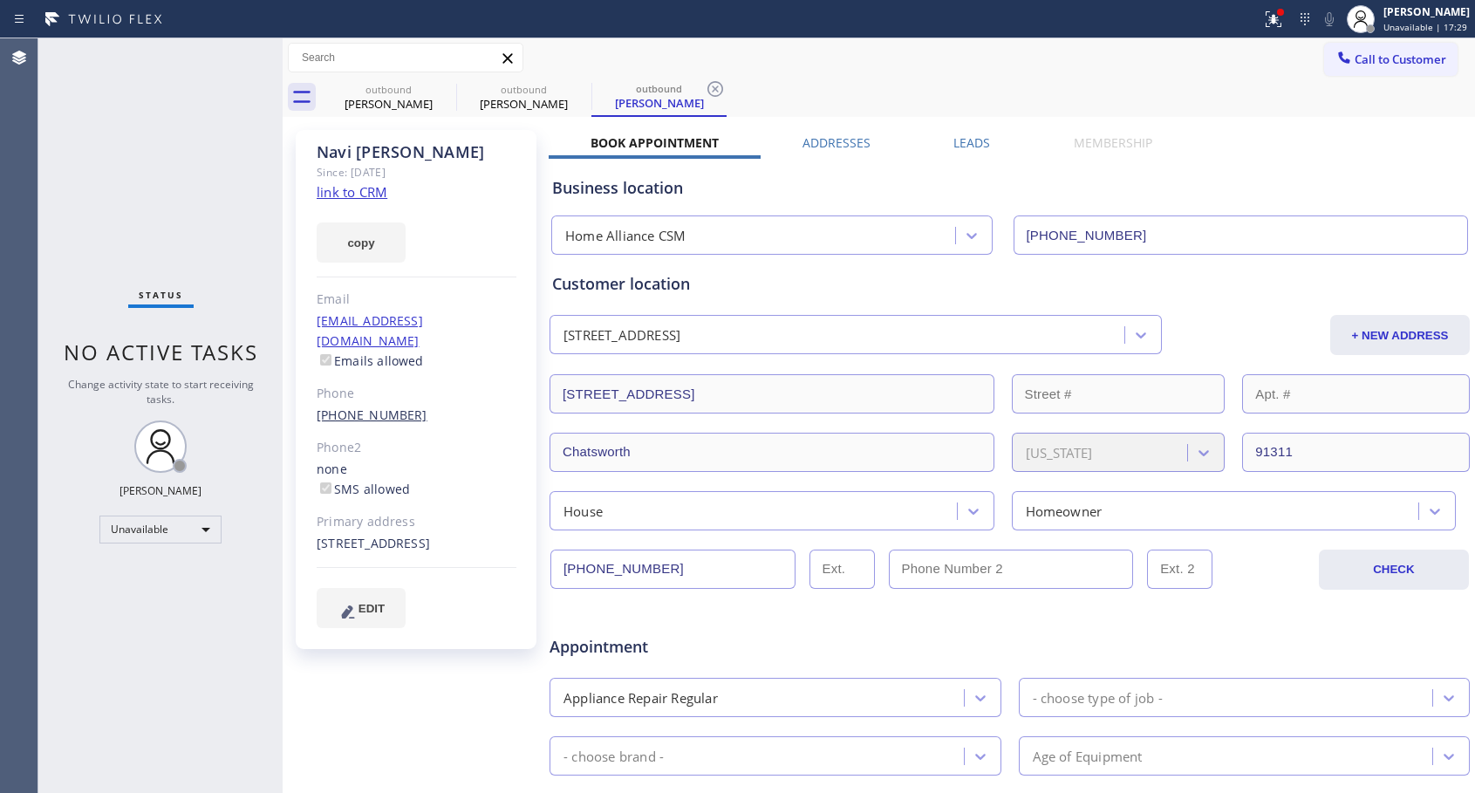
click at [387, 406] on link "[PHONE_NUMBER]" at bounding box center [372, 414] width 111 height 17
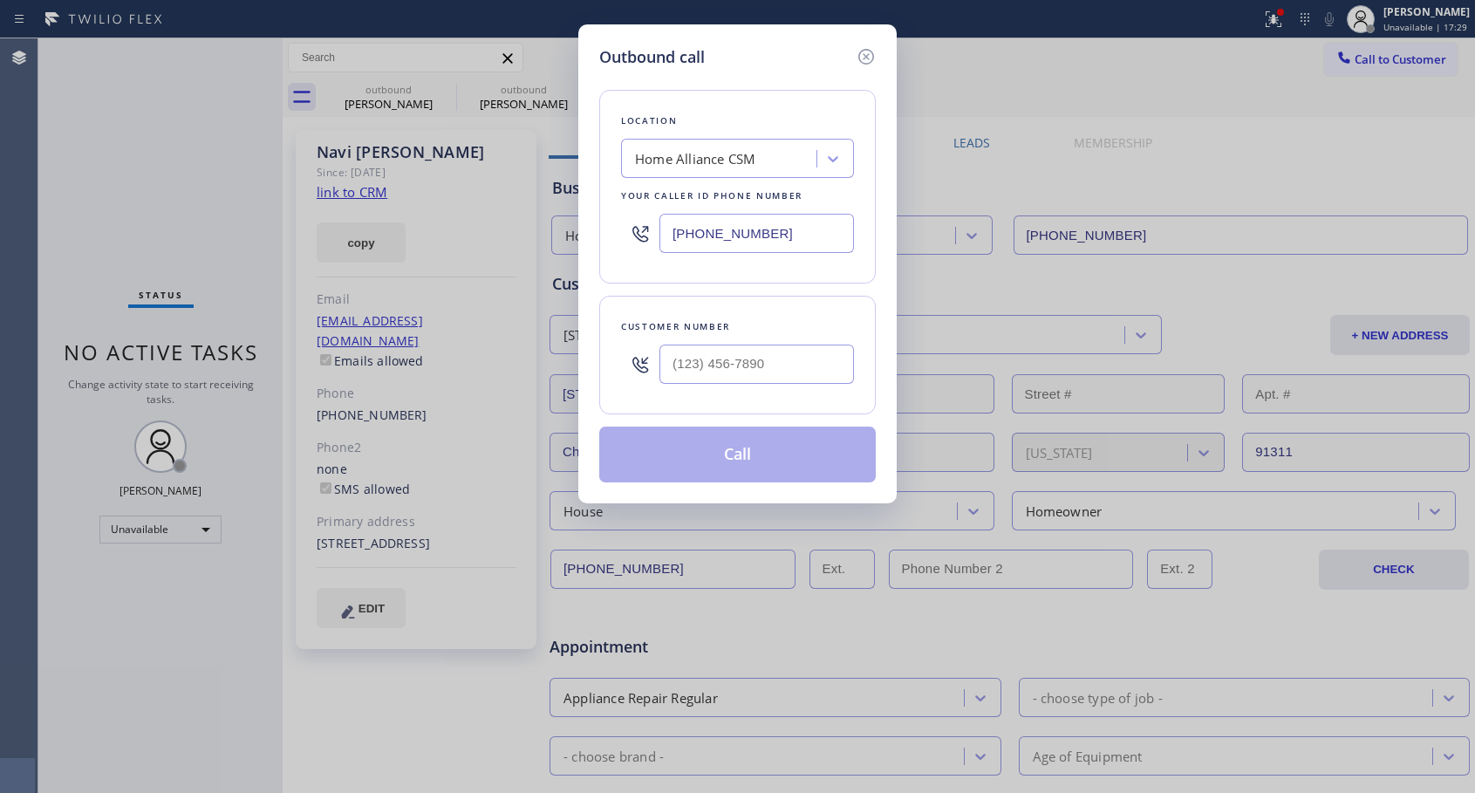
type input "[PHONE_NUMBER]"
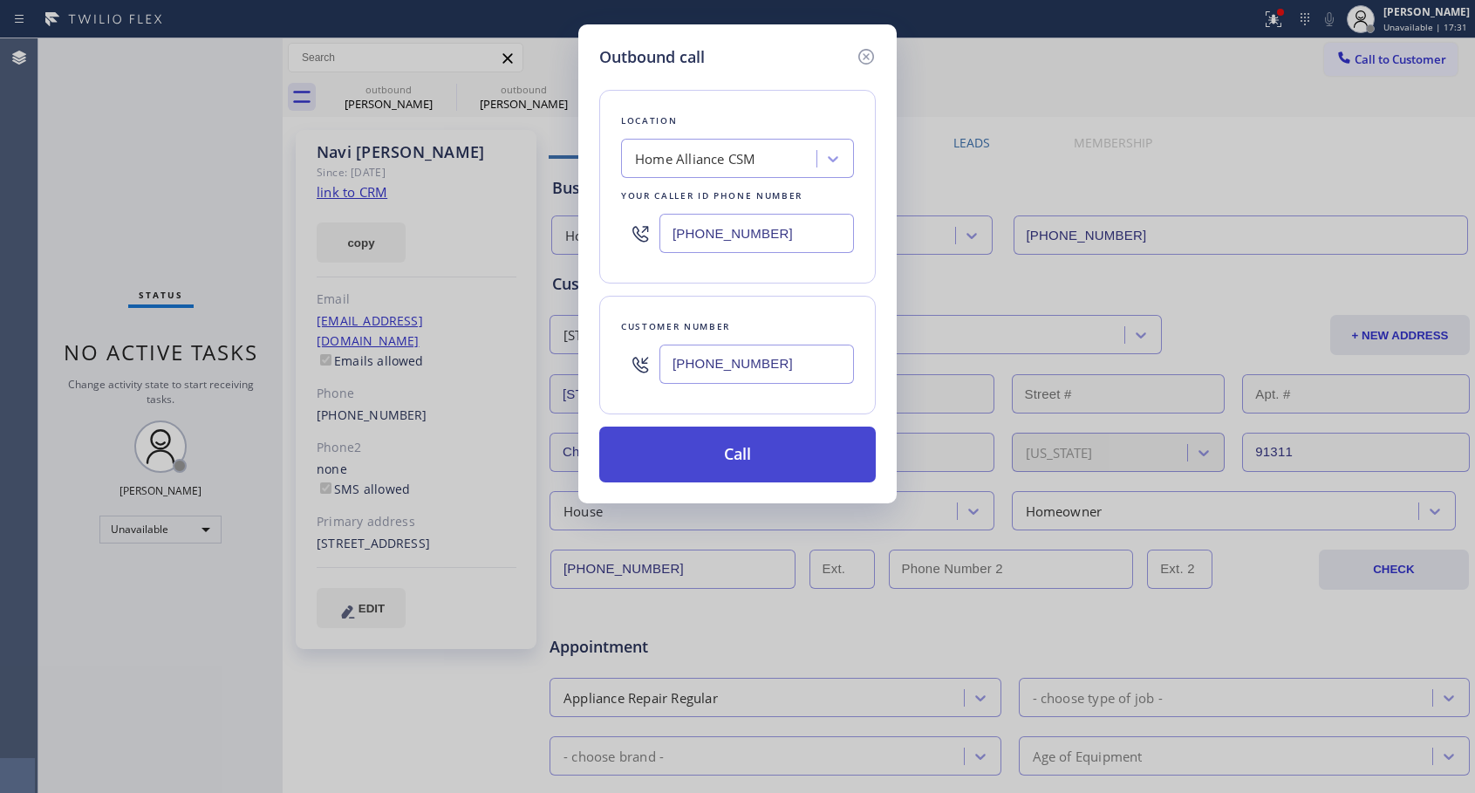
click at [712, 448] on button "Call" at bounding box center [737, 454] width 276 height 56
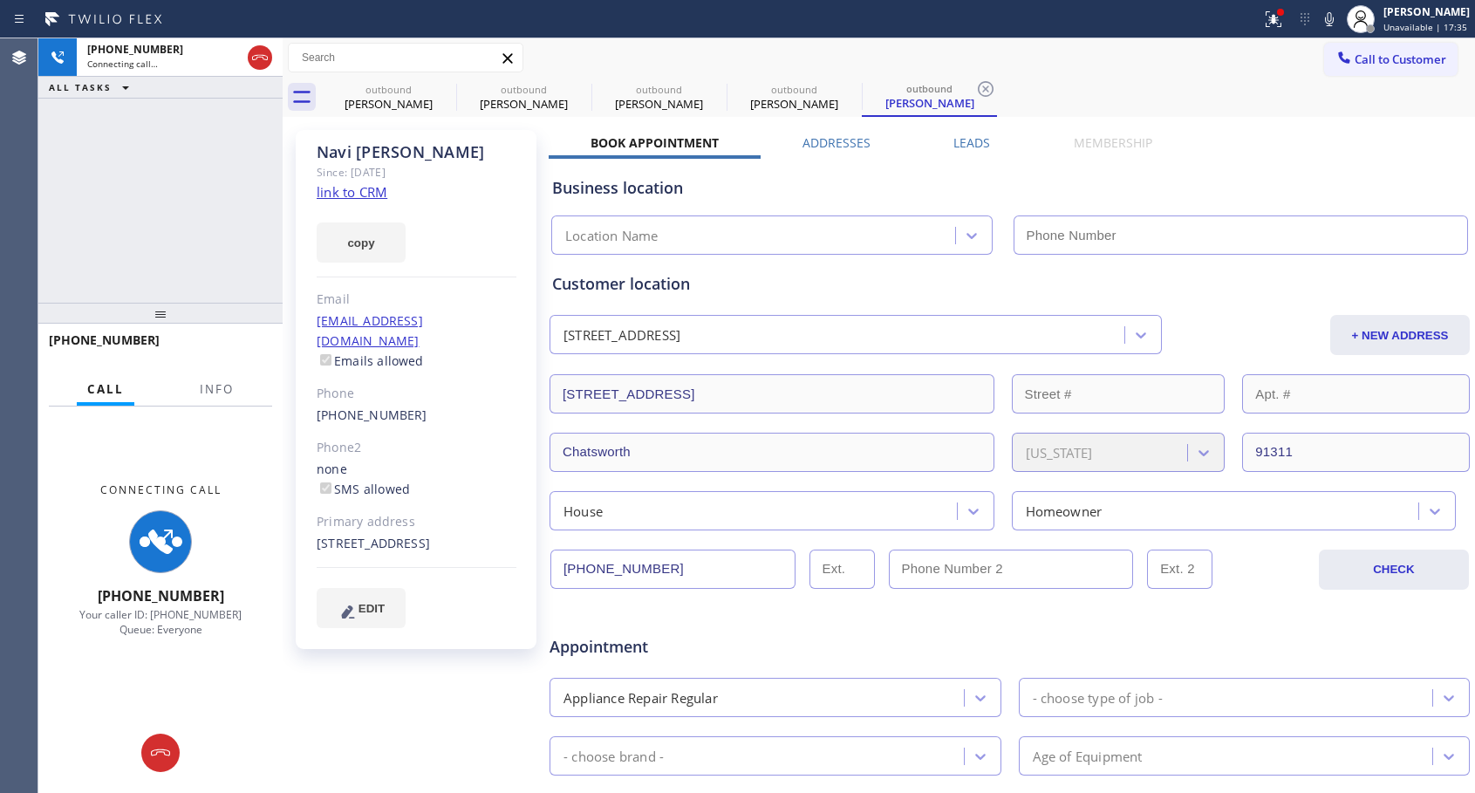
type input "[PHONE_NUMBER]"
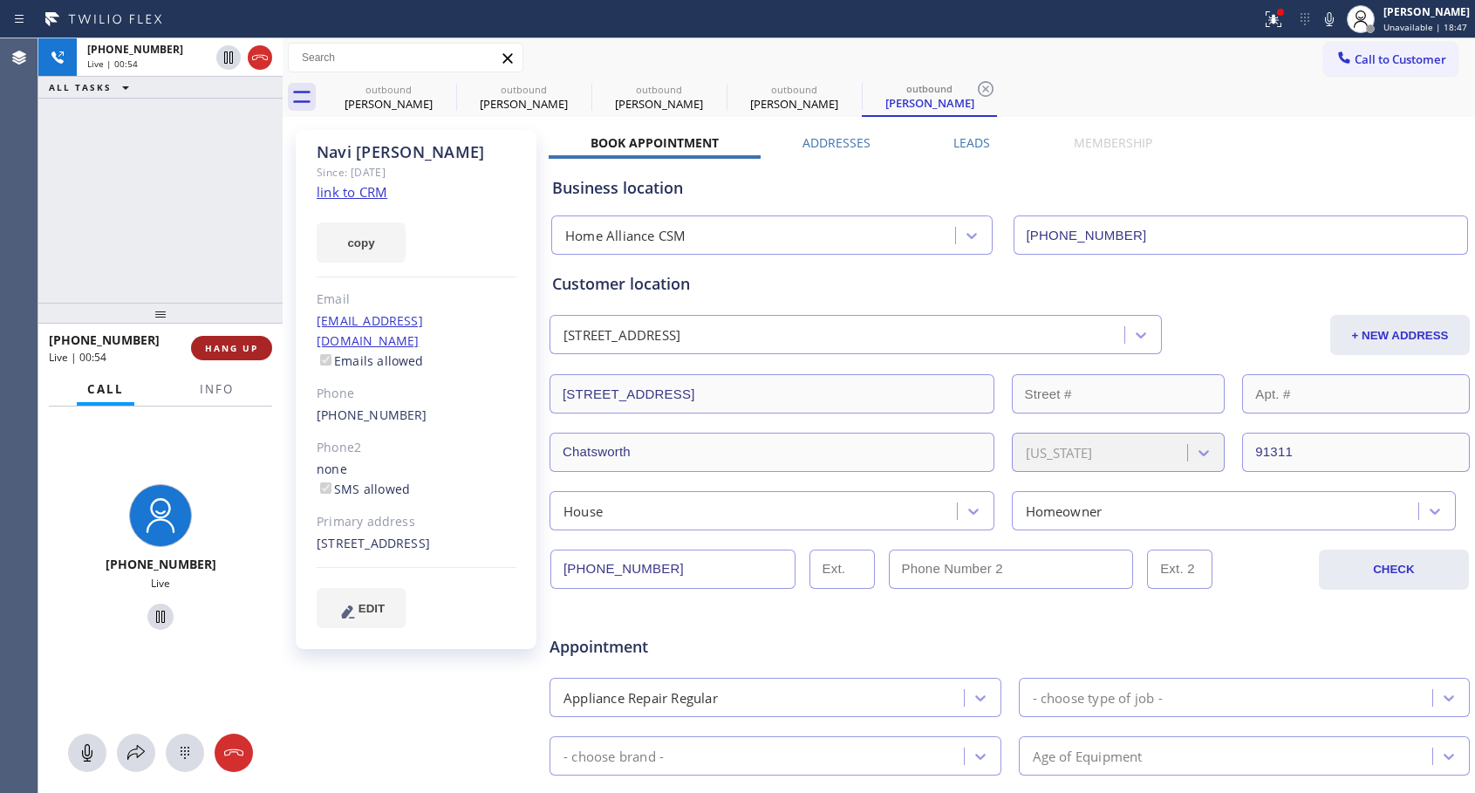
click at [234, 342] on span "HANG UP" at bounding box center [231, 348] width 53 height 12
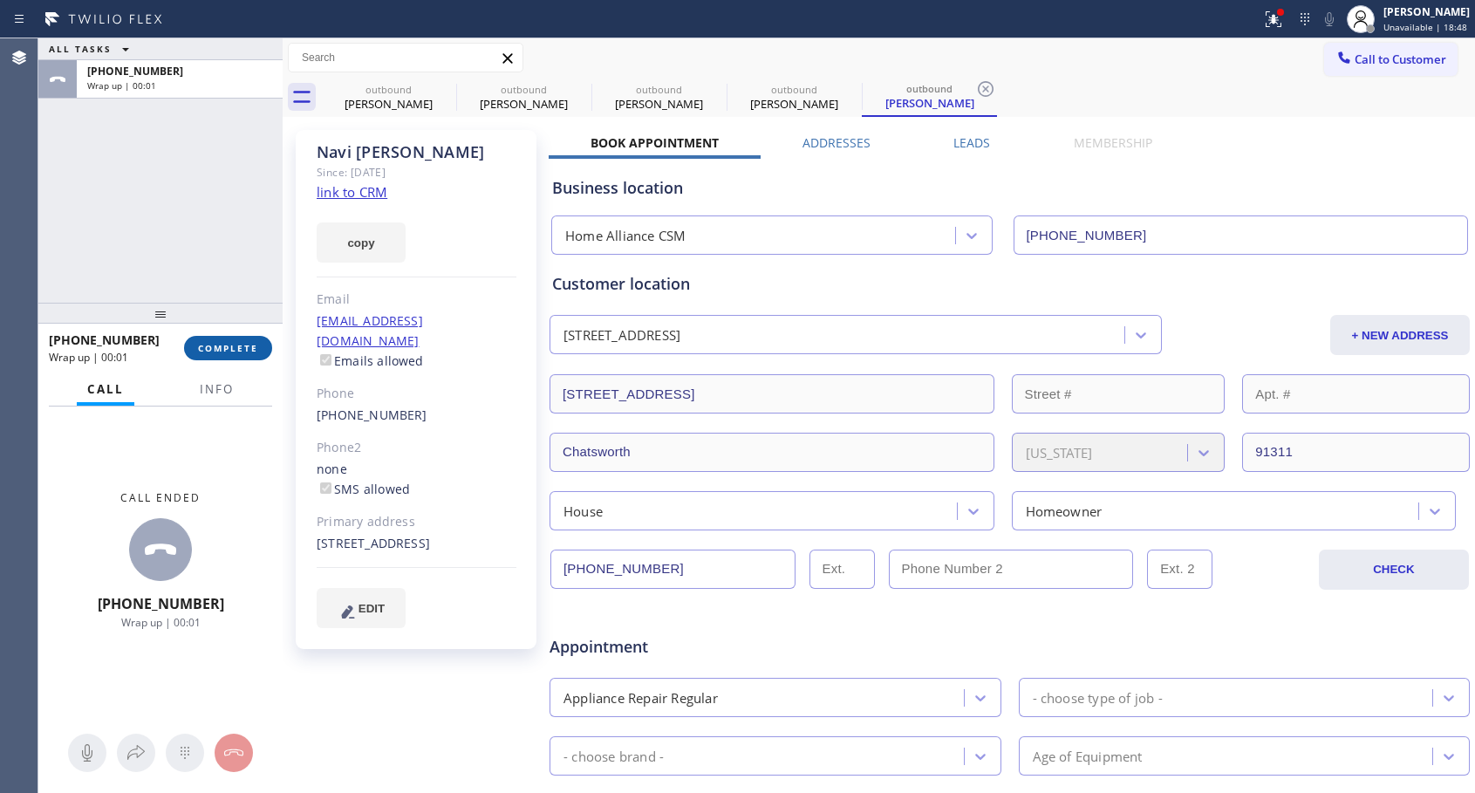
click at [233, 342] on span "COMPLETE" at bounding box center [228, 348] width 60 height 12
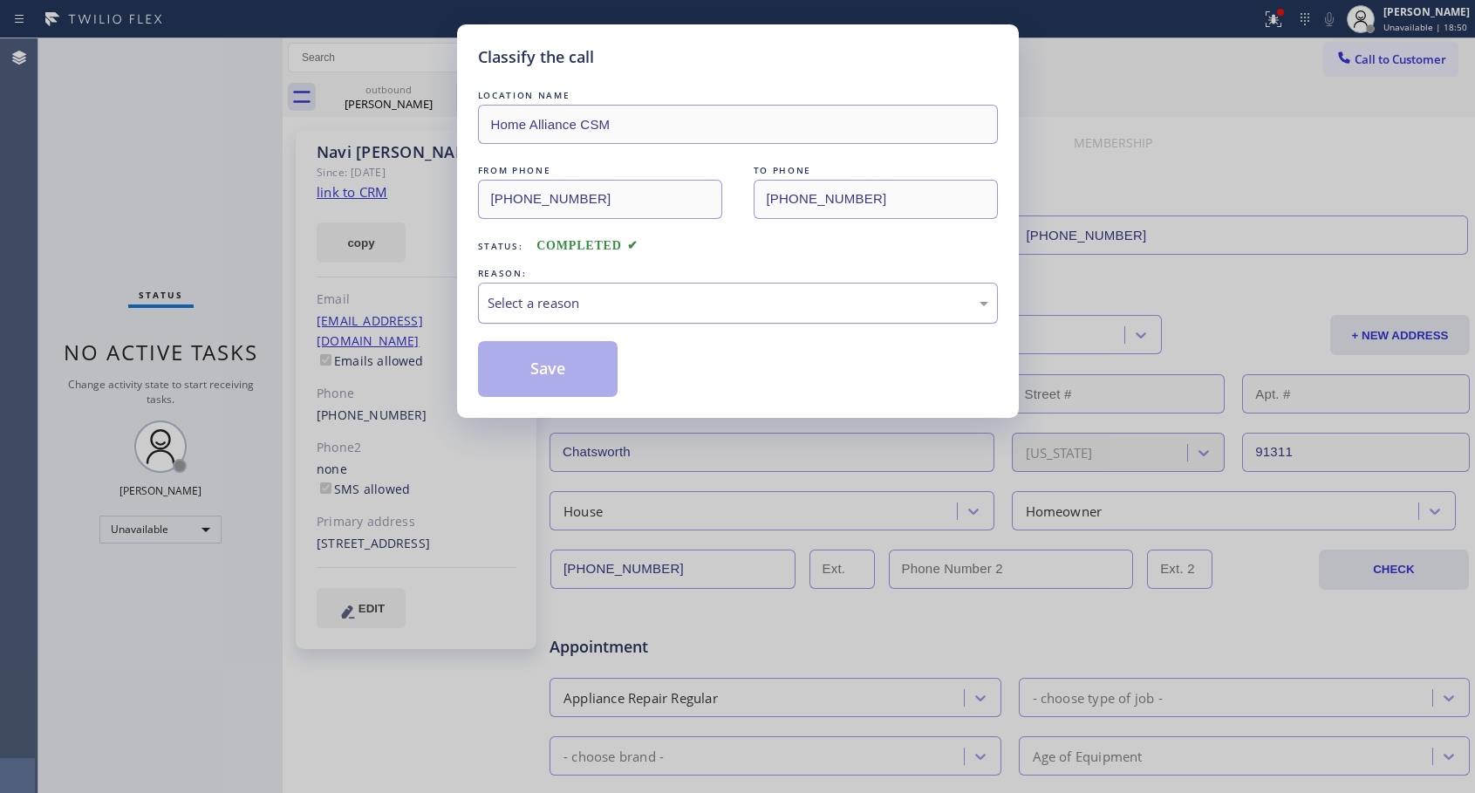
click at [629, 297] on div "Select a reason" at bounding box center [738, 303] width 501 height 20
drag, startPoint x: 537, startPoint y: 369, endPoint x: 595, endPoint y: 222, distance: 158.2
click at [538, 369] on button "Save" at bounding box center [548, 369] width 140 height 56
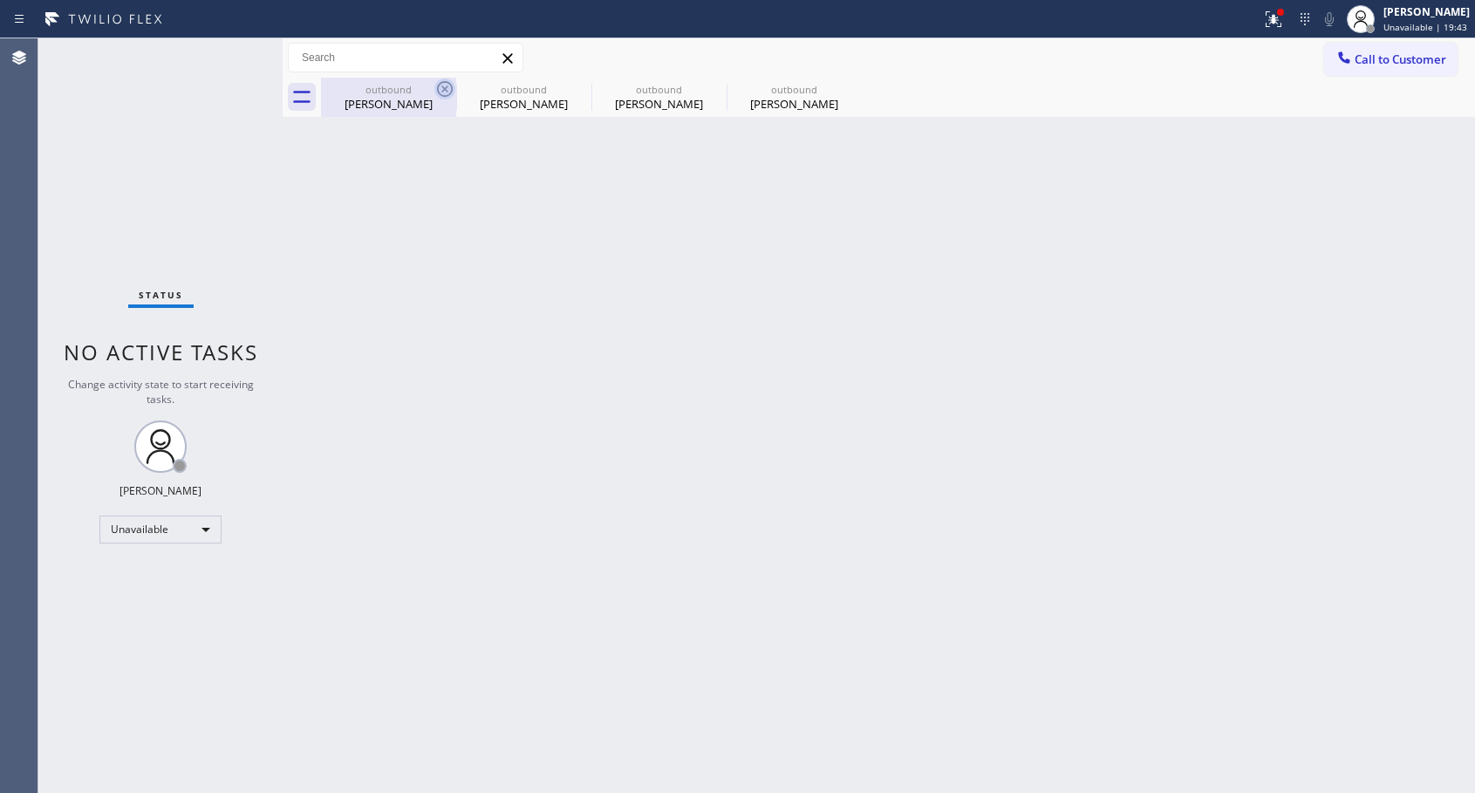
click at [441, 88] on icon at bounding box center [444, 88] width 21 height 21
click at [0, 0] on icon at bounding box center [0, 0] width 0 height 0
click at [1387, 63] on span "Call to Customer" at bounding box center [1400, 59] width 92 height 16
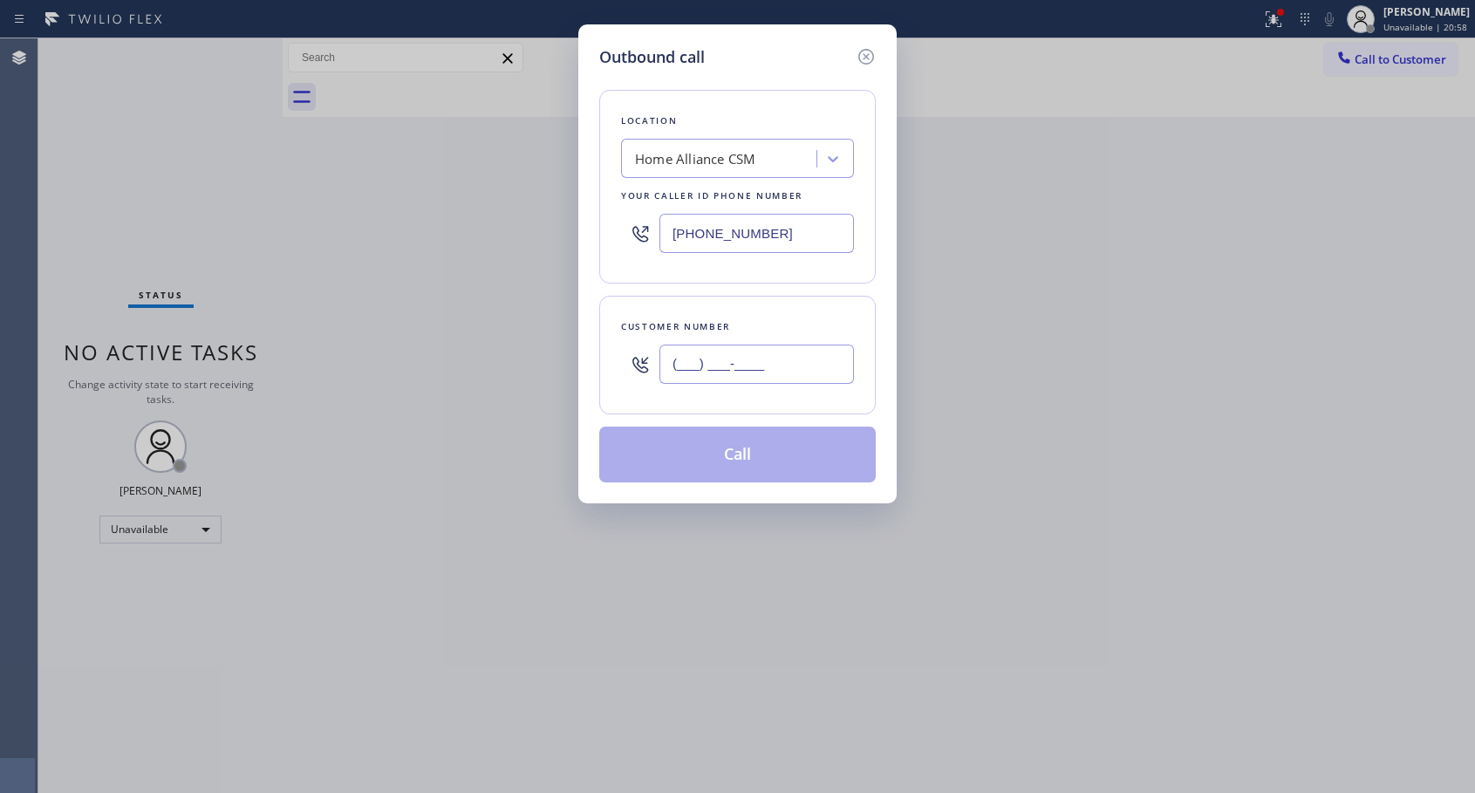
click at [758, 370] on input "(___) ___-____" at bounding box center [756, 364] width 194 height 39
paste input "408) 867-4043"
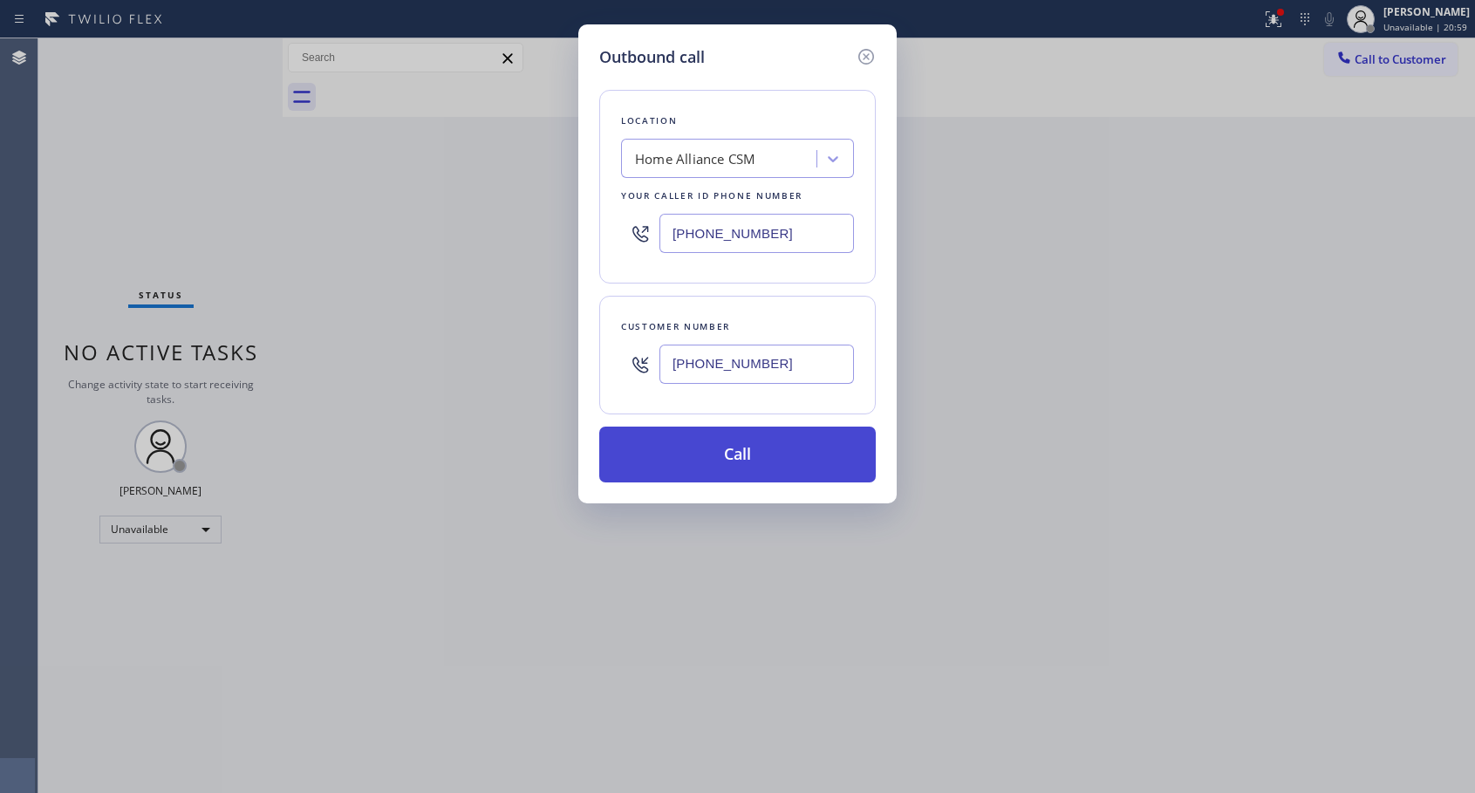
type input "[PHONE_NUMBER]"
click at [727, 456] on button "Call" at bounding box center [737, 454] width 276 height 56
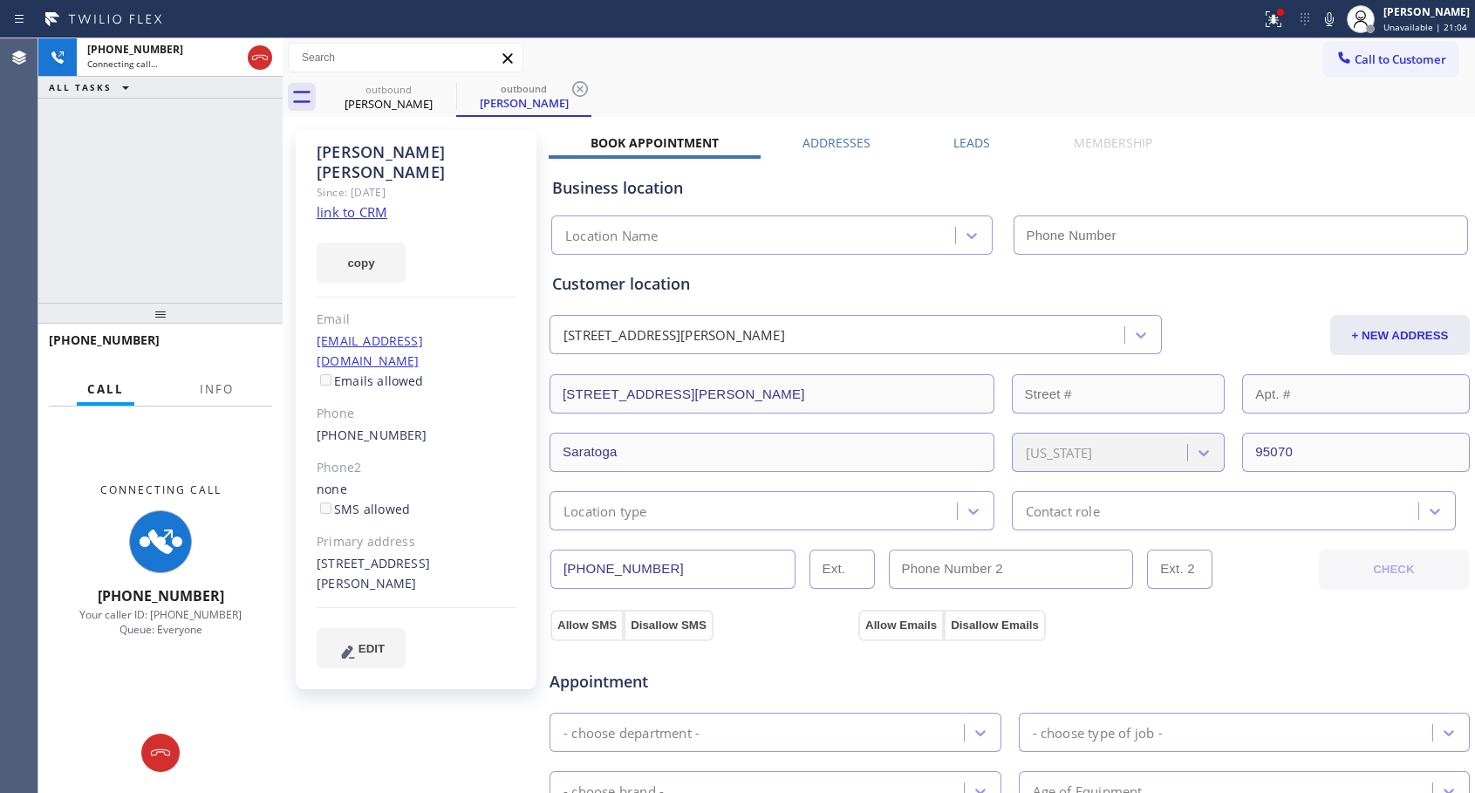
type input "[PHONE_NUMBER]"
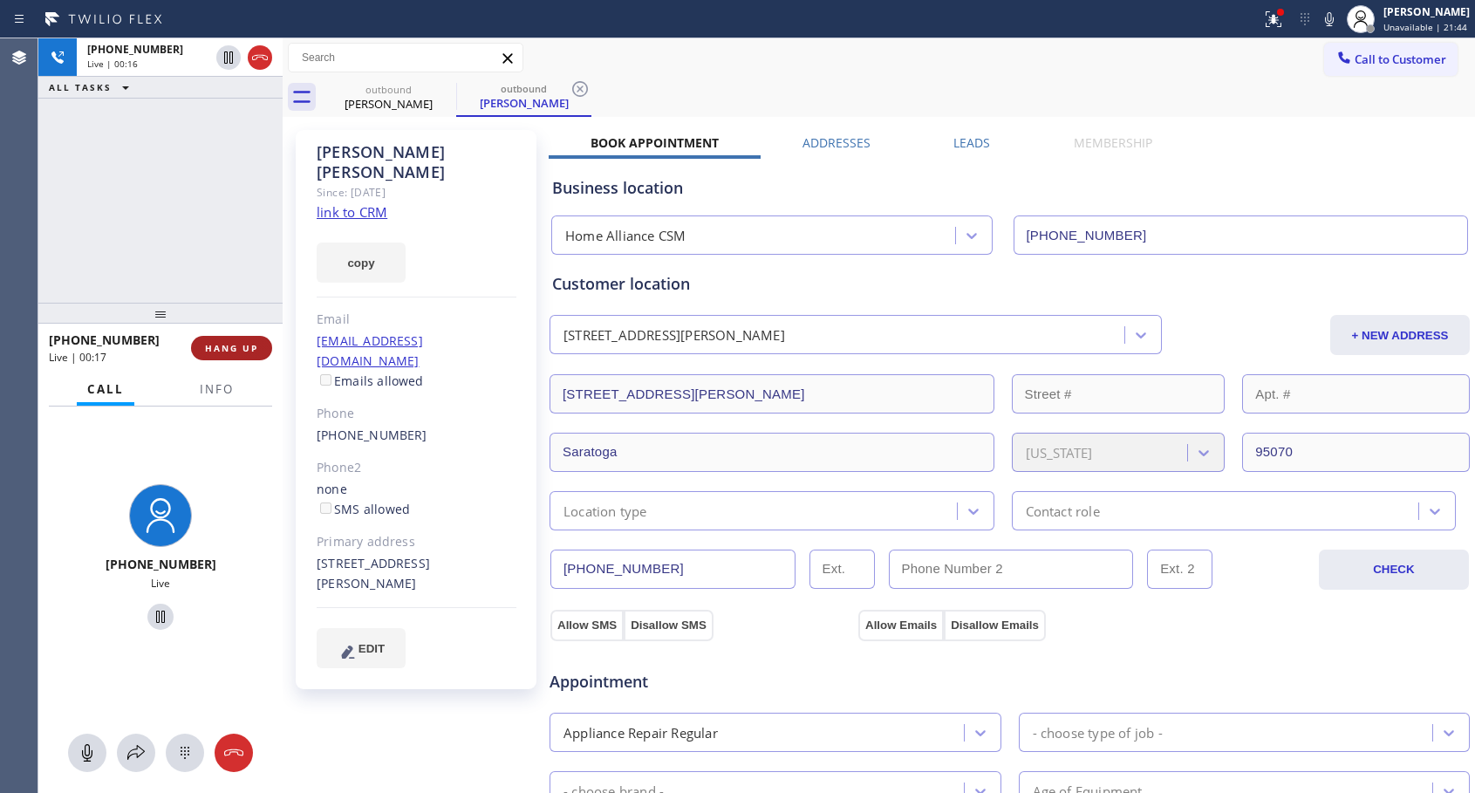
click at [245, 346] on span "HANG UP" at bounding box center [231, 348] width 53 height 12
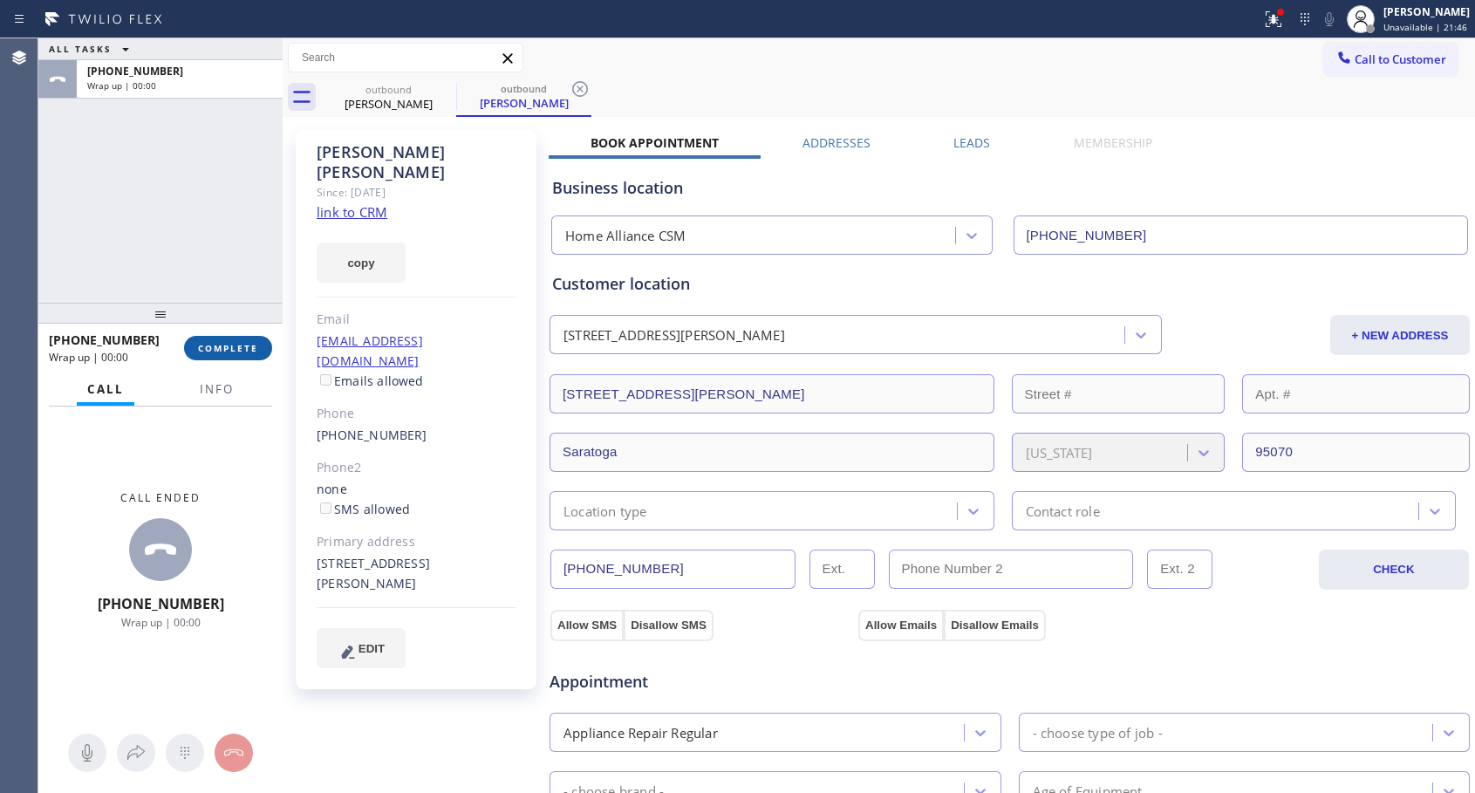
click at [245, 346] on span "COMPLETE" at bounding box center [228, 348] width 60 height 12
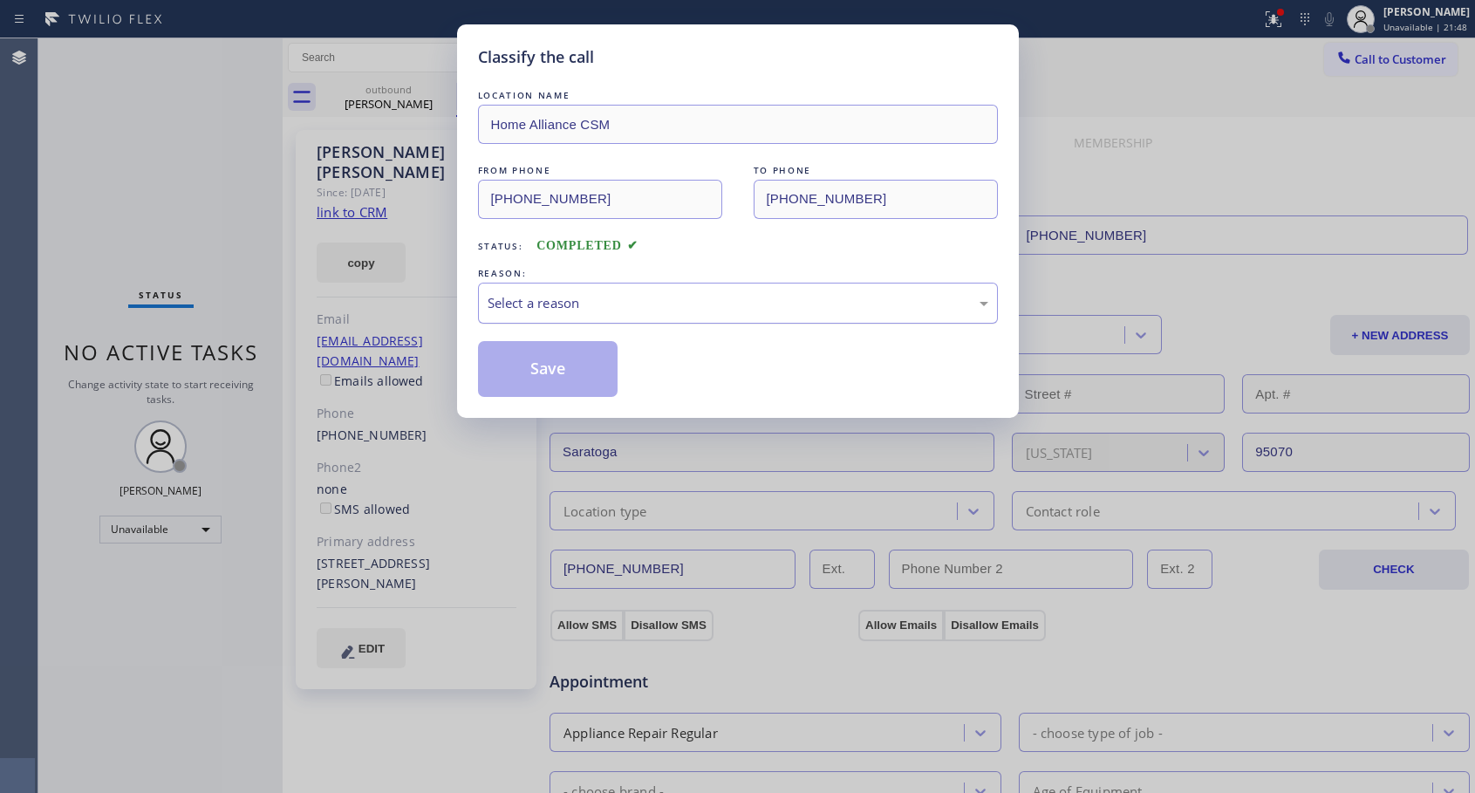
click at [616, 309] on div "Select a reason" at bounding box center [738, 303] width 501 height 20
click at [578, 367] on button "Save" at bounding box center [548, 369] width 140 height 56
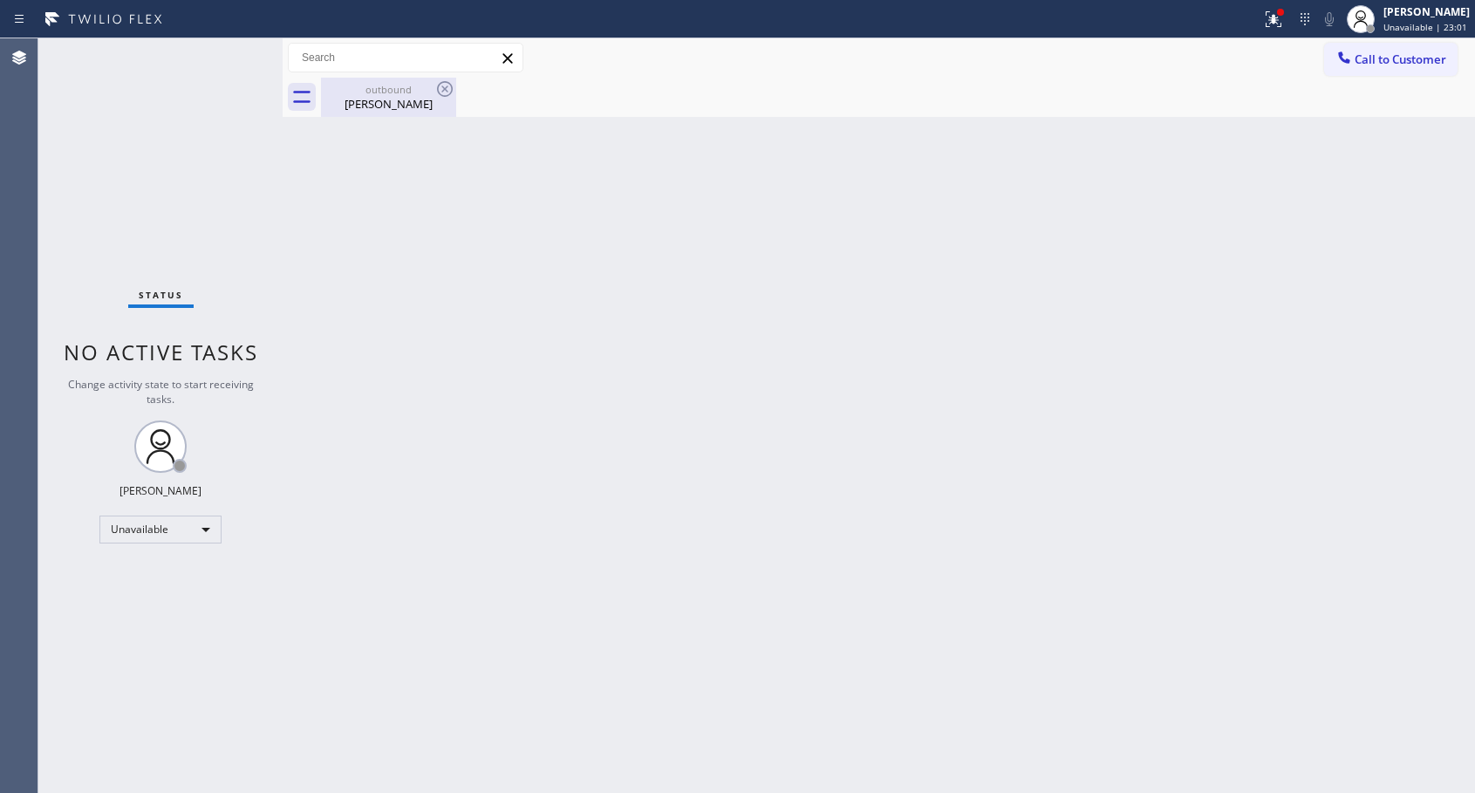
click at [375, 93] on div "outbound" at bounding box center [389, 89] width 132 height 13
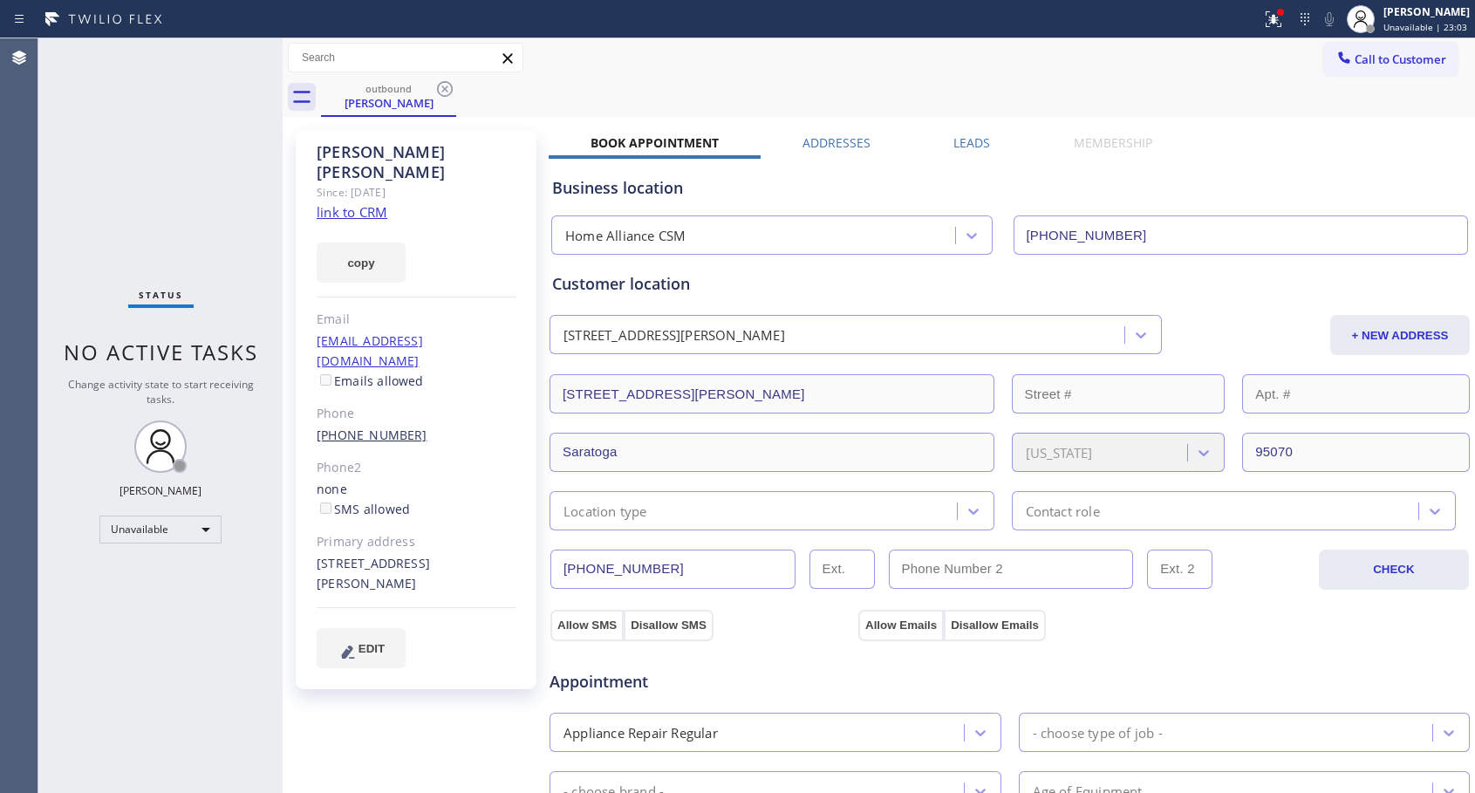
click at [374, 426] on link "[PHONE_NUMBER]" at bounding box center [372, 434] width 111 height 17
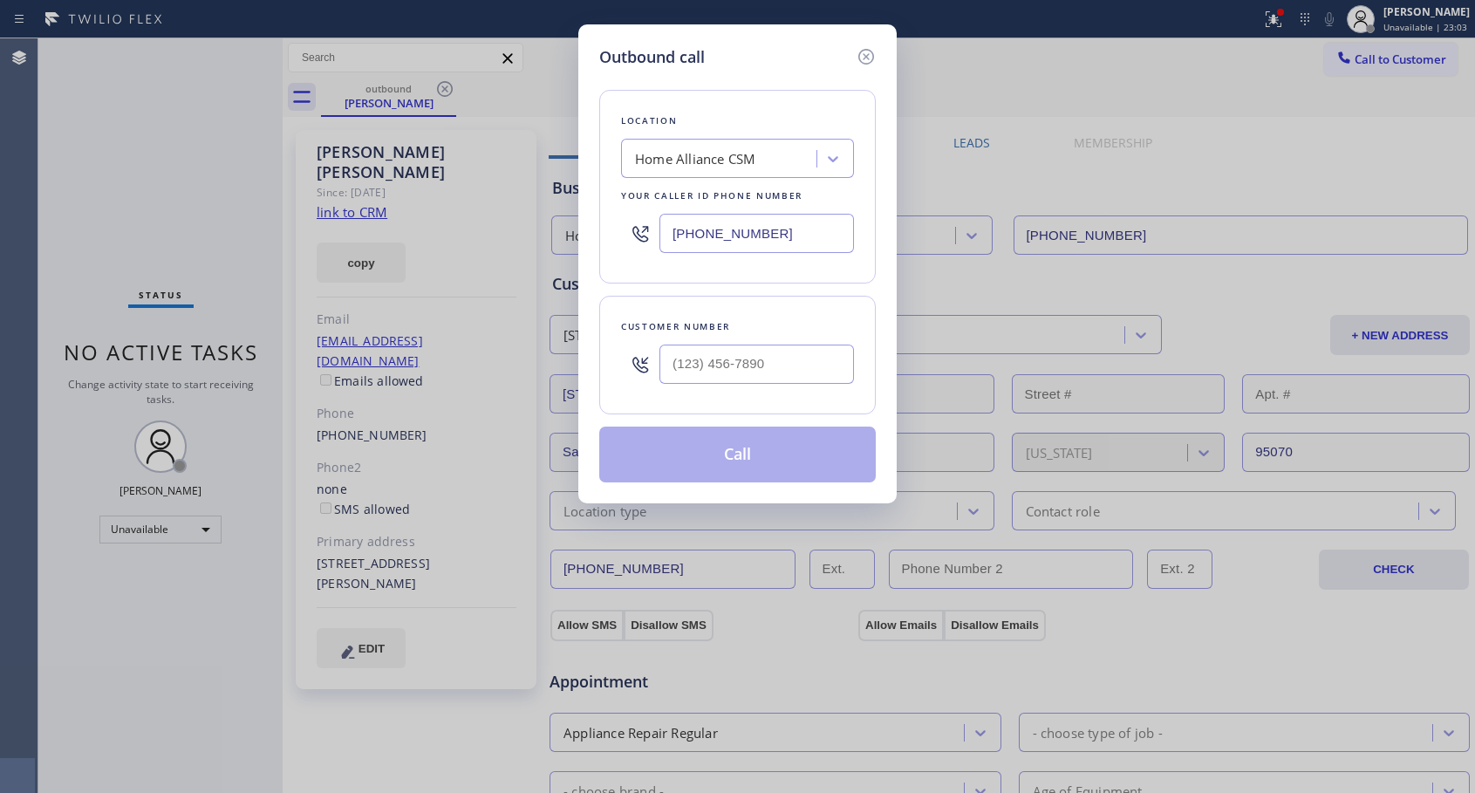
type input "[PHONE_NUMBER]"
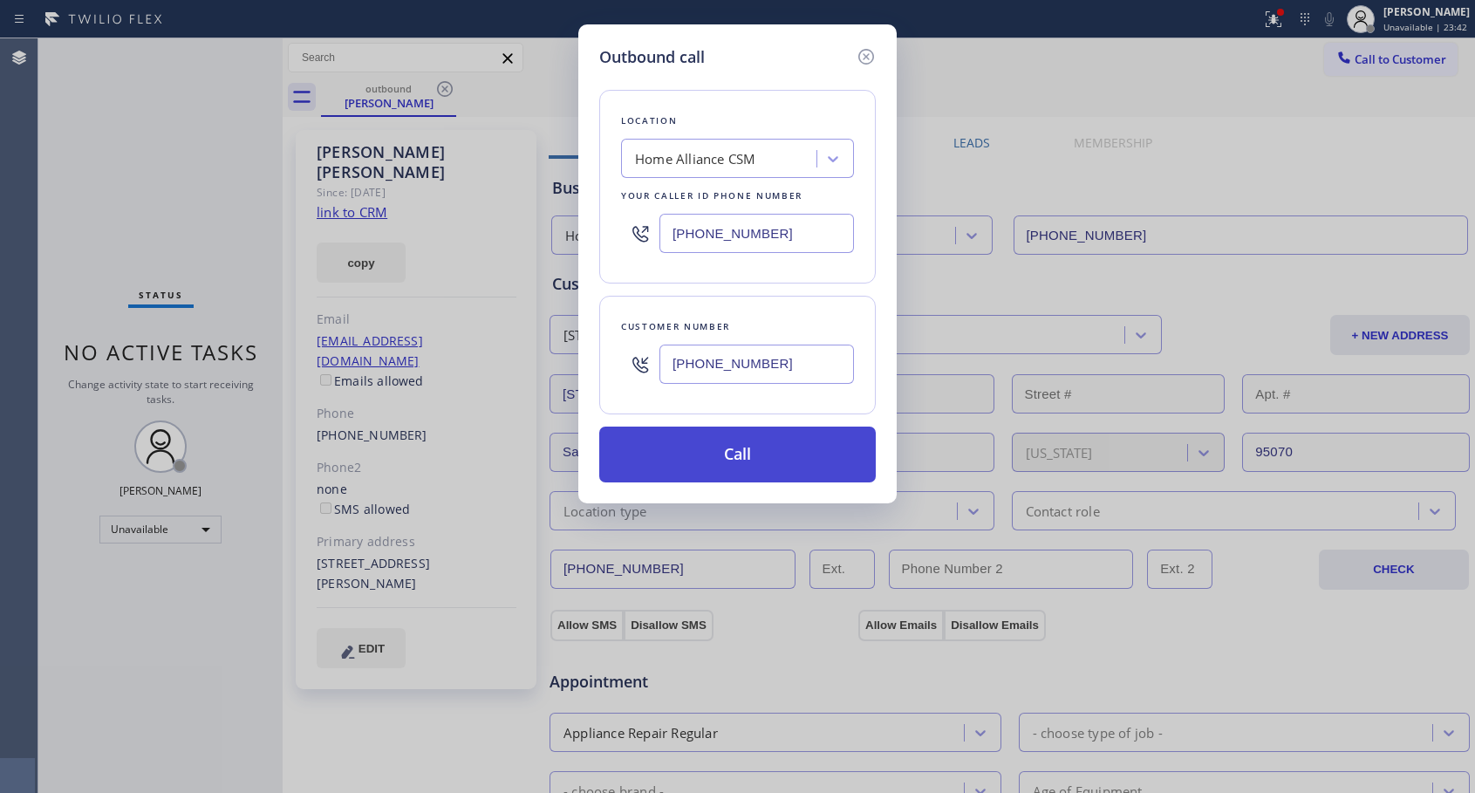
click at [777, 448] on button "Call" at bounding box center [737, 454] width 276 height 56
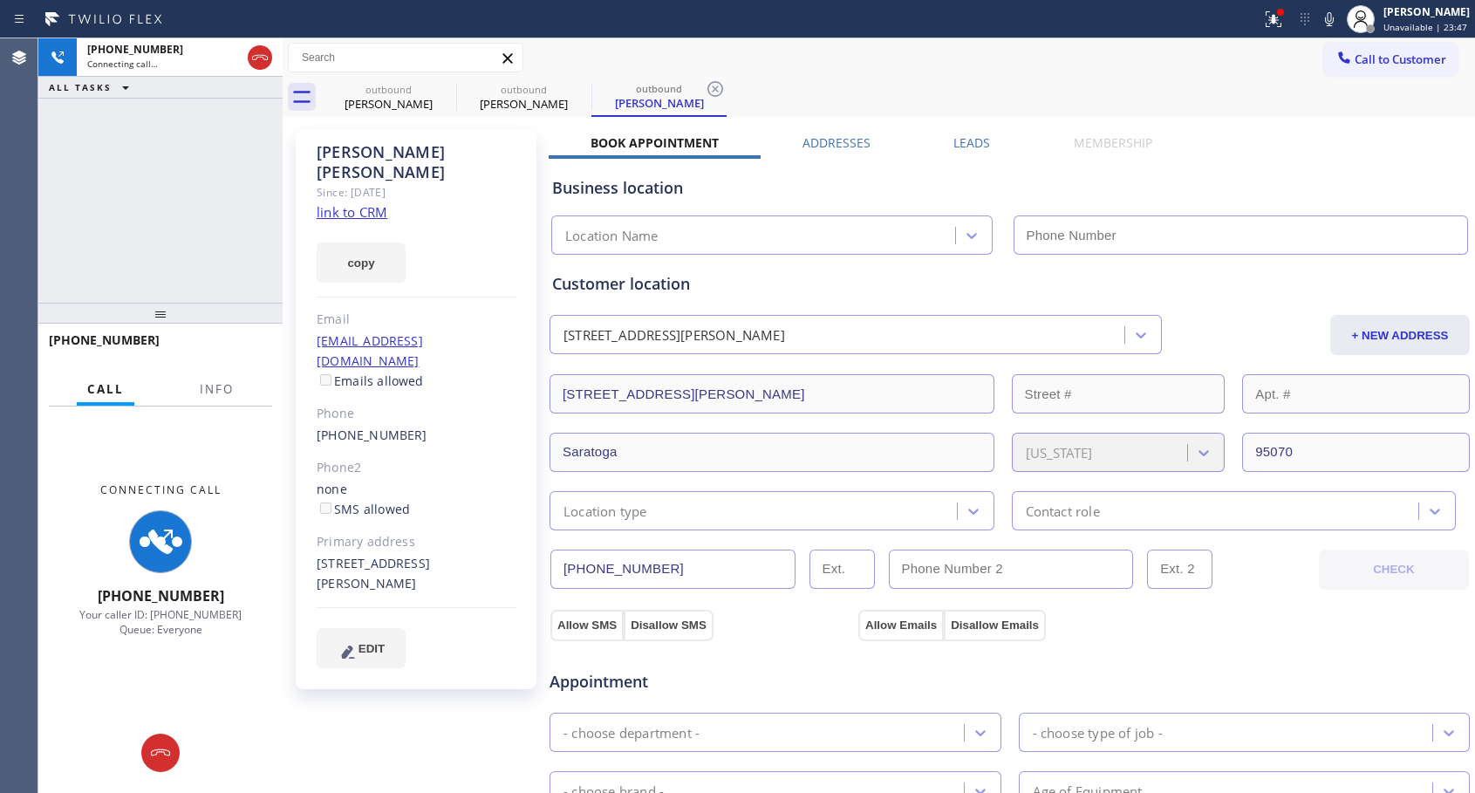
type input "[PHONE_NUMBER]"
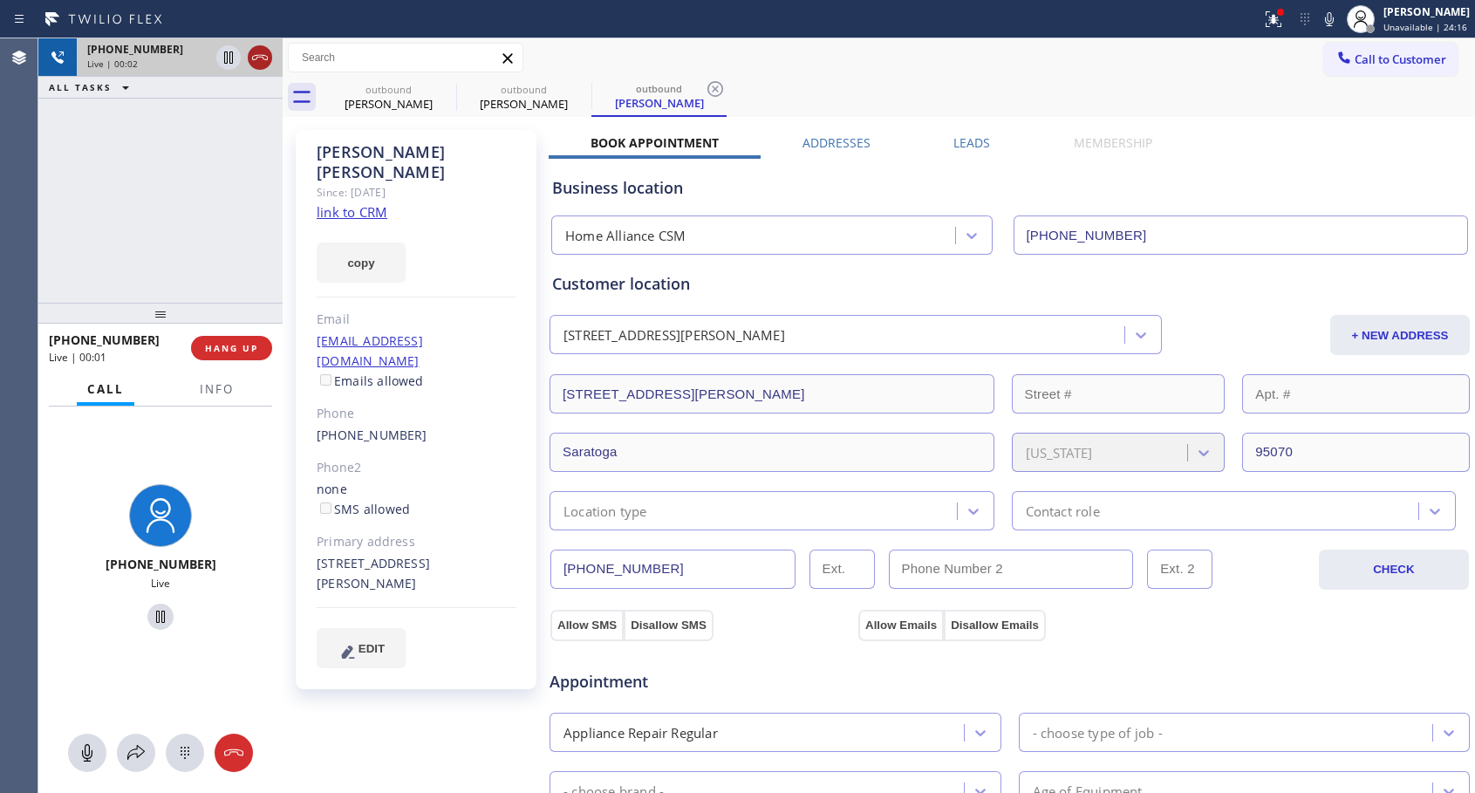
click at [256, 57] on icon at bounding box center [259, 57] width 21 height 21
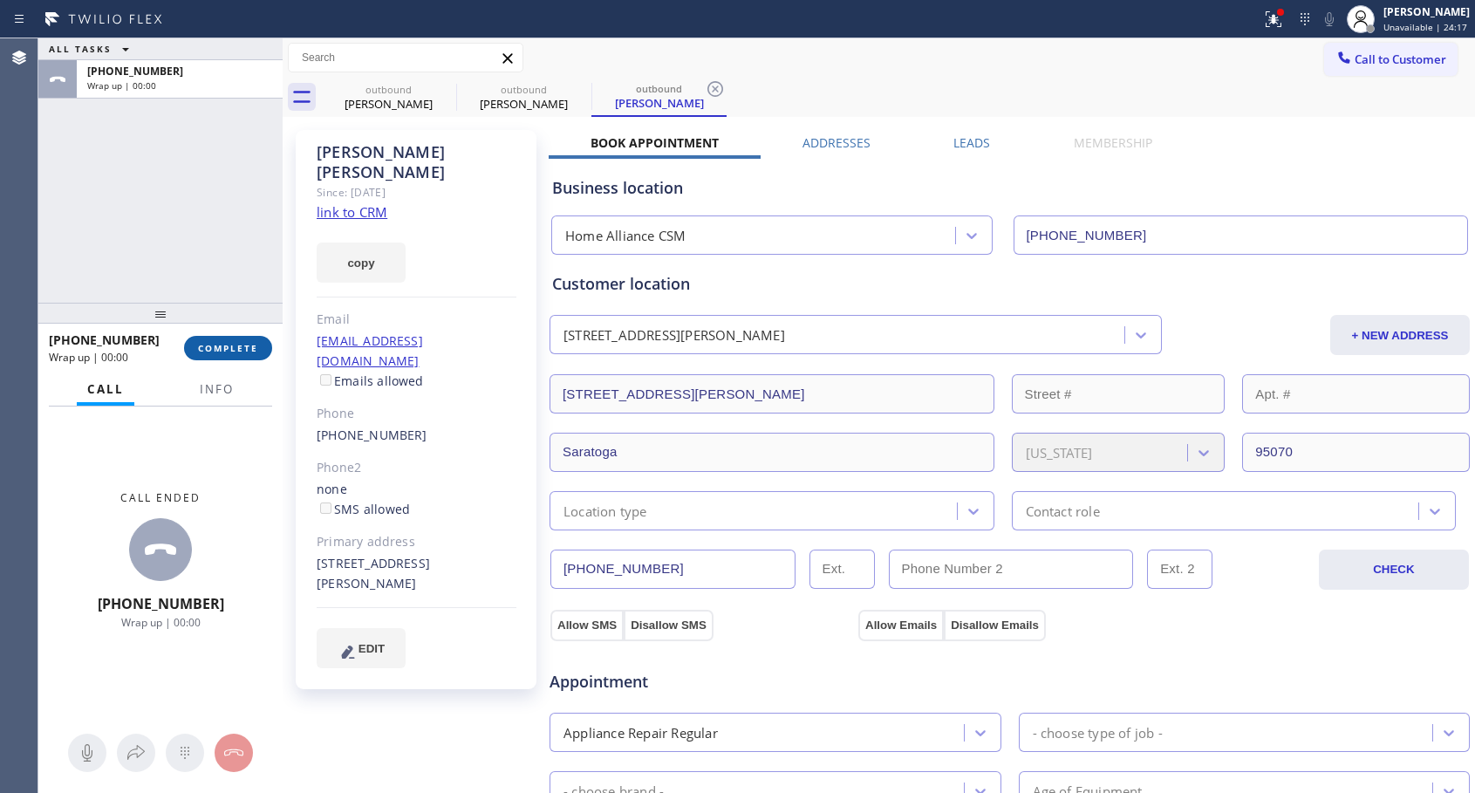
click at [253, 342] on span "COMPLETE" at bounding box center [228, 348] width 60 height 12
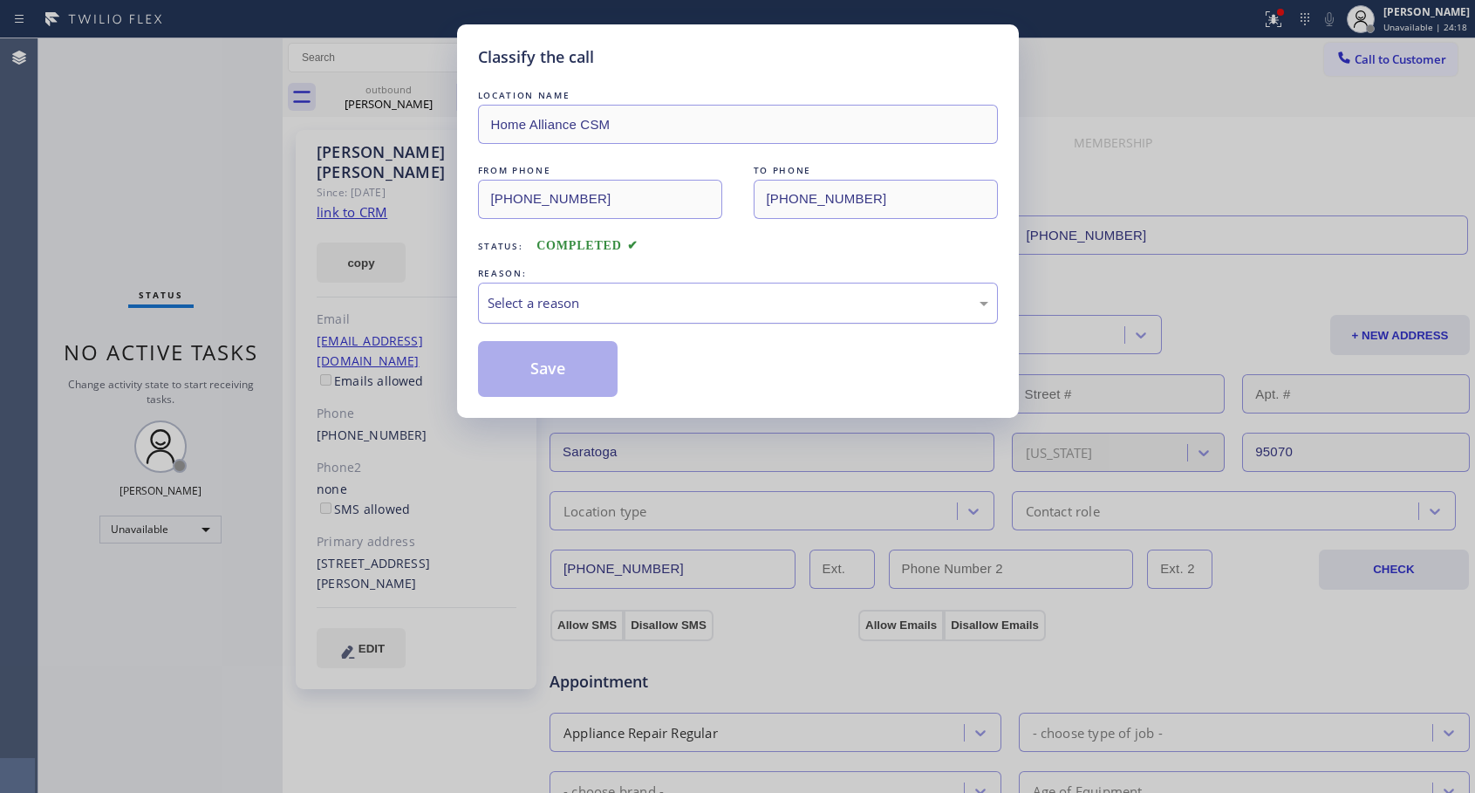
click at [607, 295] on div "Select a reason" at bounding box center [738, 303] width 501 height 20
click at [570, 367] on button "Save" at bounding box center [548, 369] width 140 height 56
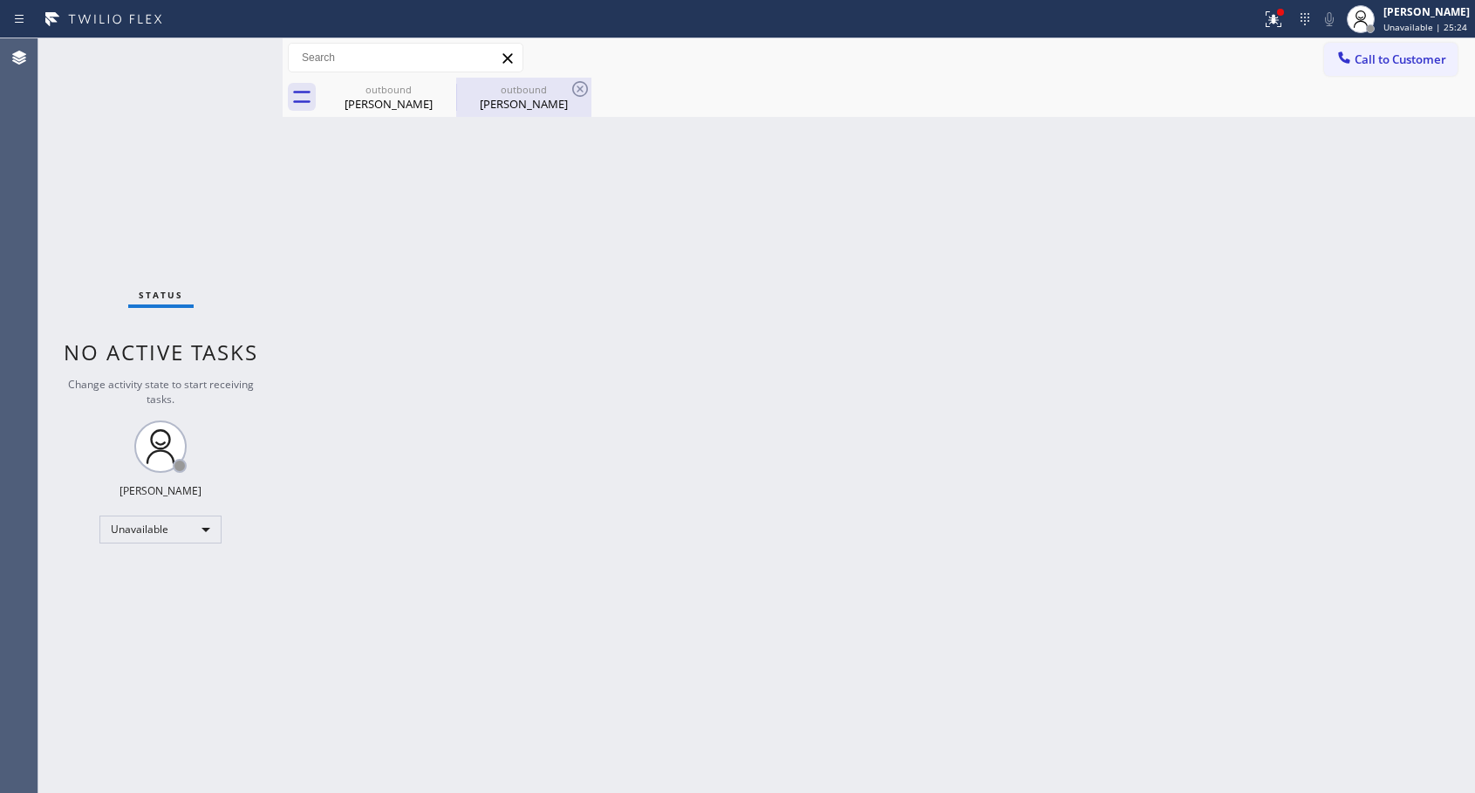
click at [529, 99] on div "[PERSON_NAME]" at bounding box center [524, 104] width 132 height 16
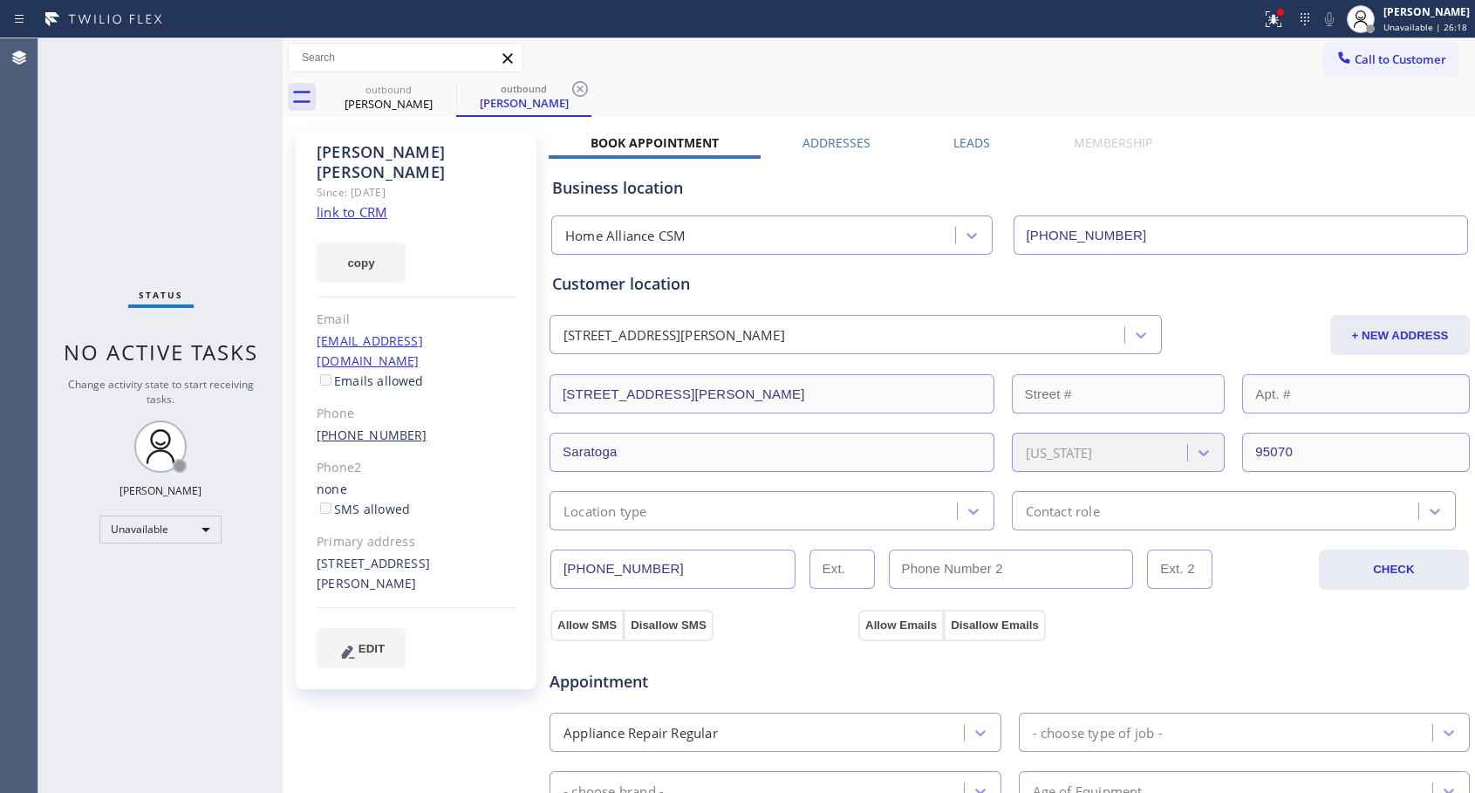
click at [392, 426] on link "[PHONE_NUMBER]" at bounding box center [372, 434] width 111 height 17
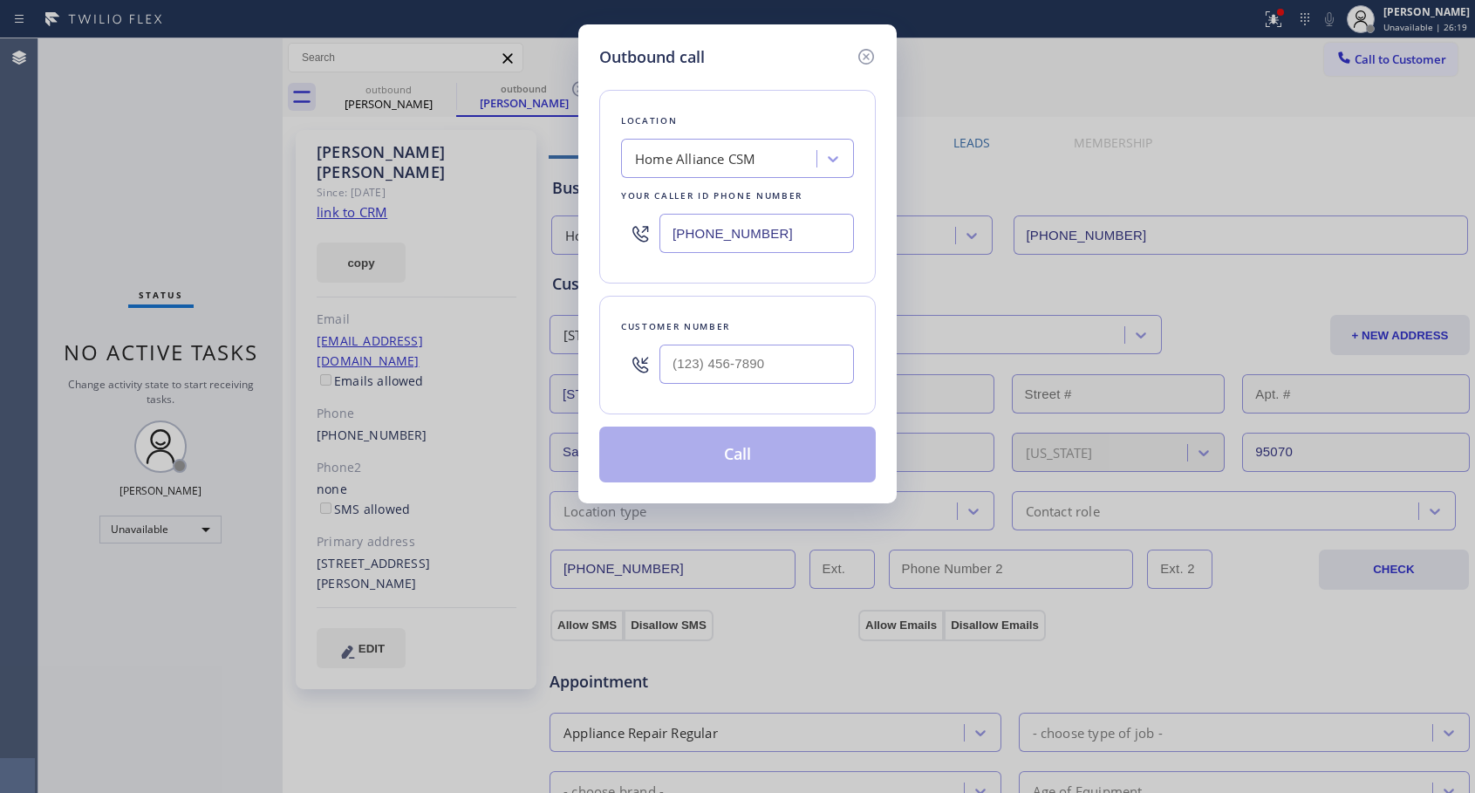
type input "[PHONE_NUMBER]"
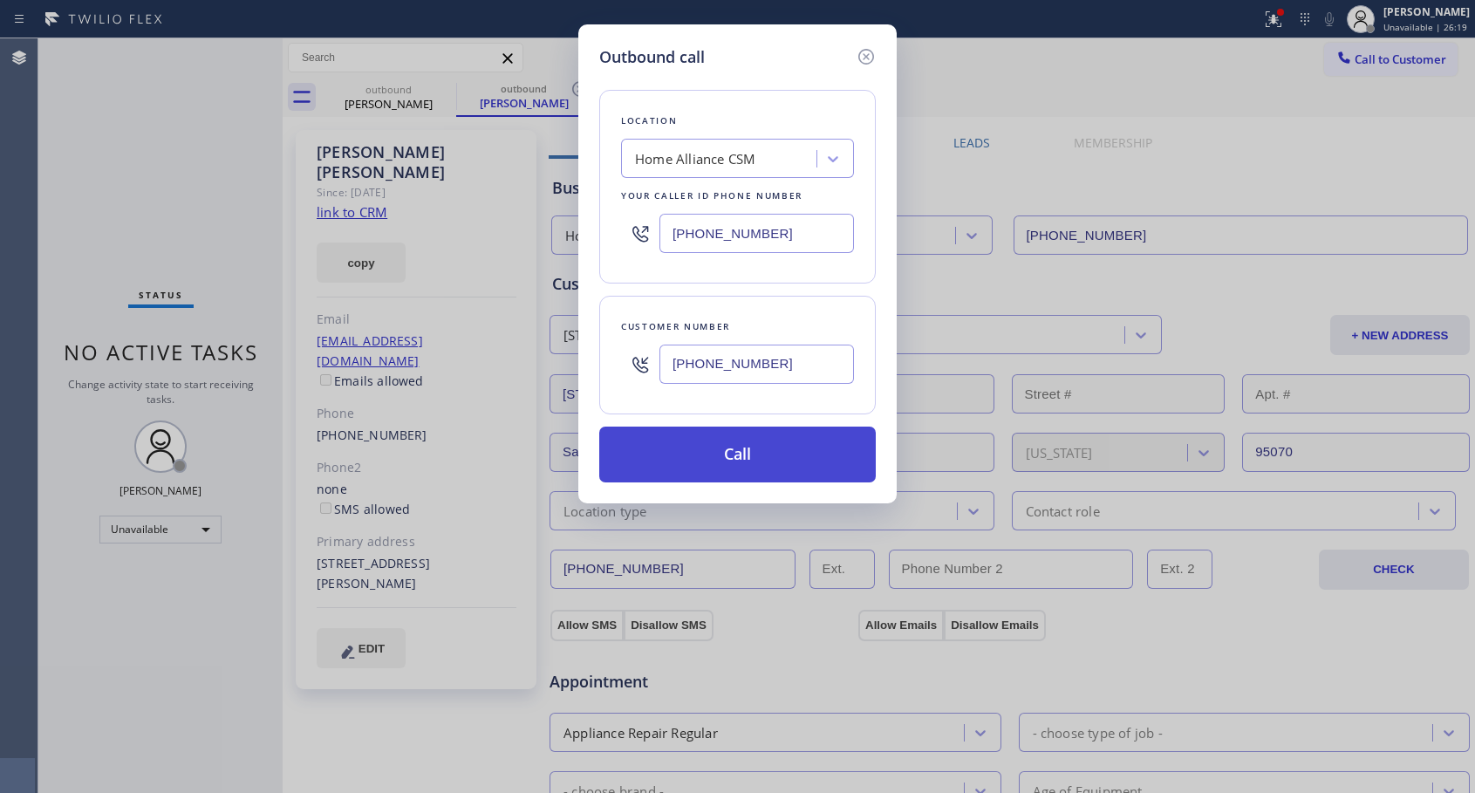
click at [731, 454] on button "Call" at bounding box center [737, 454] width 276 height 56
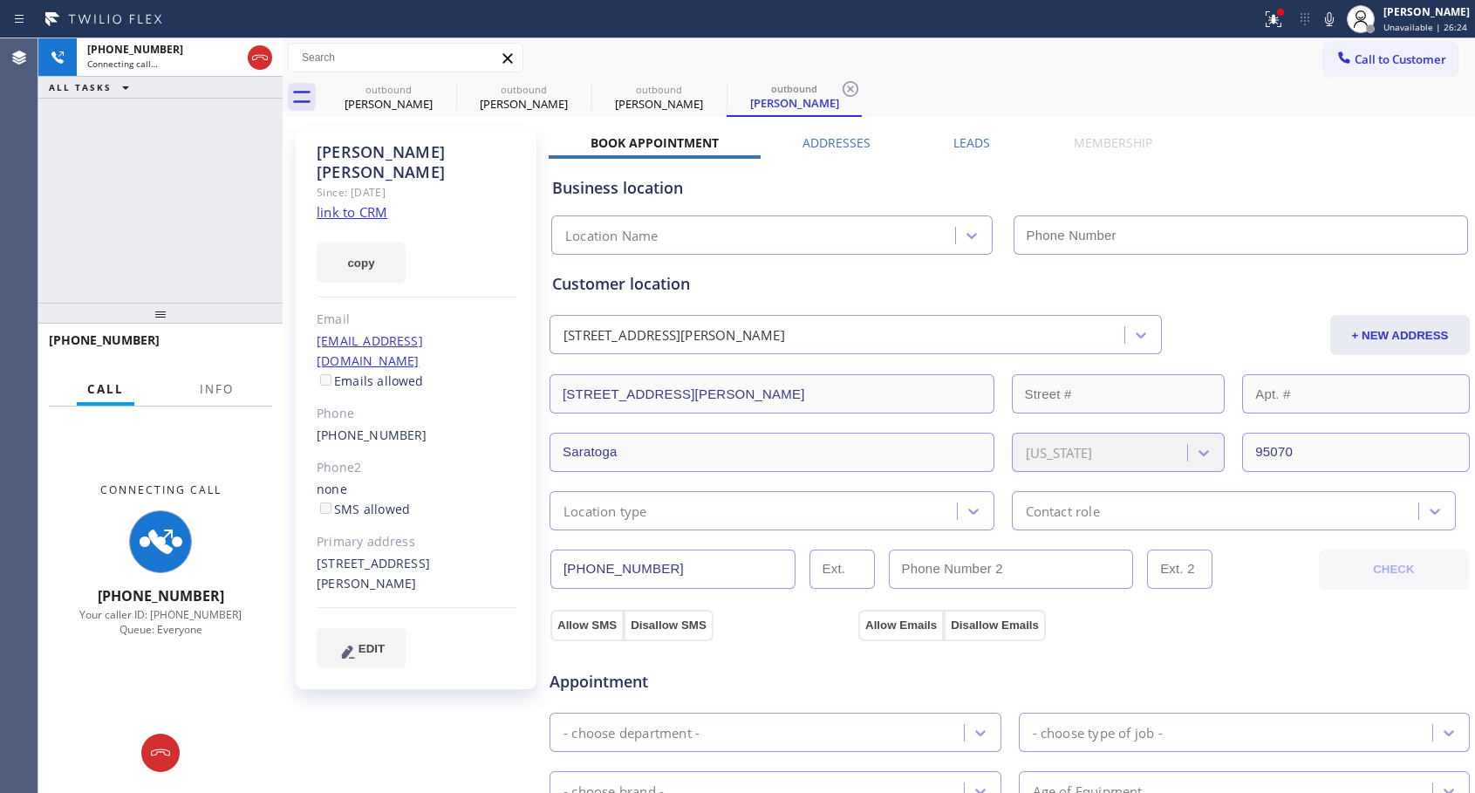
type input "[PHONE_NUMBER]"
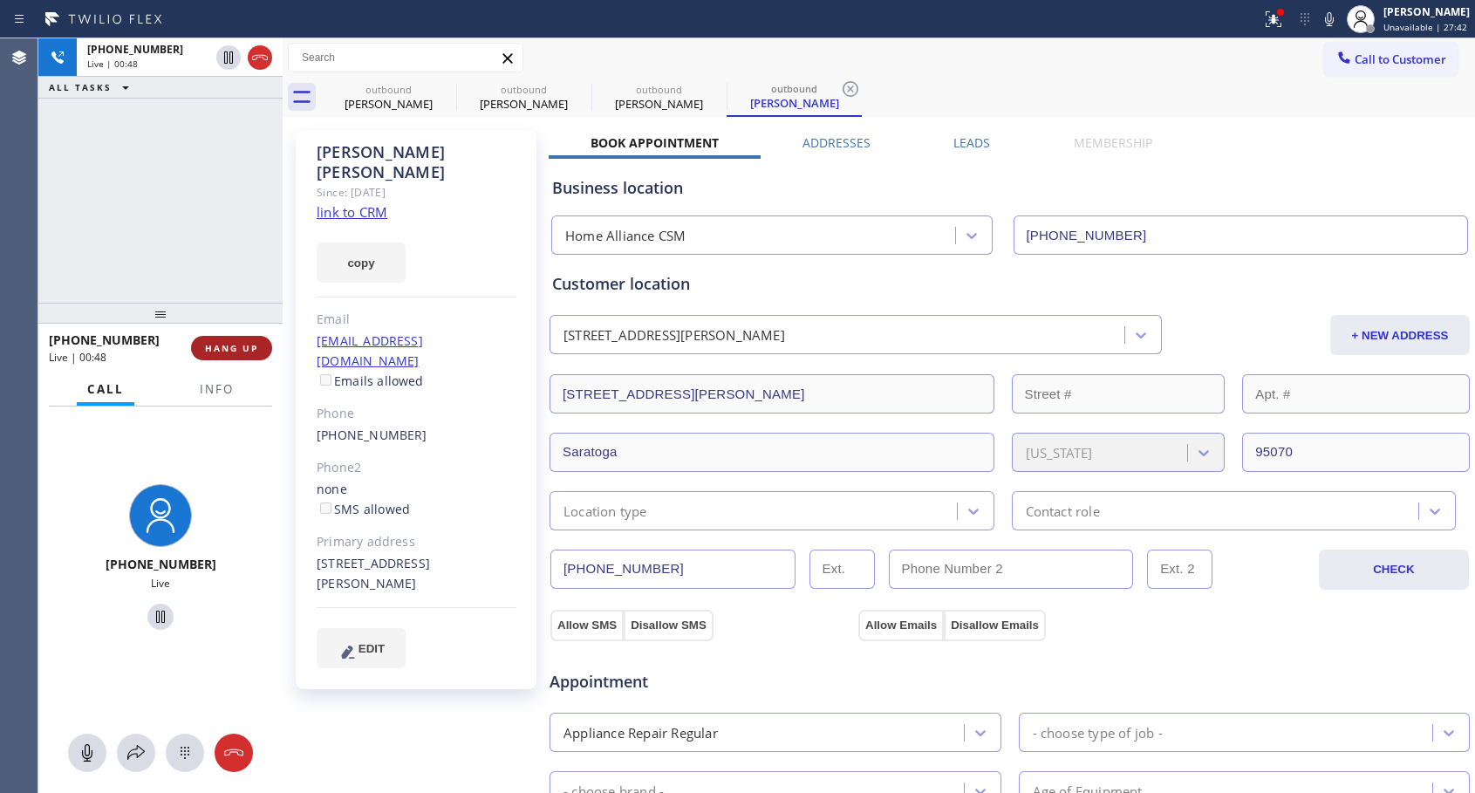
click at [236, 349] on span "HANG UP" at bounding box center [231, 348] width 53 height 12
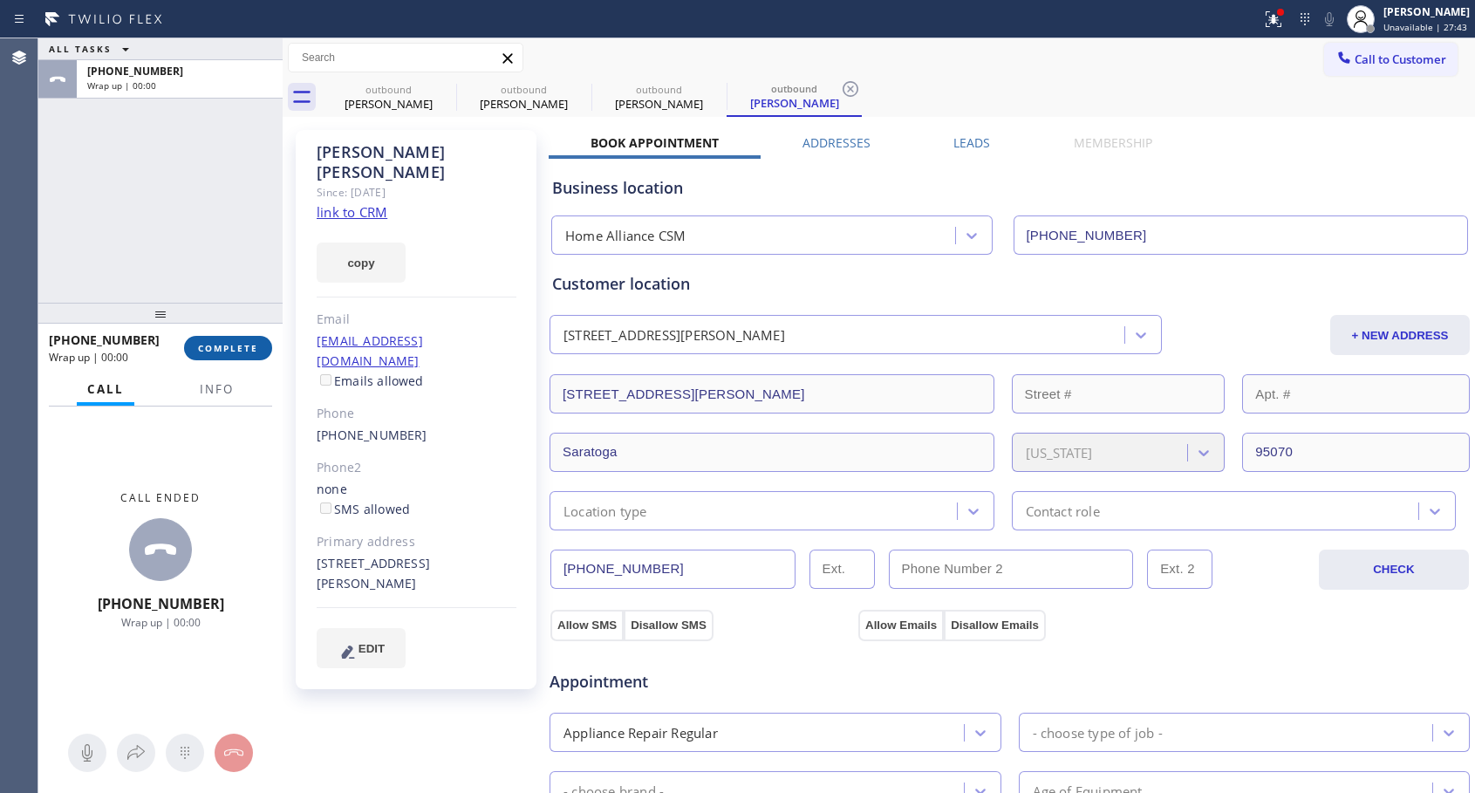
click at [236, 349] on span "COMPLETE" at bounding box center [228, 348] width 60 height 12
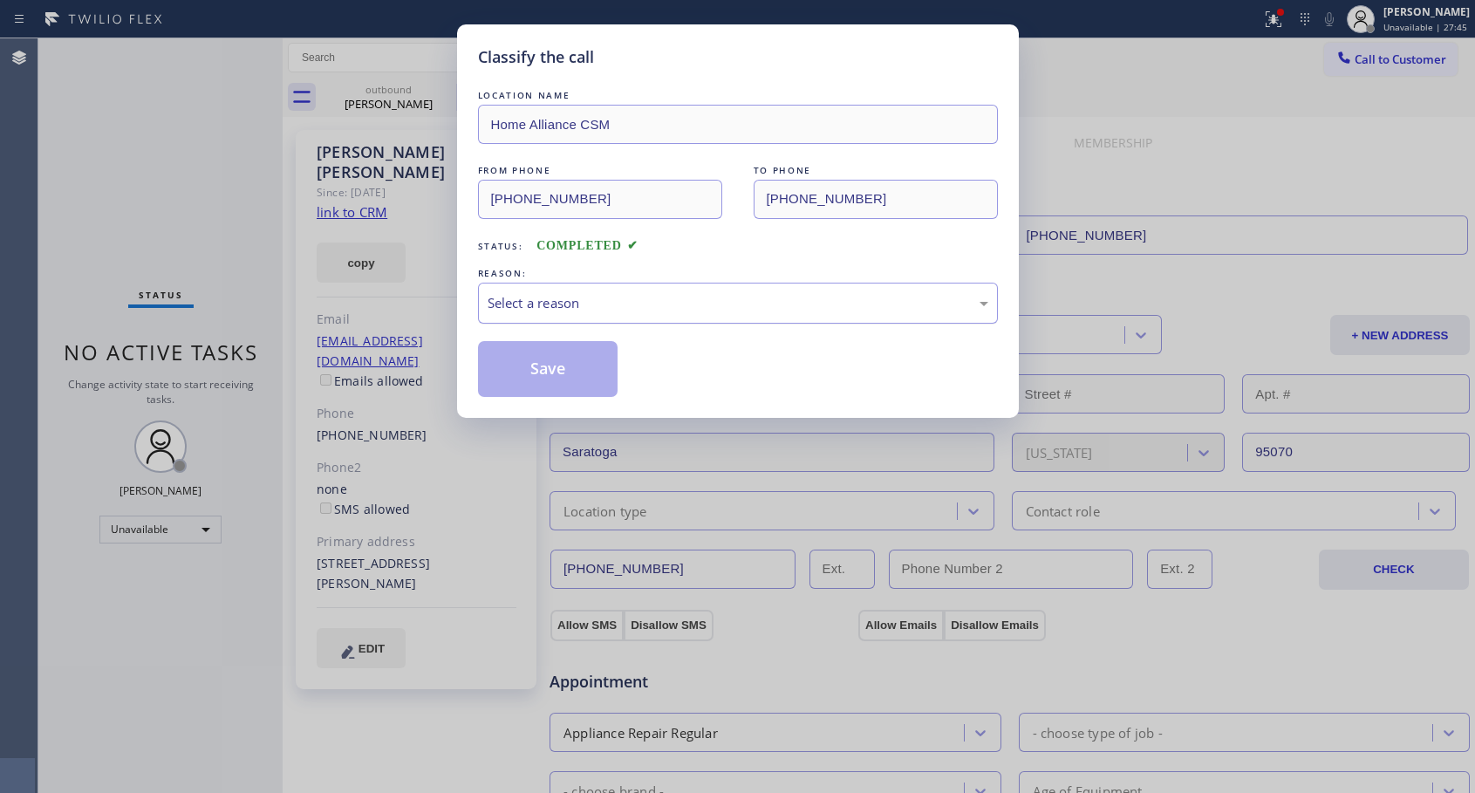
click at [617, 307] on div "Select a reason" at bounding box center [738, 303] width 501 height 20
click at [541, 377] on button "Save" at bounding box center [548, 369] width 140 height 56
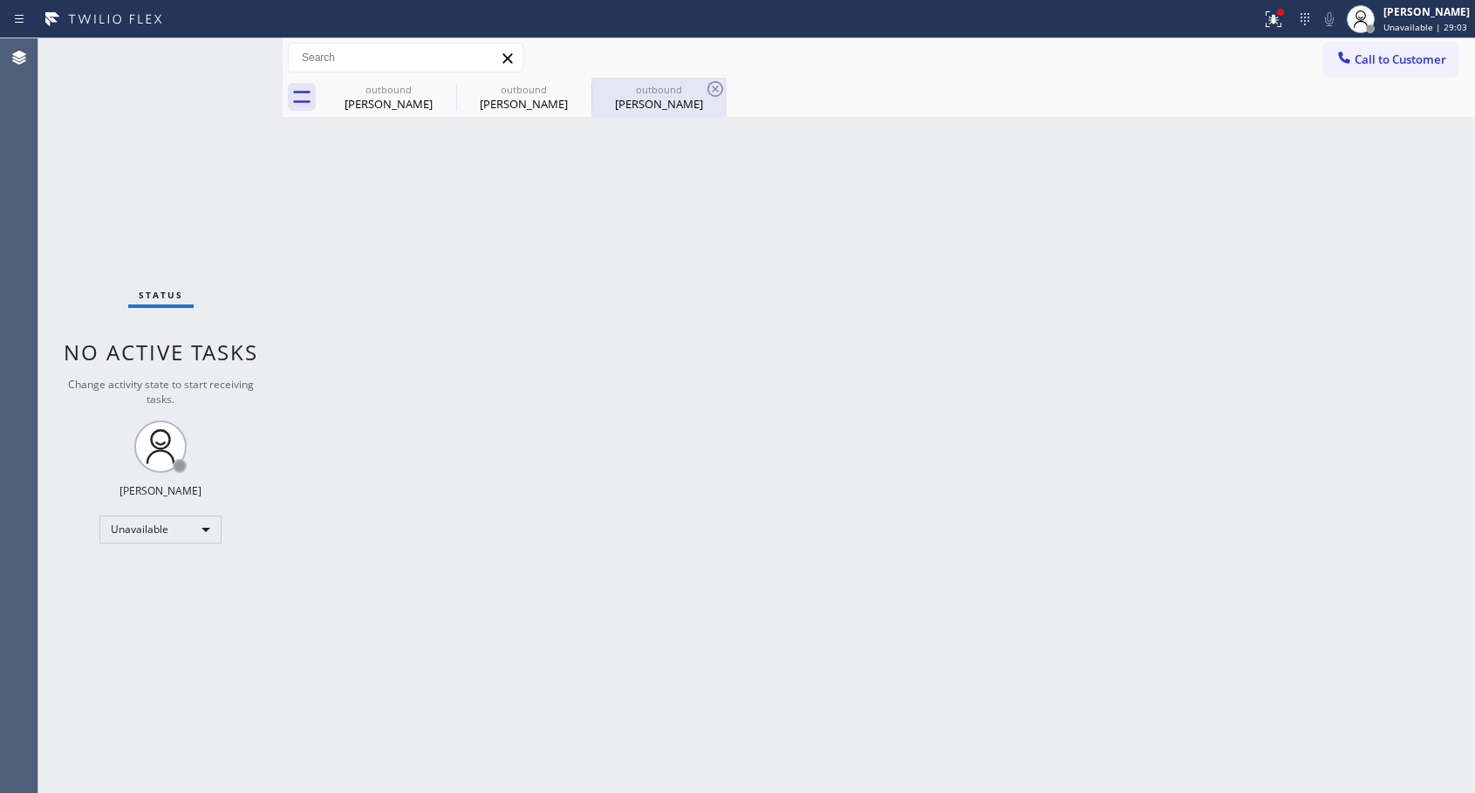
click at [642, 106] on div "[PERSON_NAME]" at bounding box center [659, 104] width 132 height 16
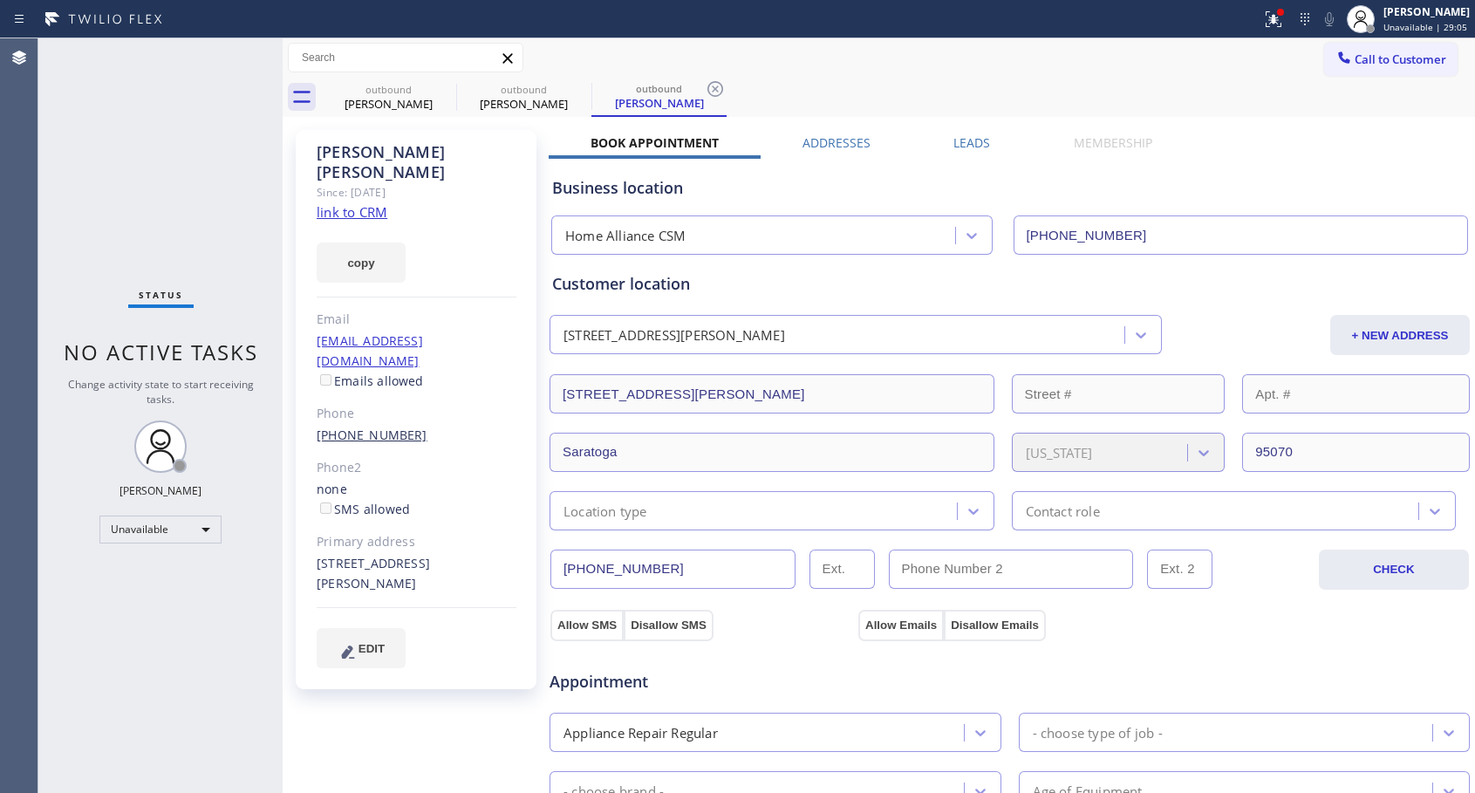
click at [365, 426] on link "[PHONE_NUMBER]" at bounding box center [372, 434] width 111 height 17
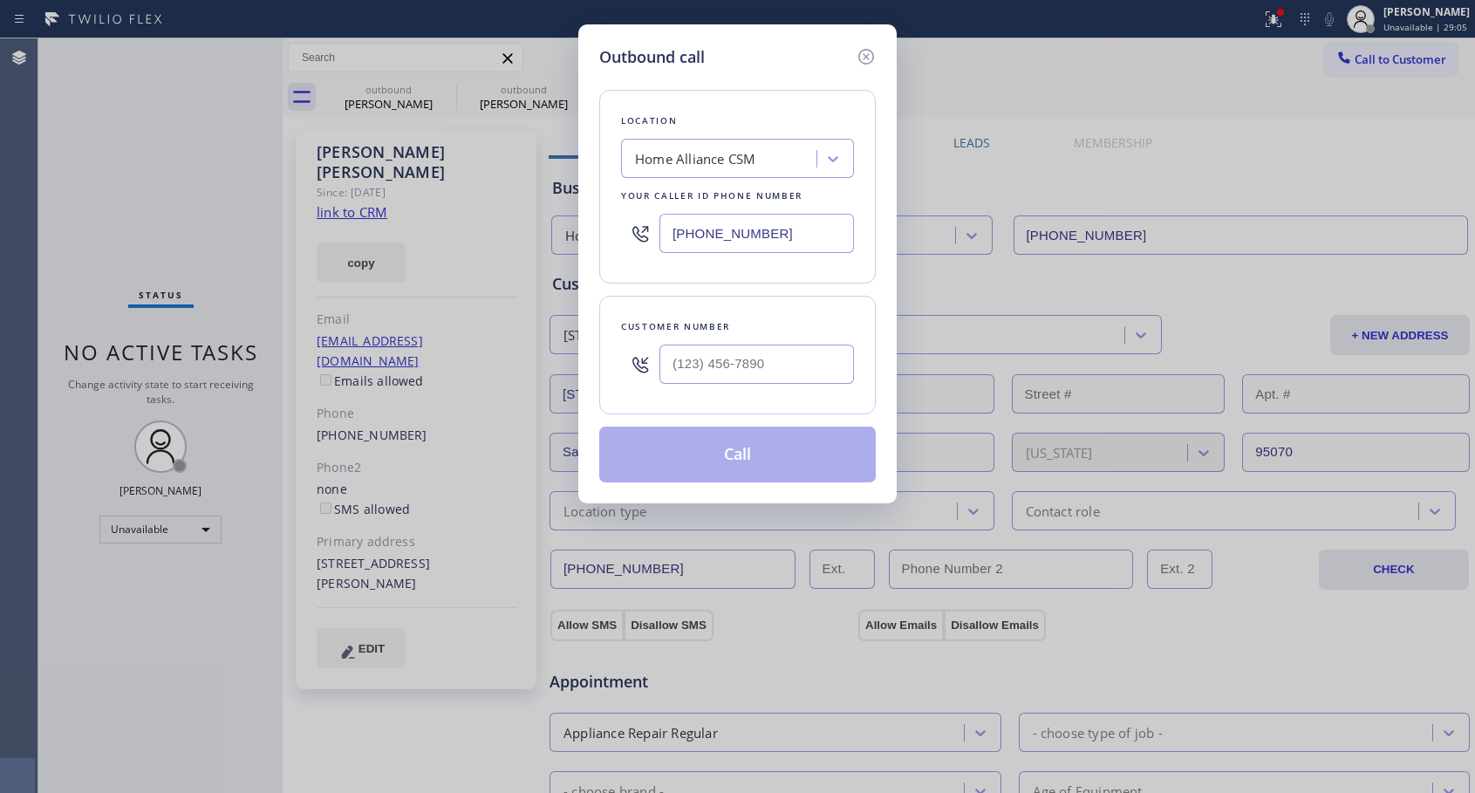
type input "[PHONE_NUMBER]"
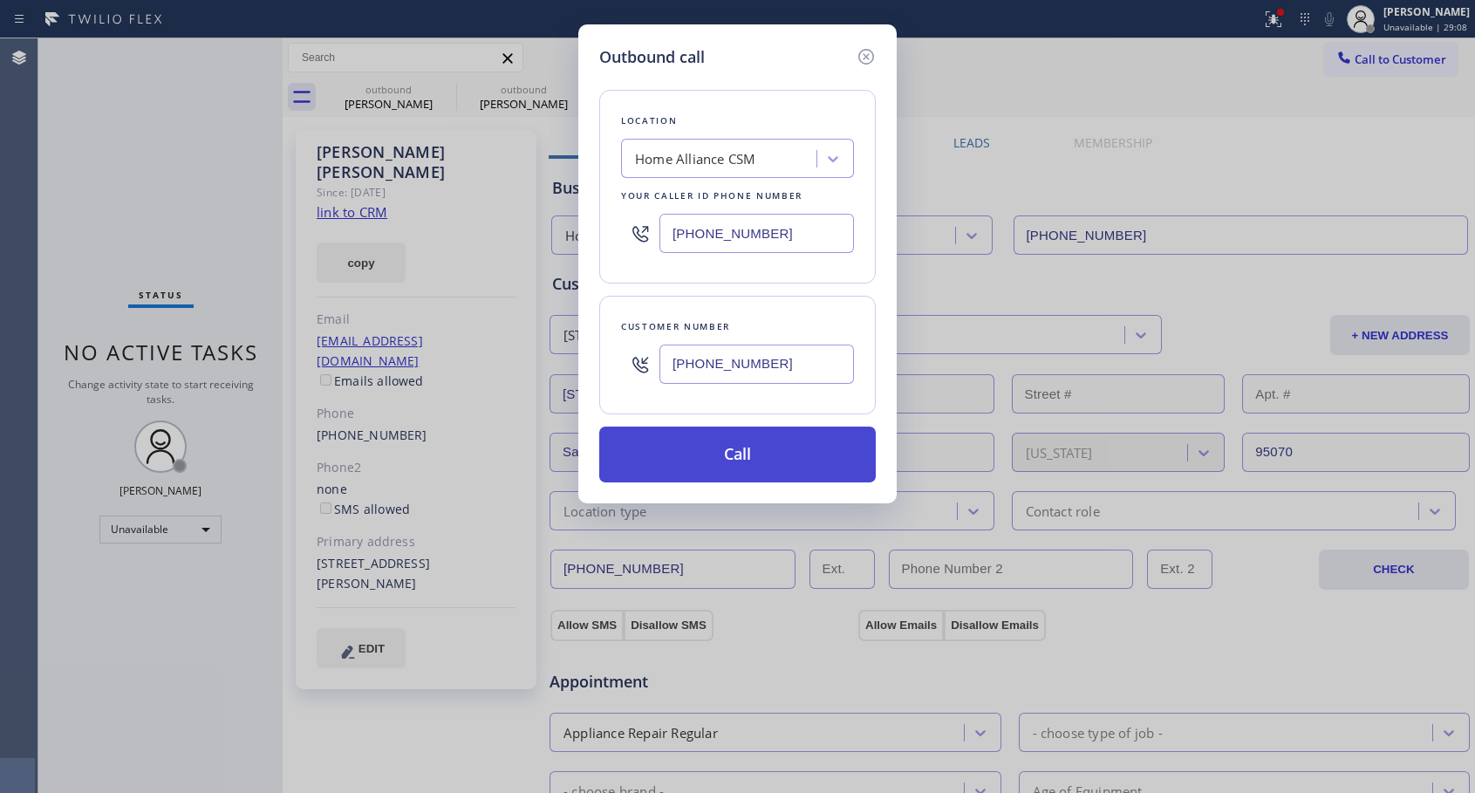
click at [731, 440] on button "Call" at bounding box center [737, 454] width 276 height 56
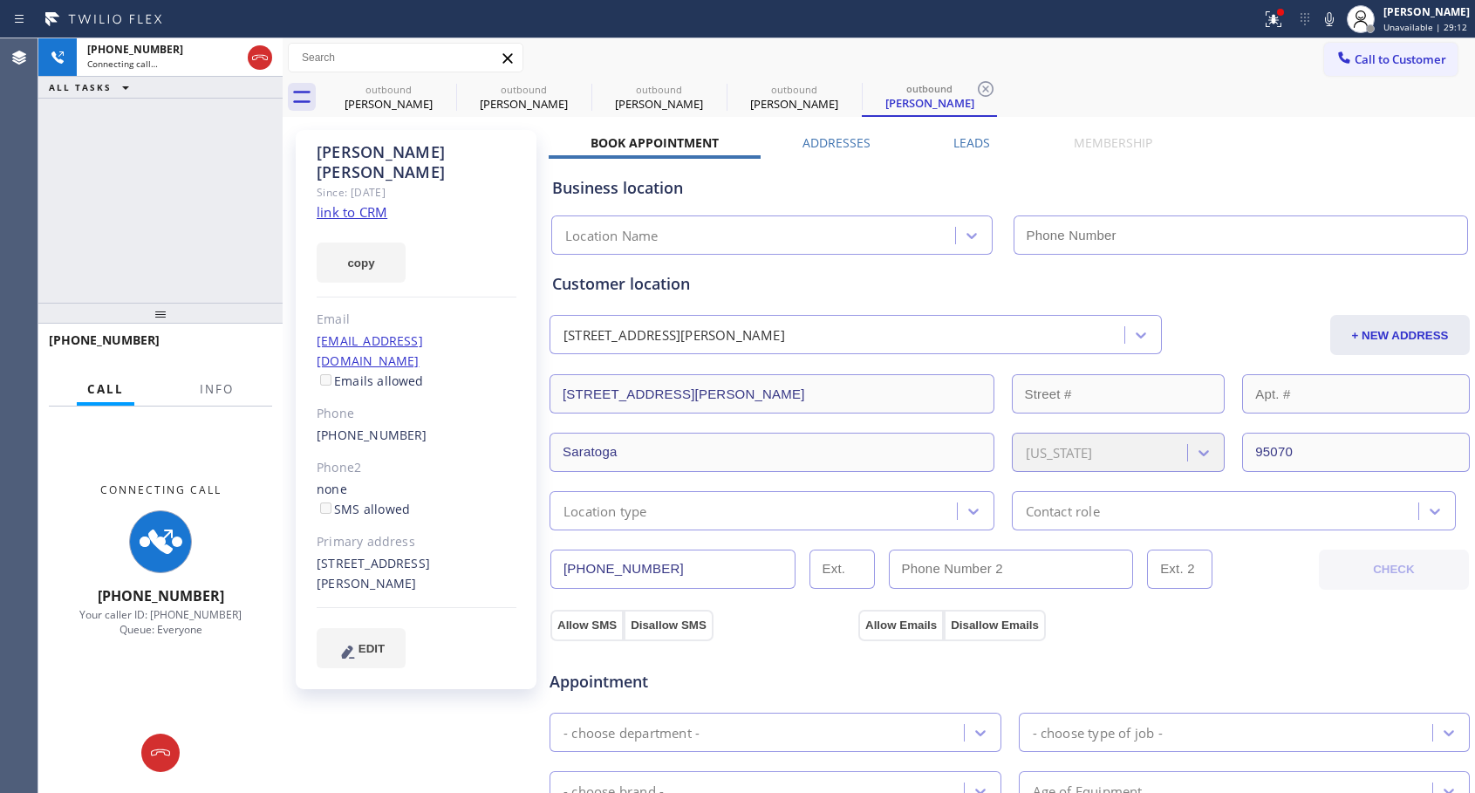
type input "[PHONE_NUMBER]"
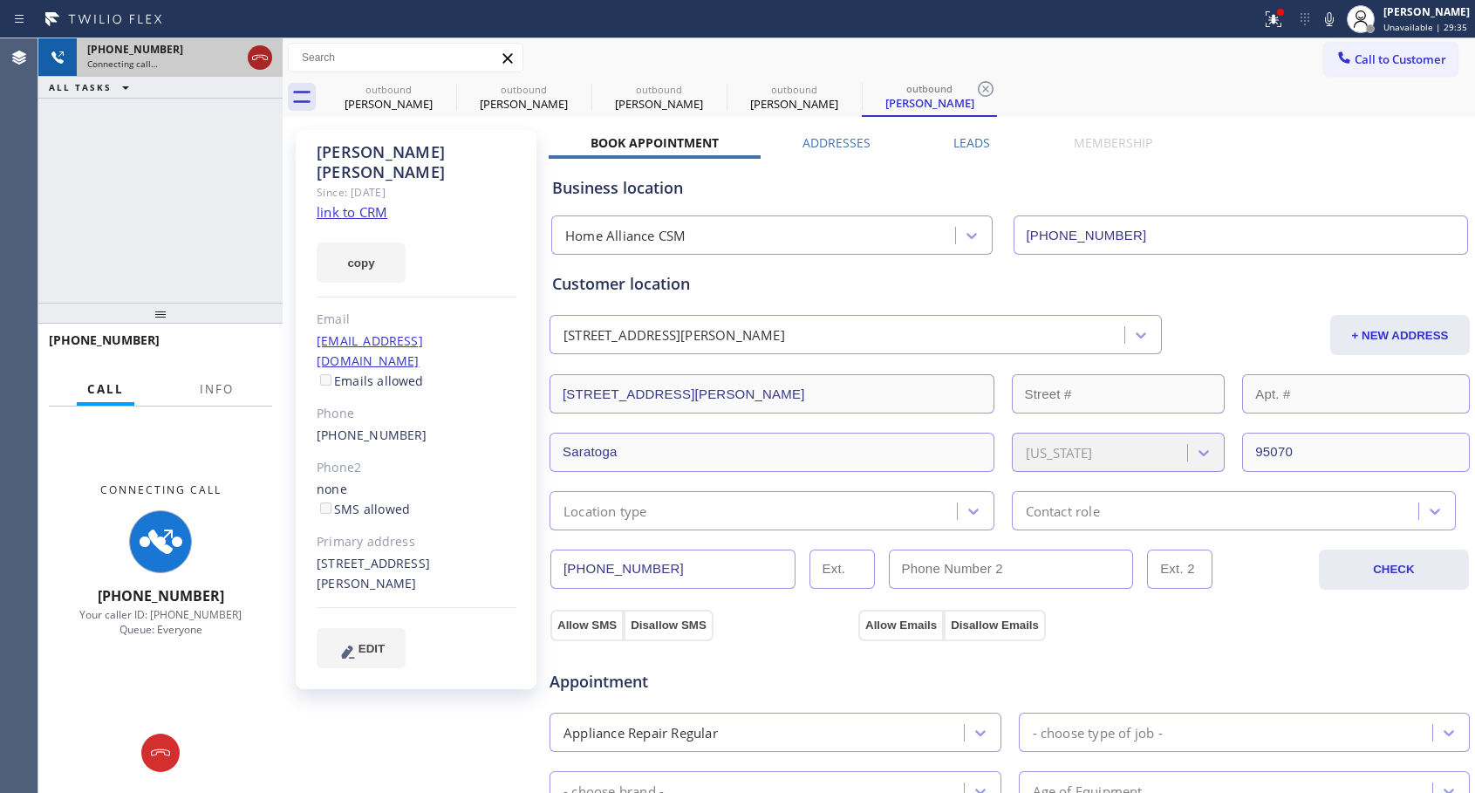
click at [261, 51] on icon at bounding box center [259, 57] width 21 height 21
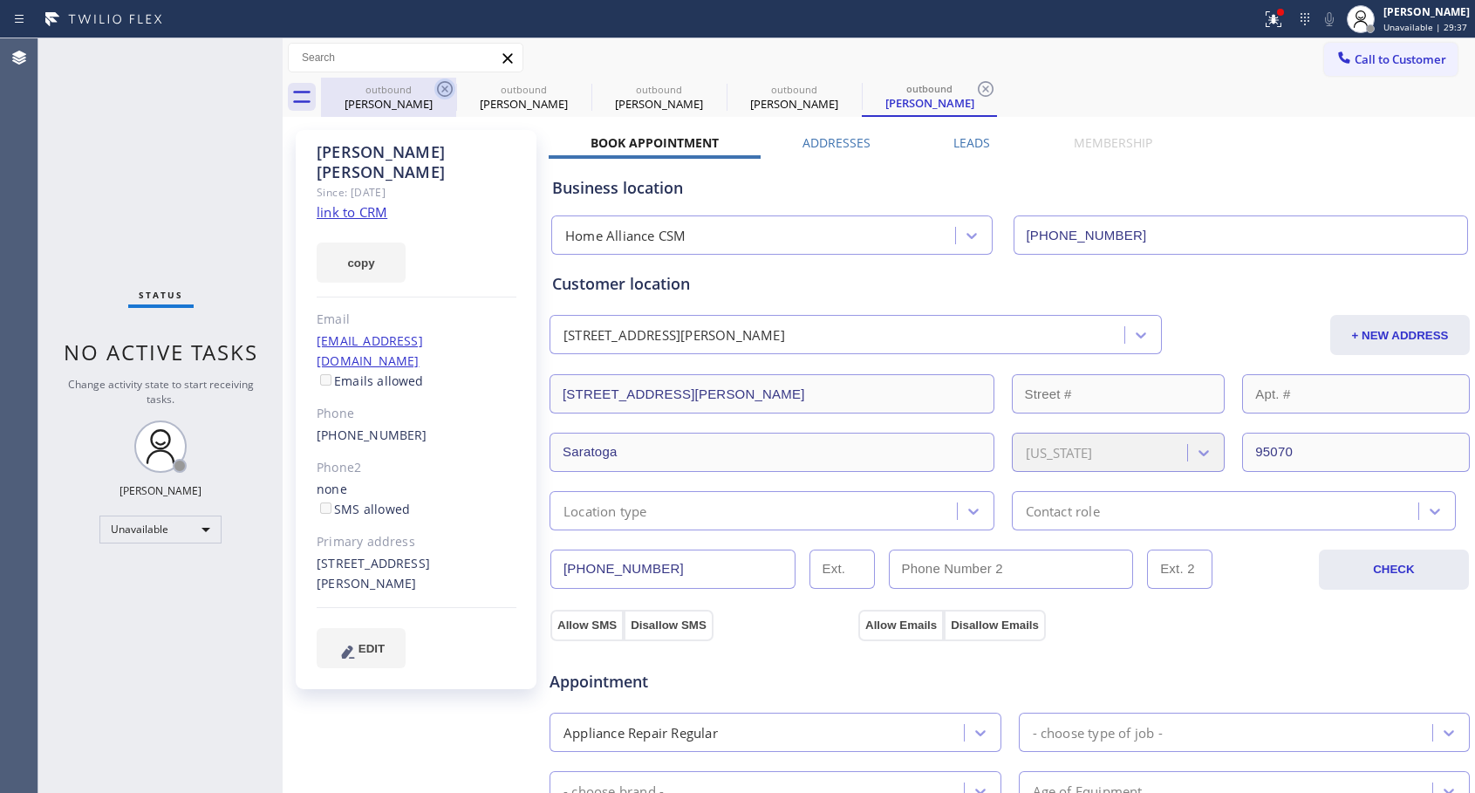
click at [450, 92] on icon at bounding box center [444, 88] width 21 height 21
click at [0, 0] on icon at bounding box center [0, 0] width 0 height 0
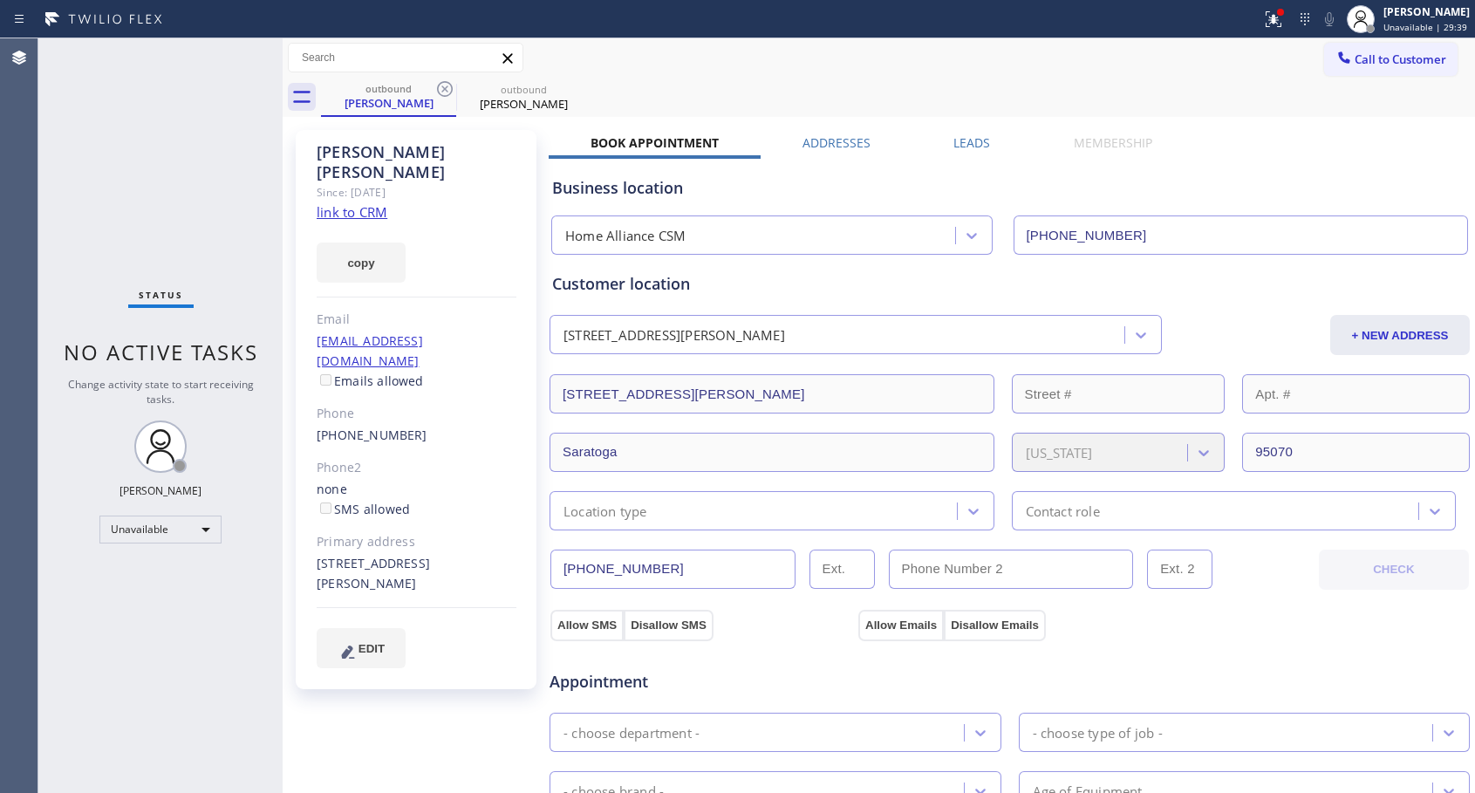
click at [450, 92] on icon at bounding box center [444, 88] width 21 height 21
click at [0, 0] on icon at bounding box center [0, 0] width 0 height 0
click at [450, 92] on div "outbound [PERSON_NAME] outbound [PERSON_NAME]" at bounding box center [898, 97] width 1154 height 39
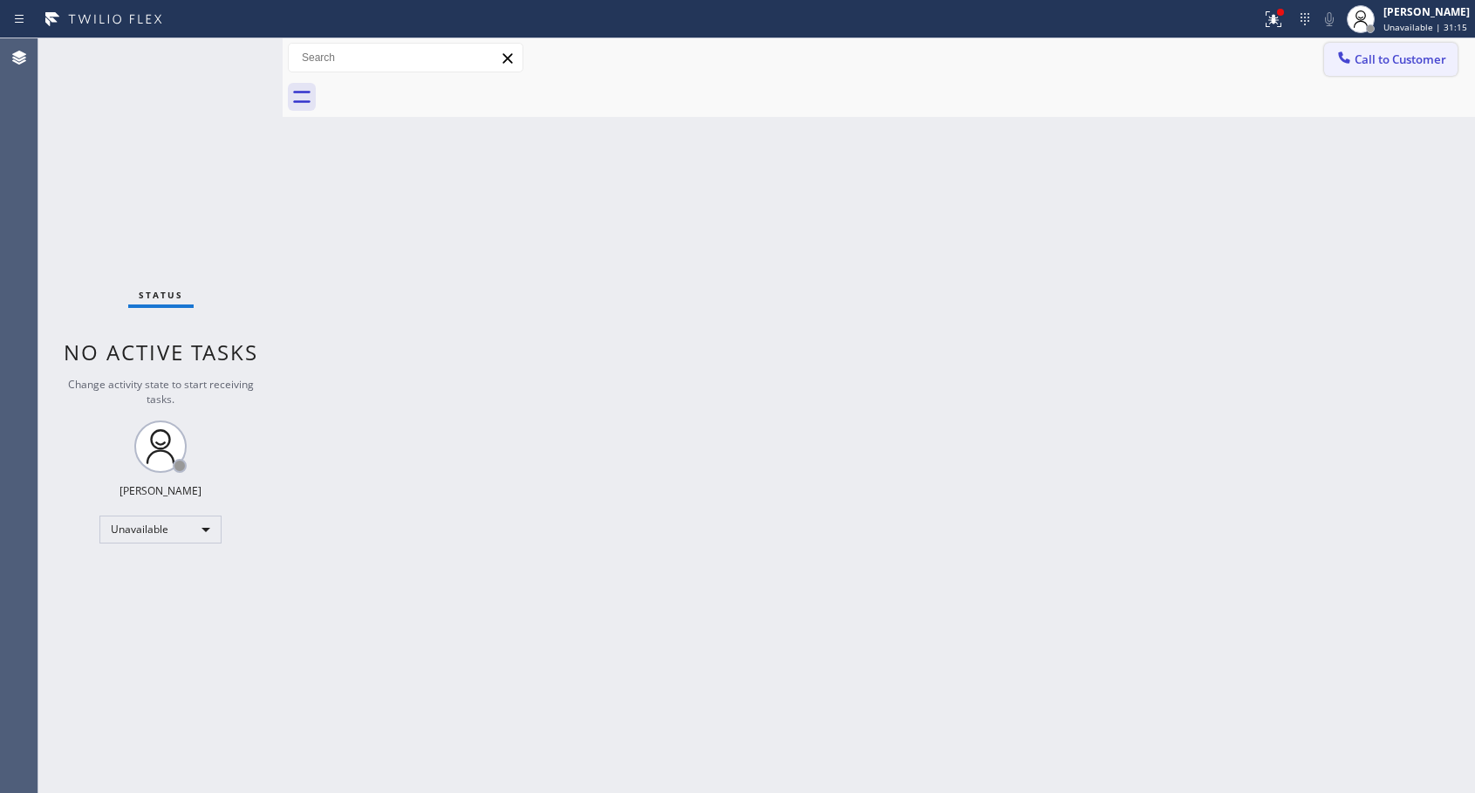
click at [1375, 55] on span "Call to Customer" at bounding box center [1400, 59] width 92 height 16
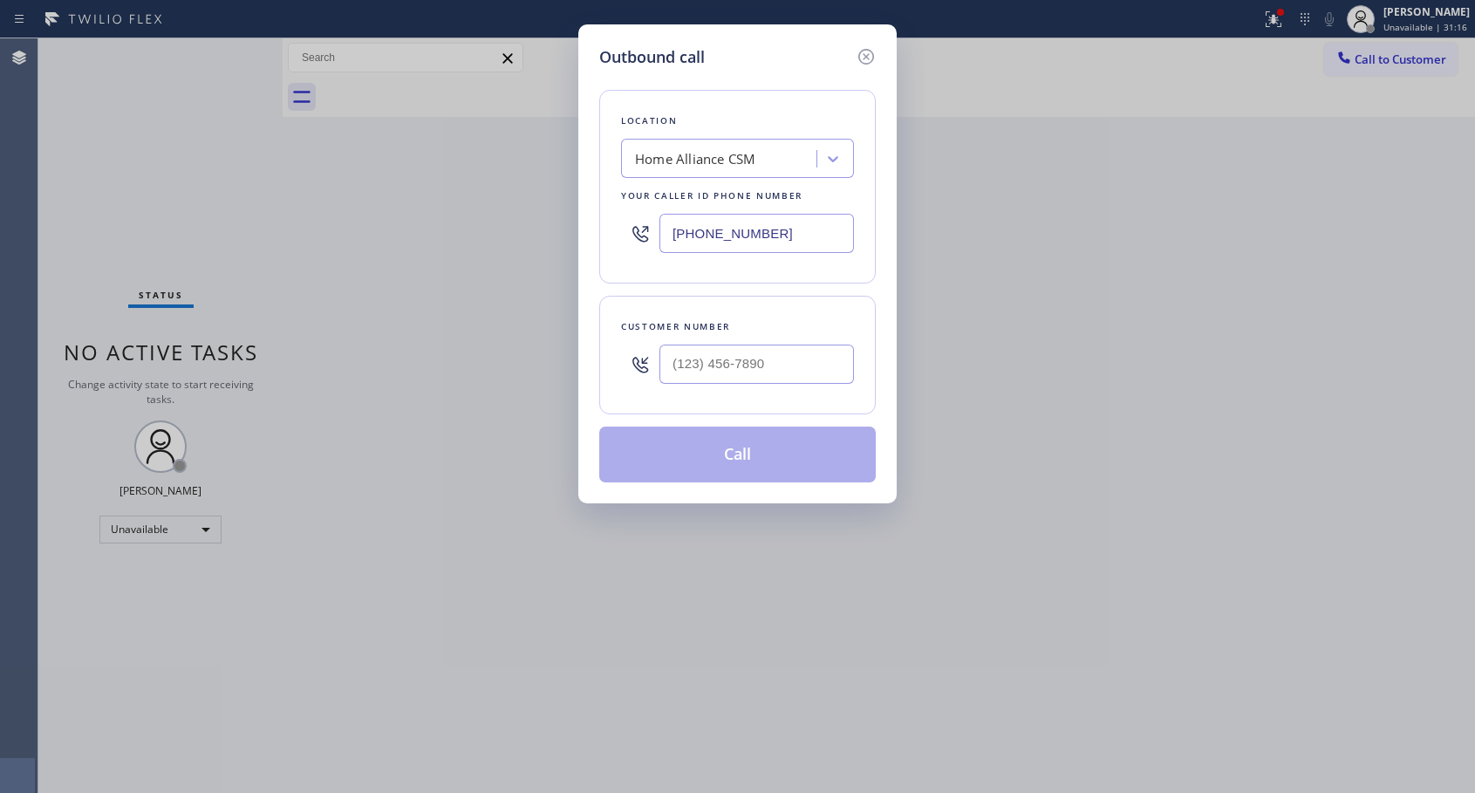
click at [778, 343] on div at bounding box center [756, 364] width 194 height 57
click at [777, 356] on input "(___) ___-____" at bounding box center [756, 364] width 194 height 39
paste input "760) 420-8473"
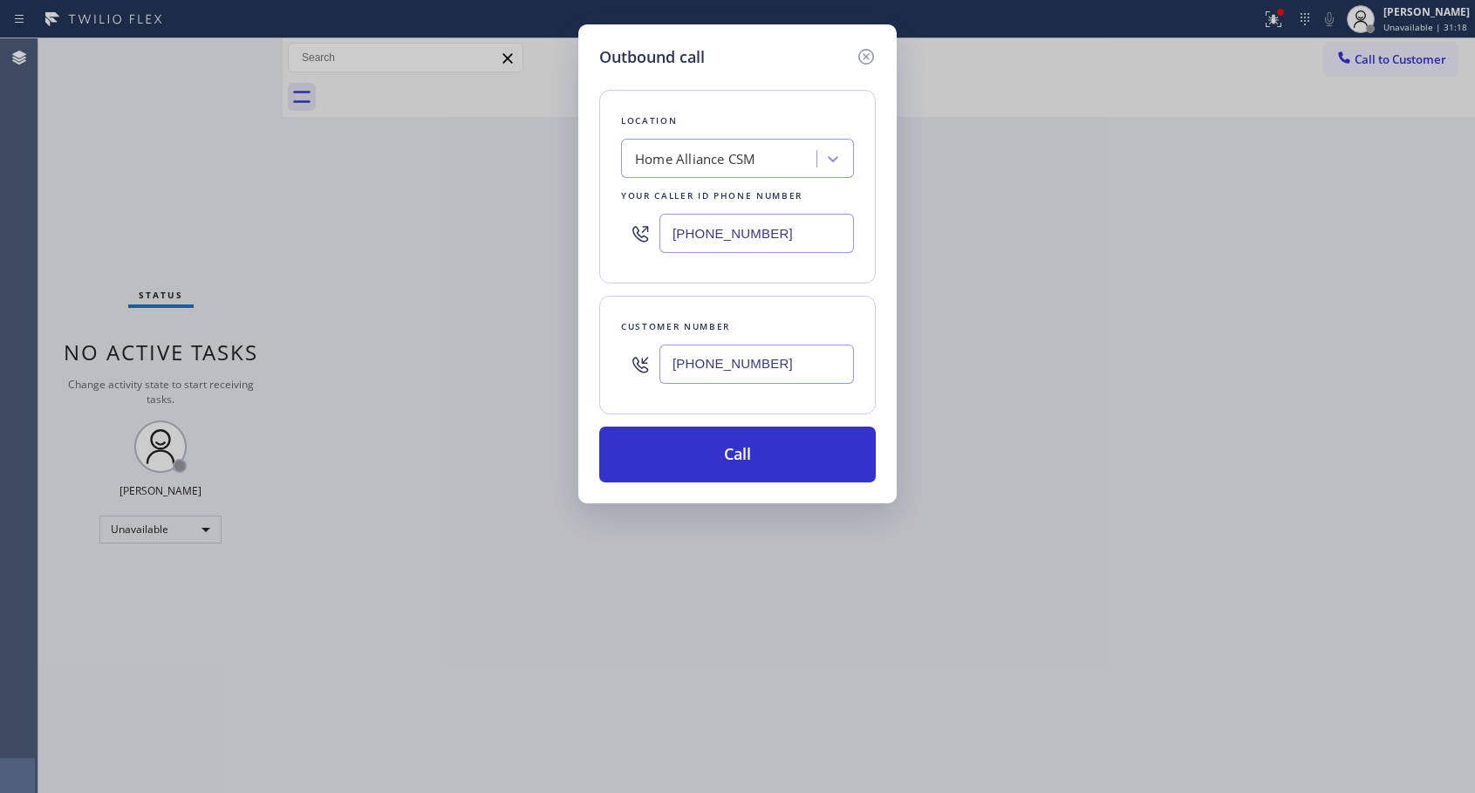
type input "[PHONE_NUMBER]"
click at [692, 447] on button "Call" at bounding box center [737, 454] width 276 height 56
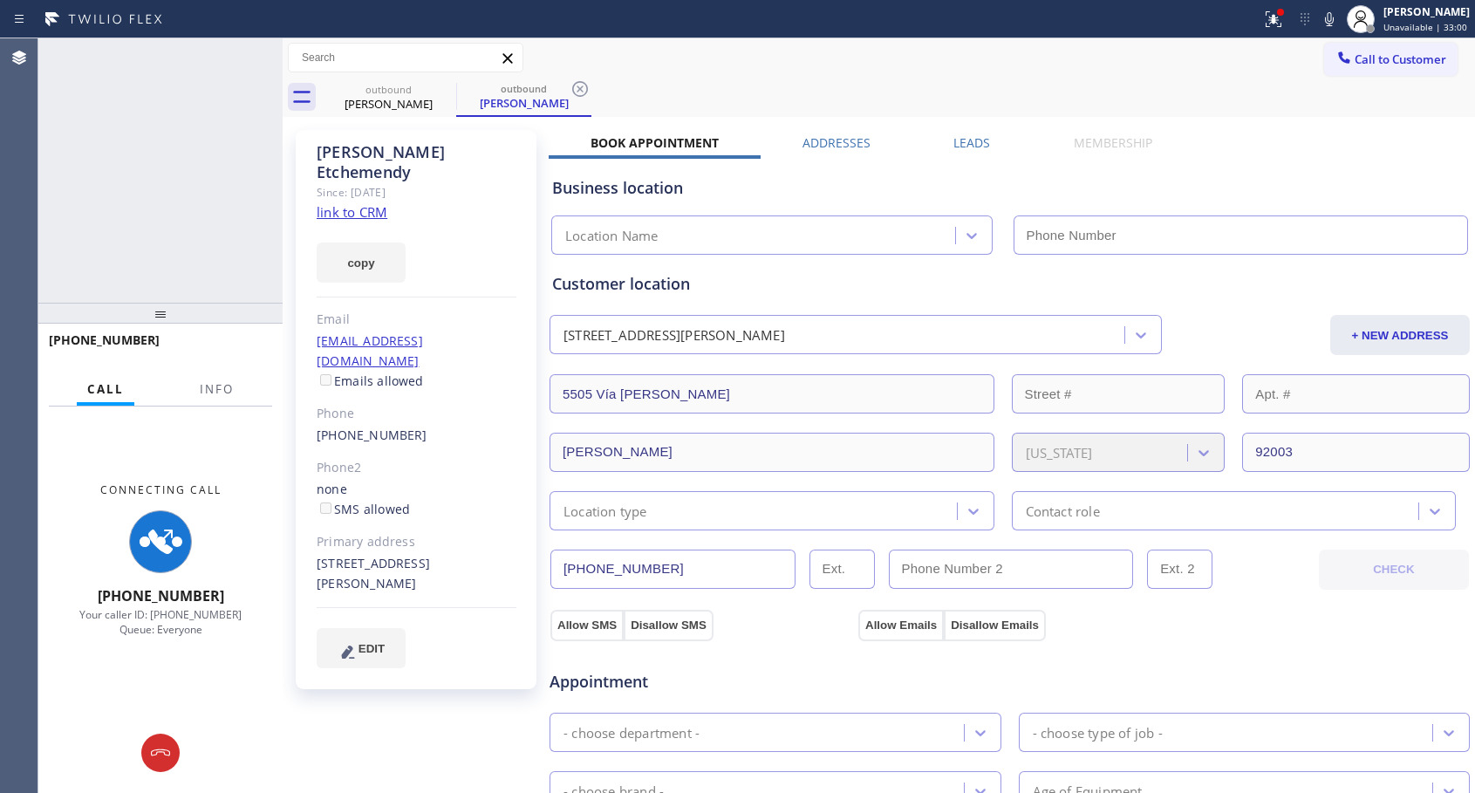
type input "[PHONE_NUMBER]"
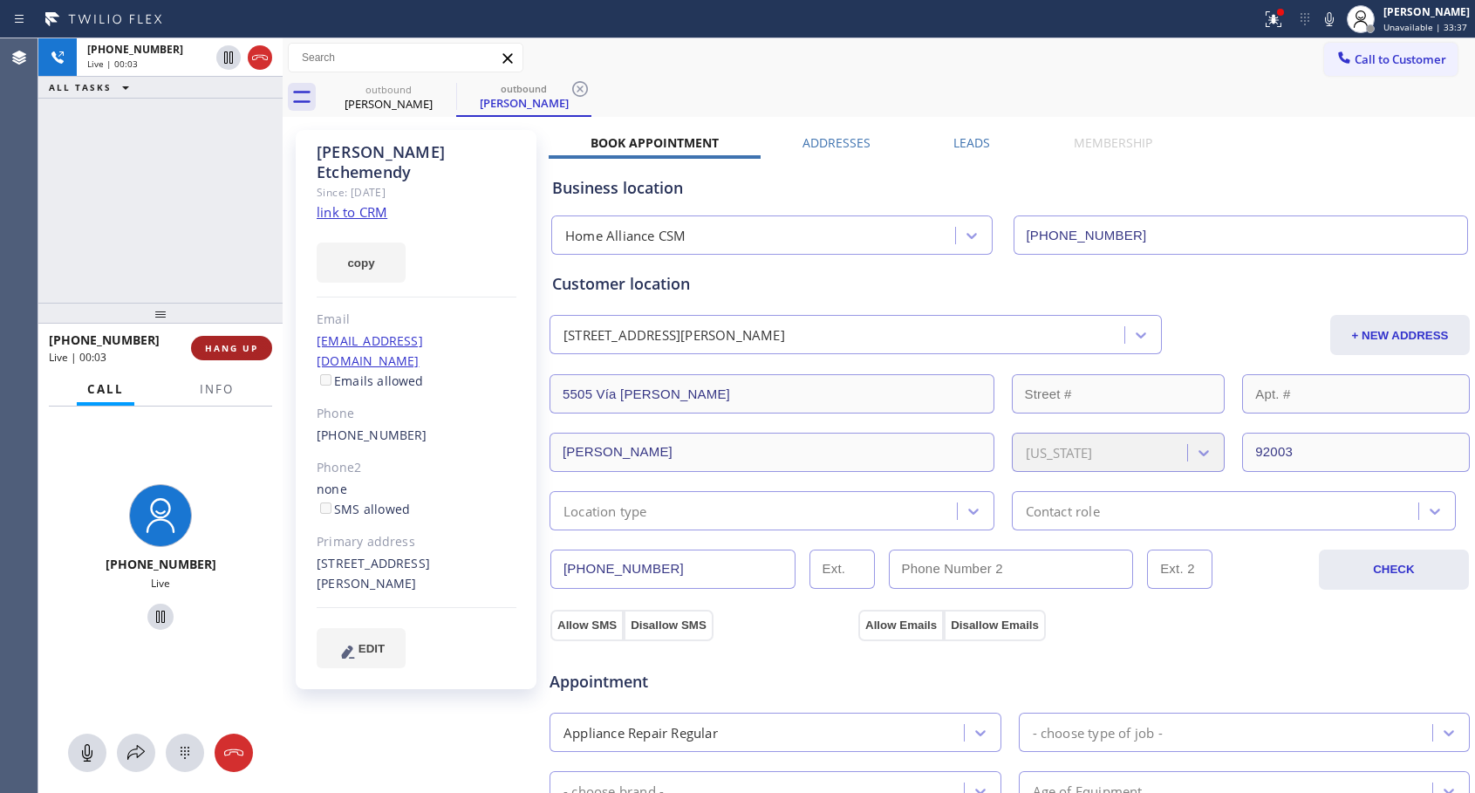
click at [237, 347] on span "HANG UP" at bounding box center [231, 348] width 53 height 12
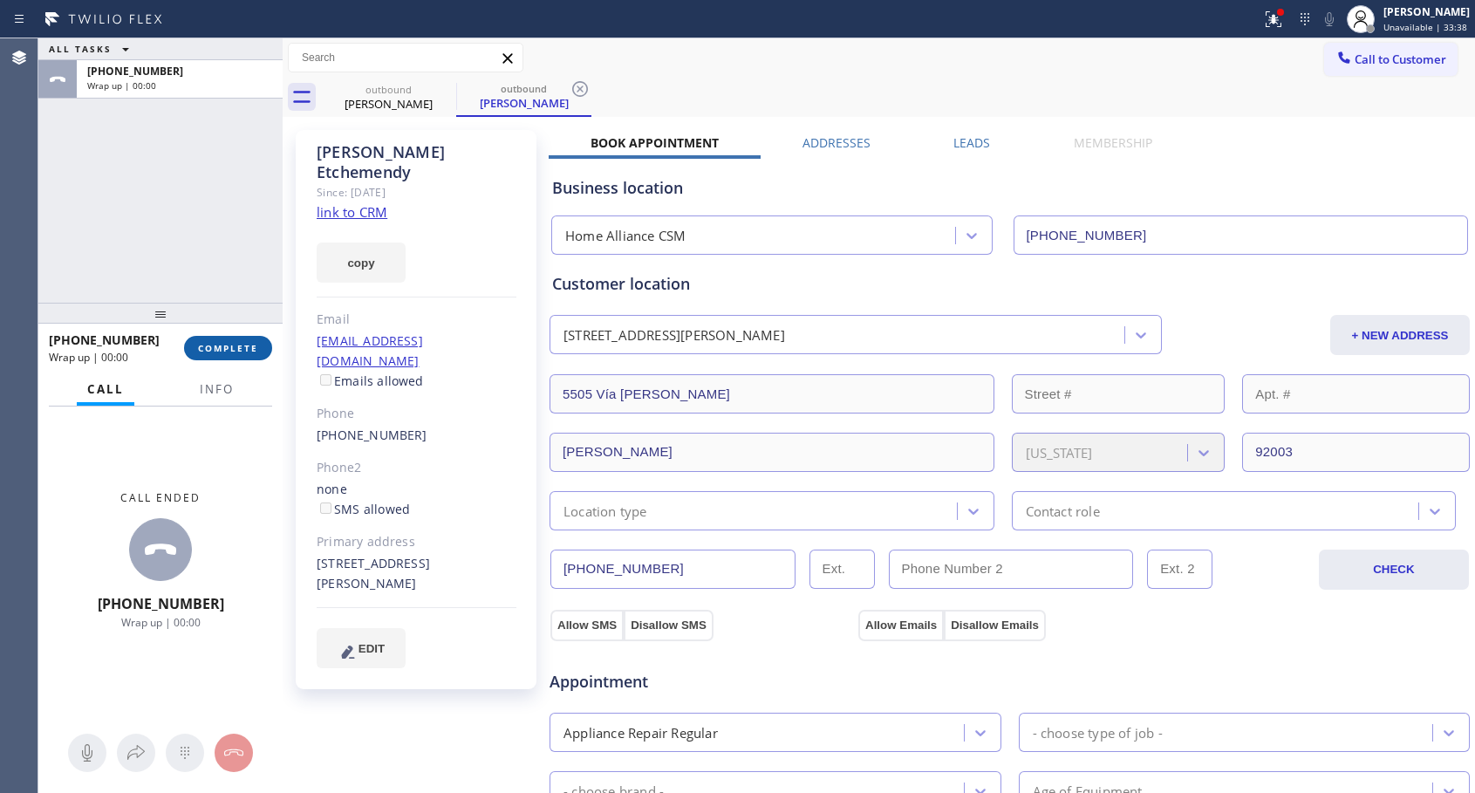
click at [237, 347] on span "COMPLETE" at bounding box center [228, 348] width 60 height 12
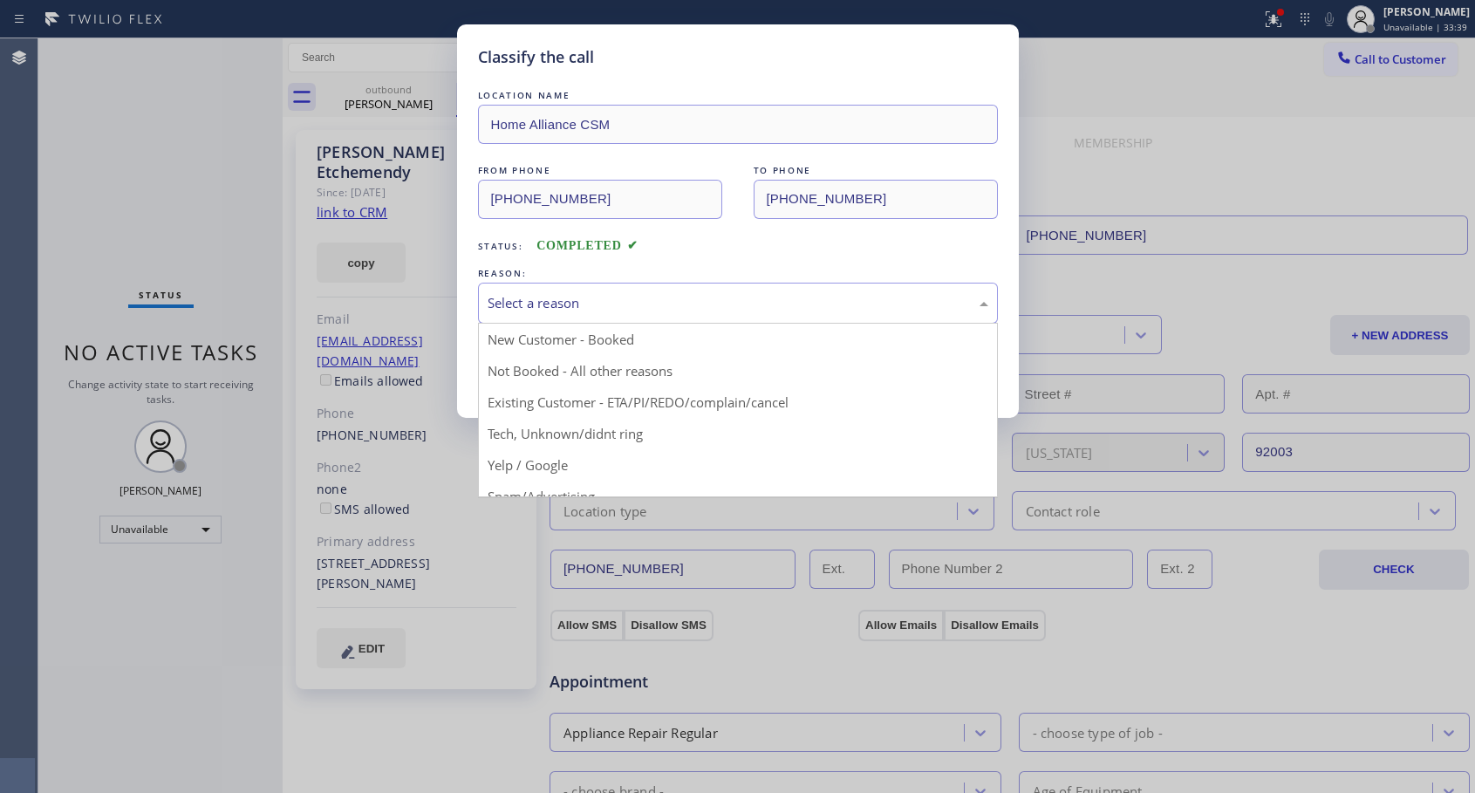
click at [548, 290] on div "Select a reason" at bounding box center [738, 303] width 520 height 41
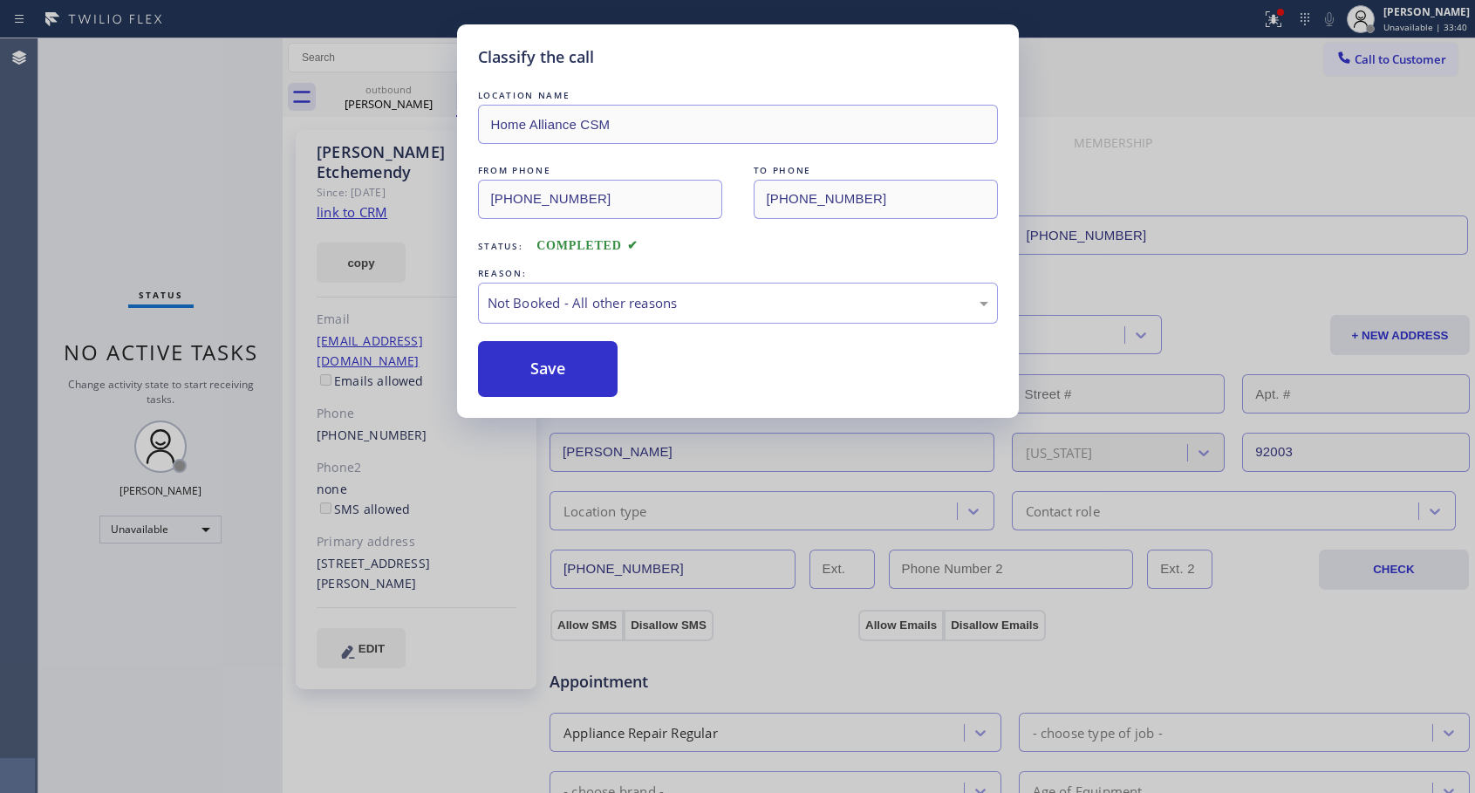
click at [552, 367] on button "Save" at bounding box center [548, 369] width 140 height 56
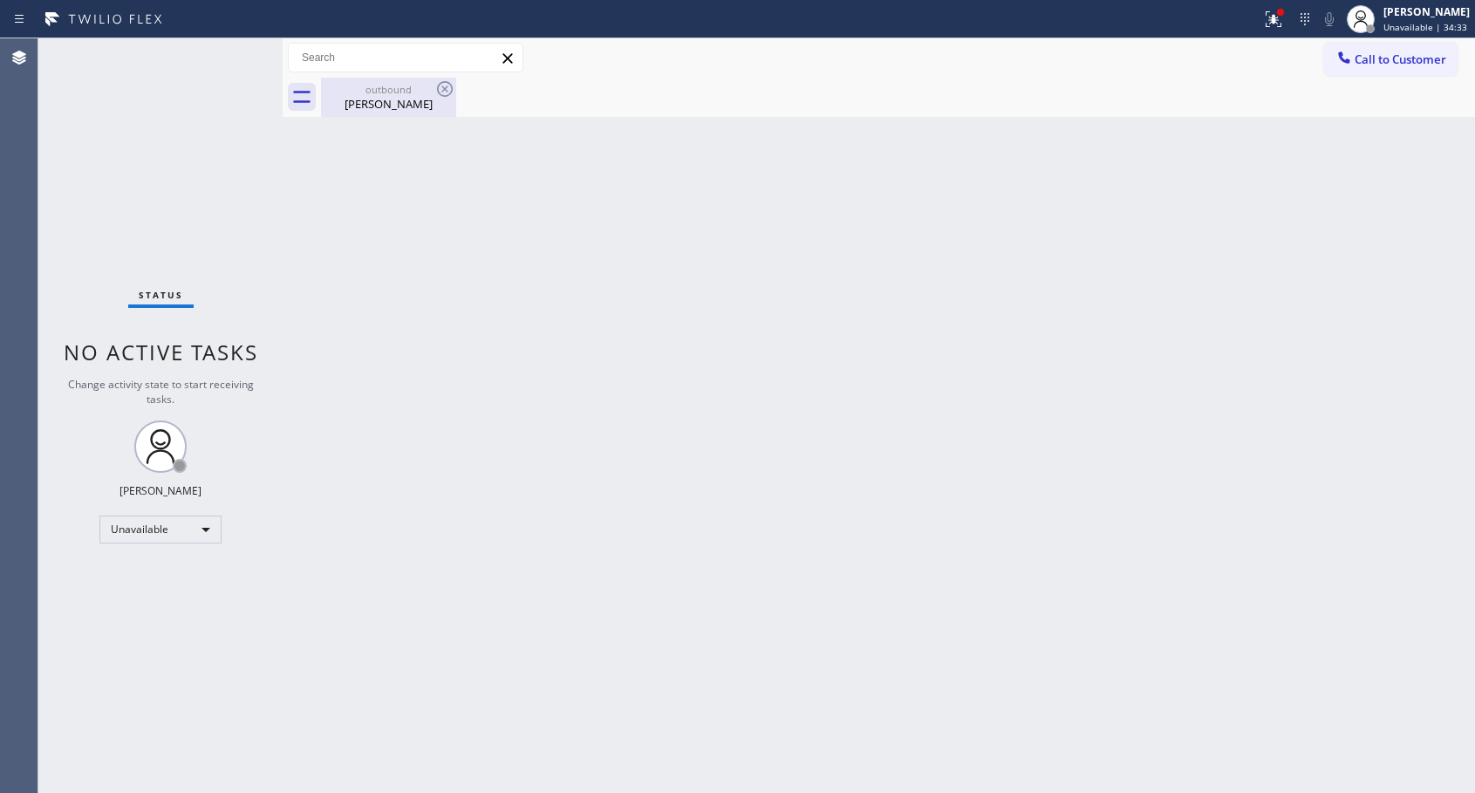
click at [355, 95] on div "outbound" at bounding box center [389, 89] width 132 height 13
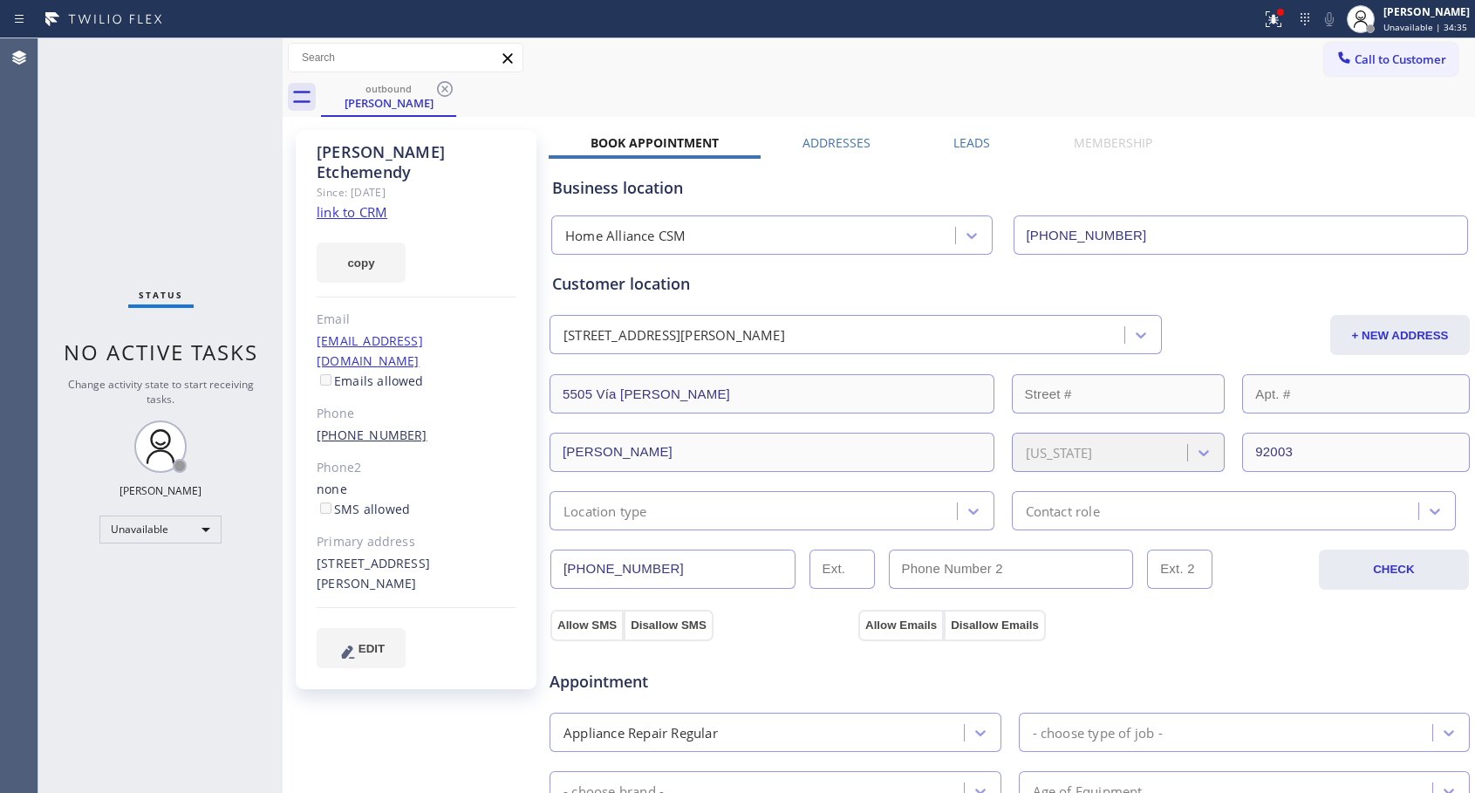
click at [373, 426] on link "[PHONE_NUMBER]" at bounding box center [372, 434] width 111 height 17
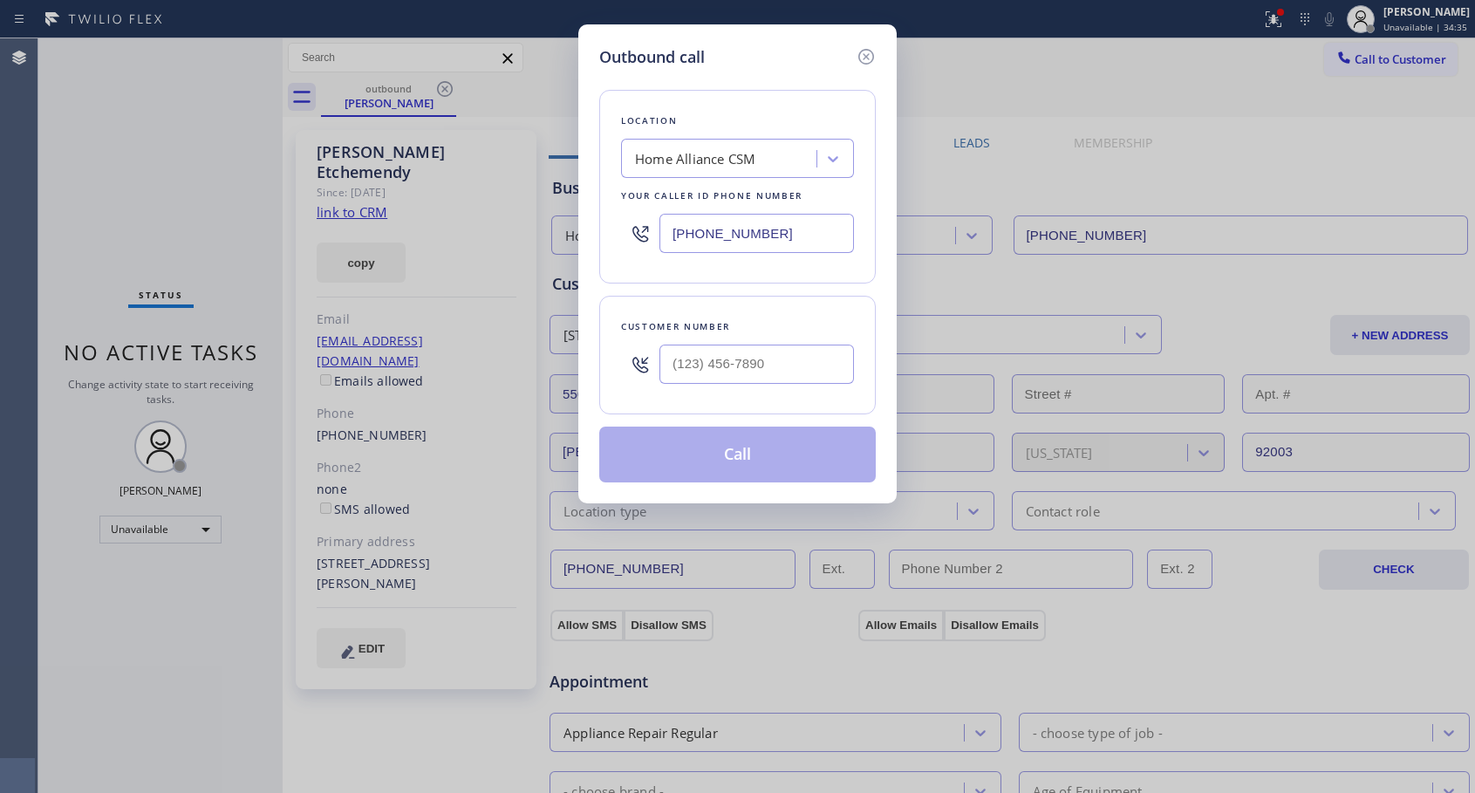
type input "[PHONE_NUMBER]"
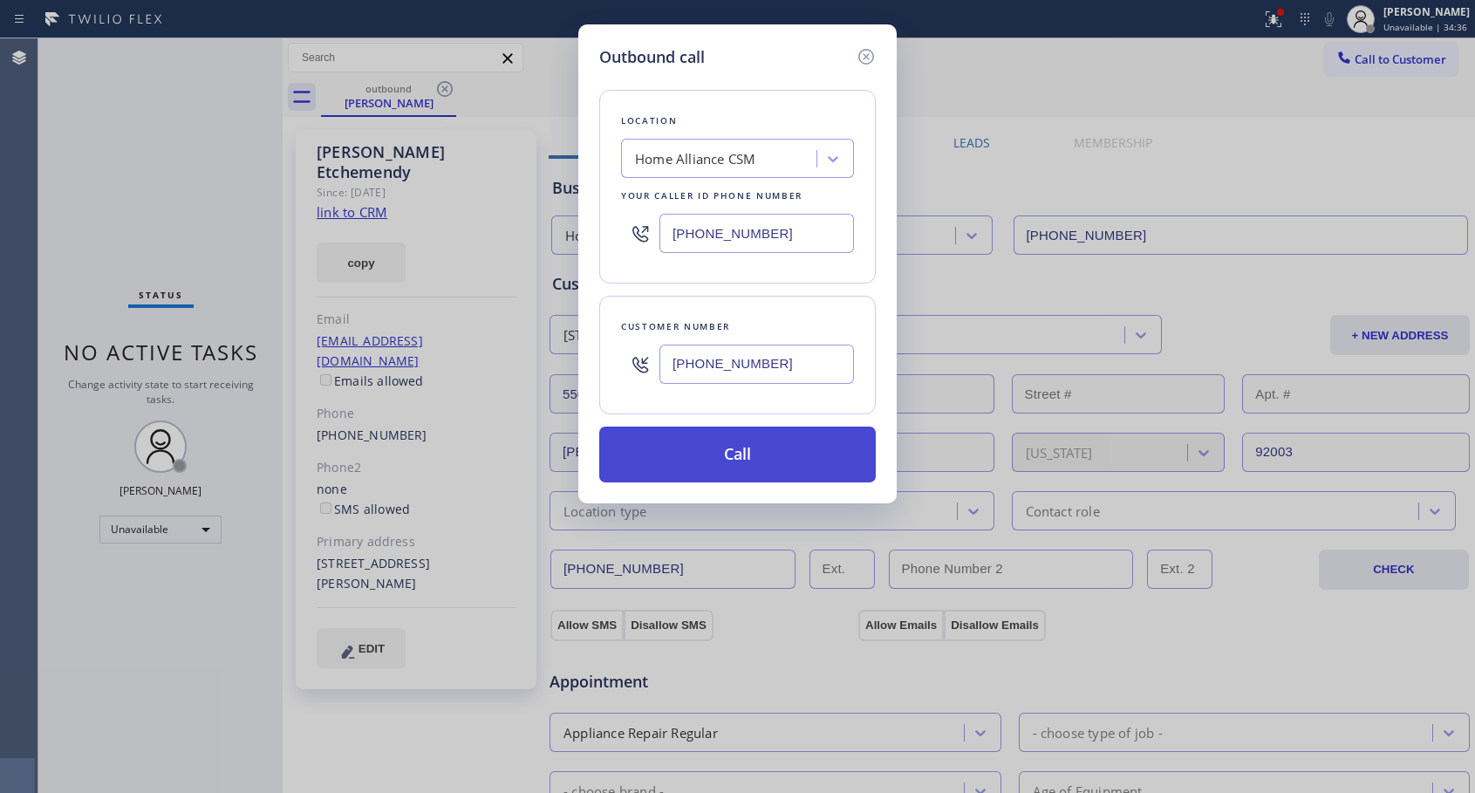
click at [757, 446] on button "Call" at bounding box center [737, 454] width 276 height 56
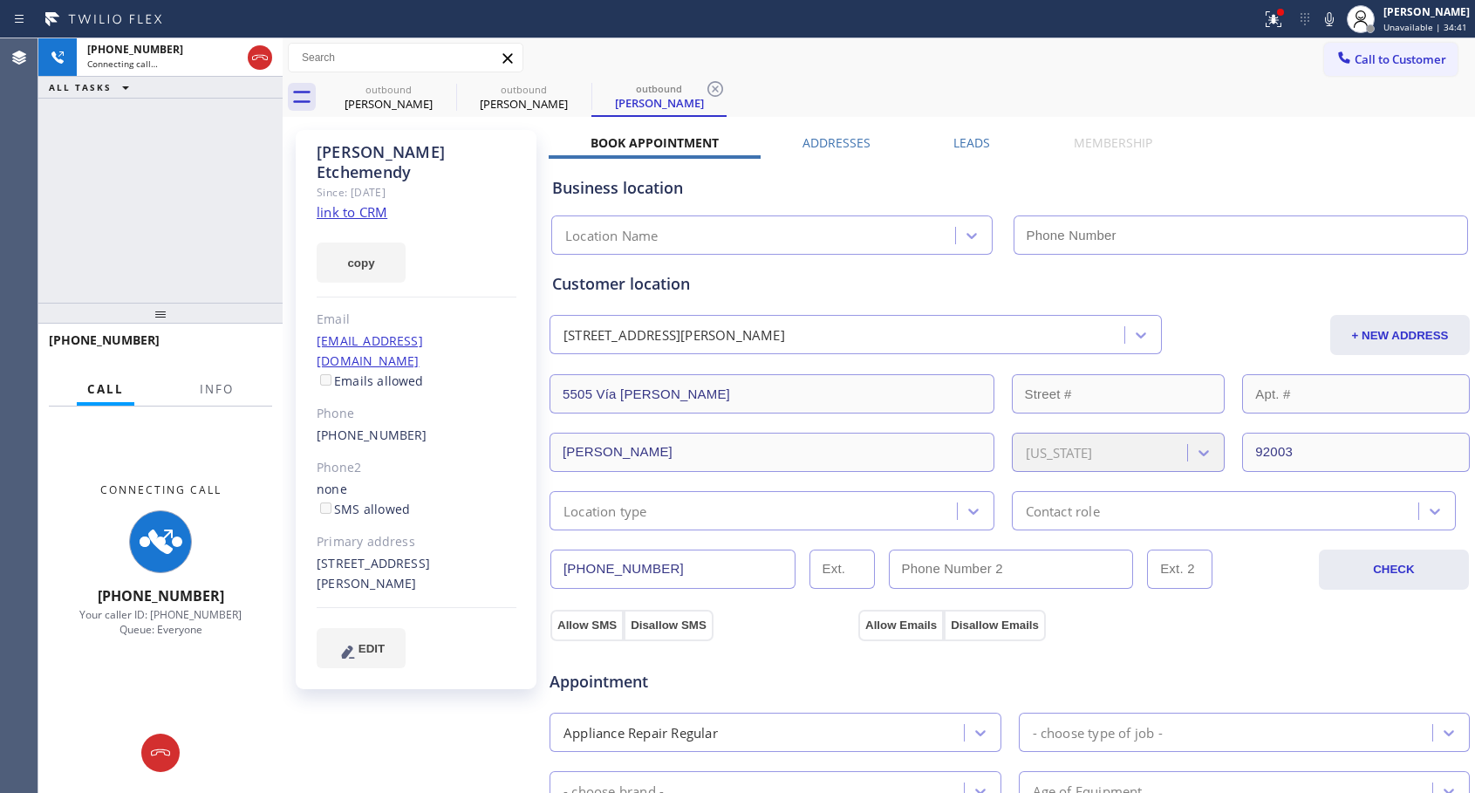
type input "[PHONE_NUMBER]"
